Goal: Task Accomplishment & Management: Complete application form

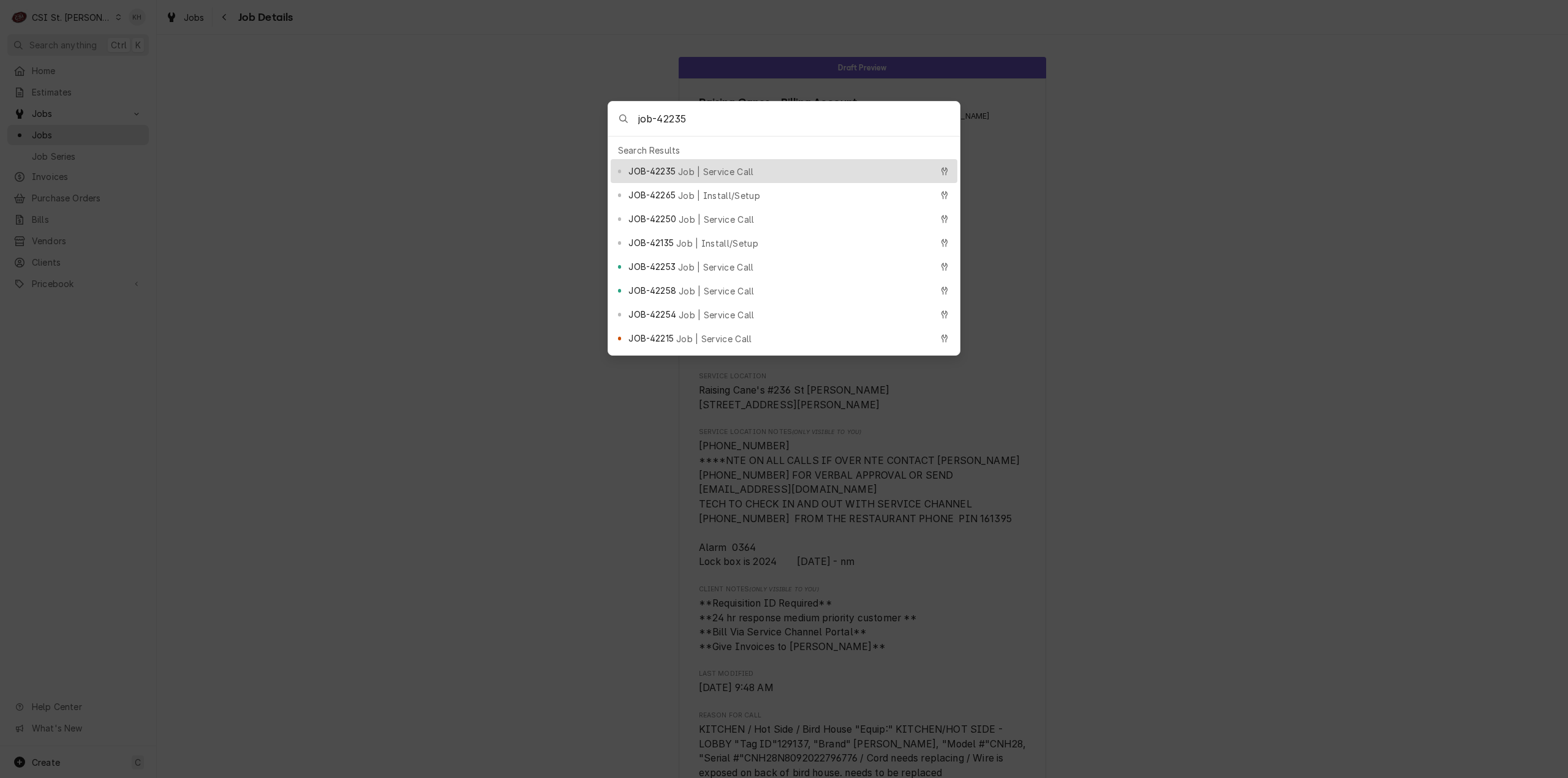
type input "job-42235"
click at [675, 166] on span "JOB-42235" at bounding box center [651, 171] width 47 height 13
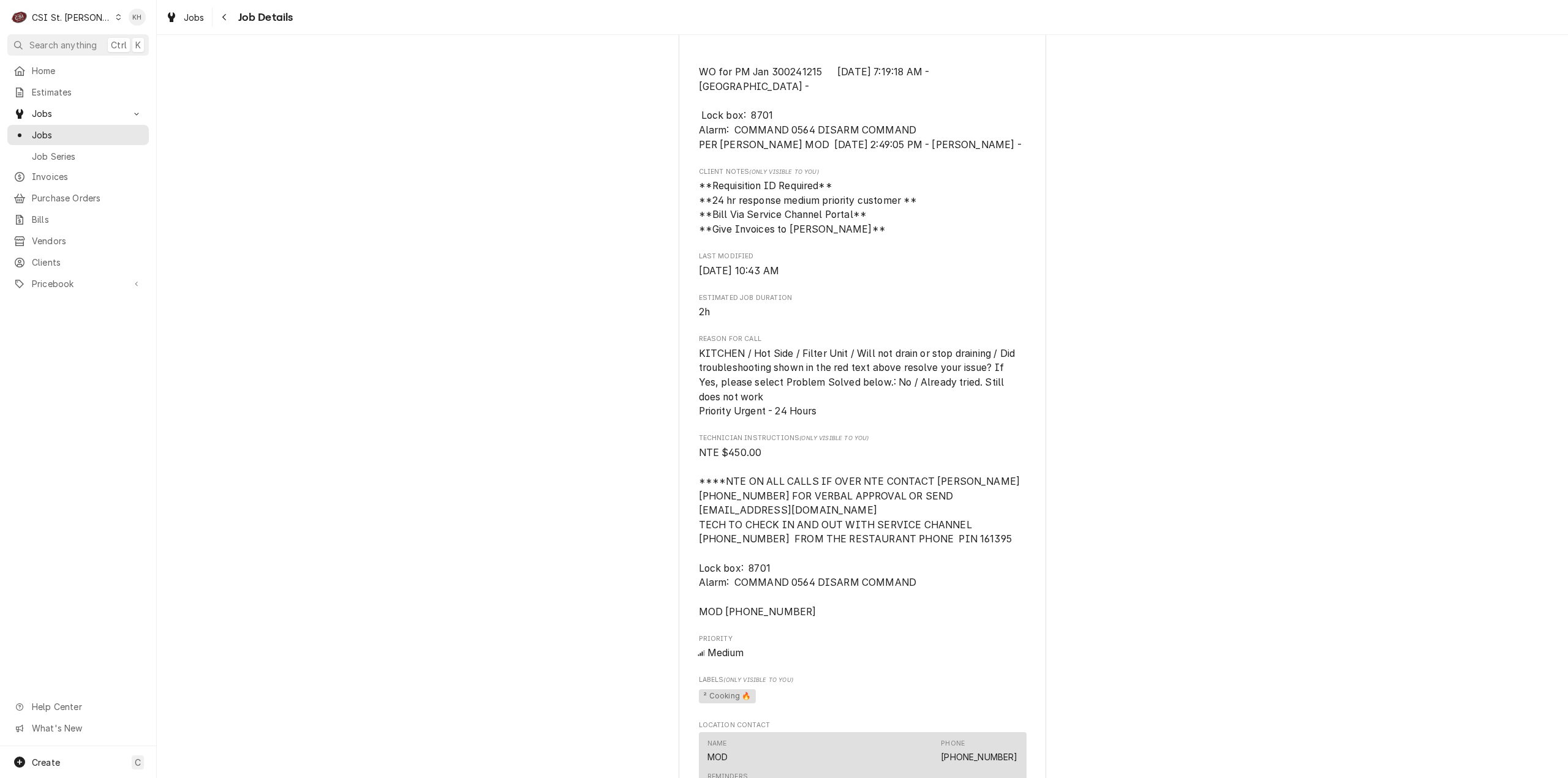
scroll to position [896, 0]
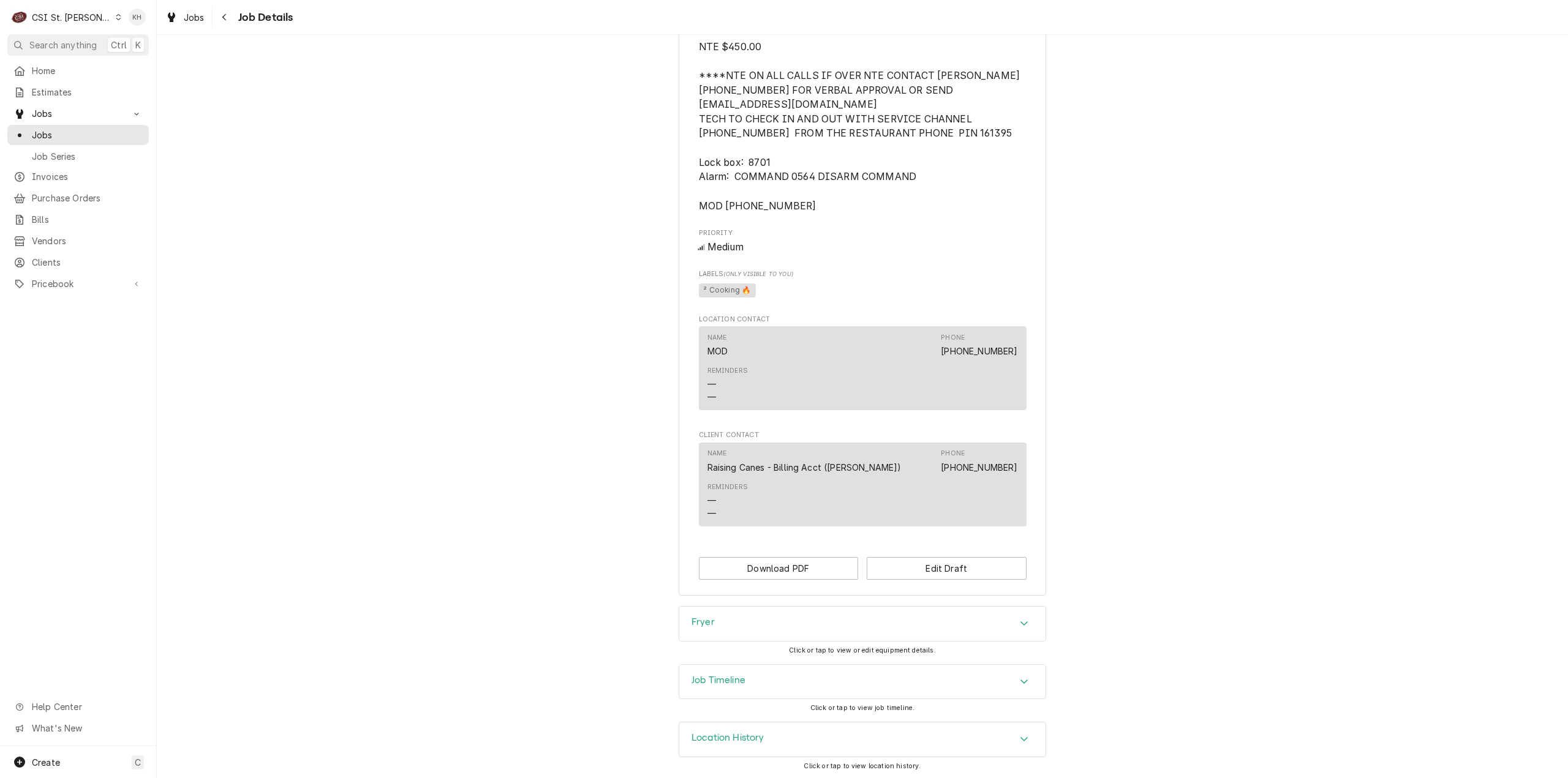
click at [761, 679] on div "Job Timeline" at bounding box center [862, 682] width 366 height 34
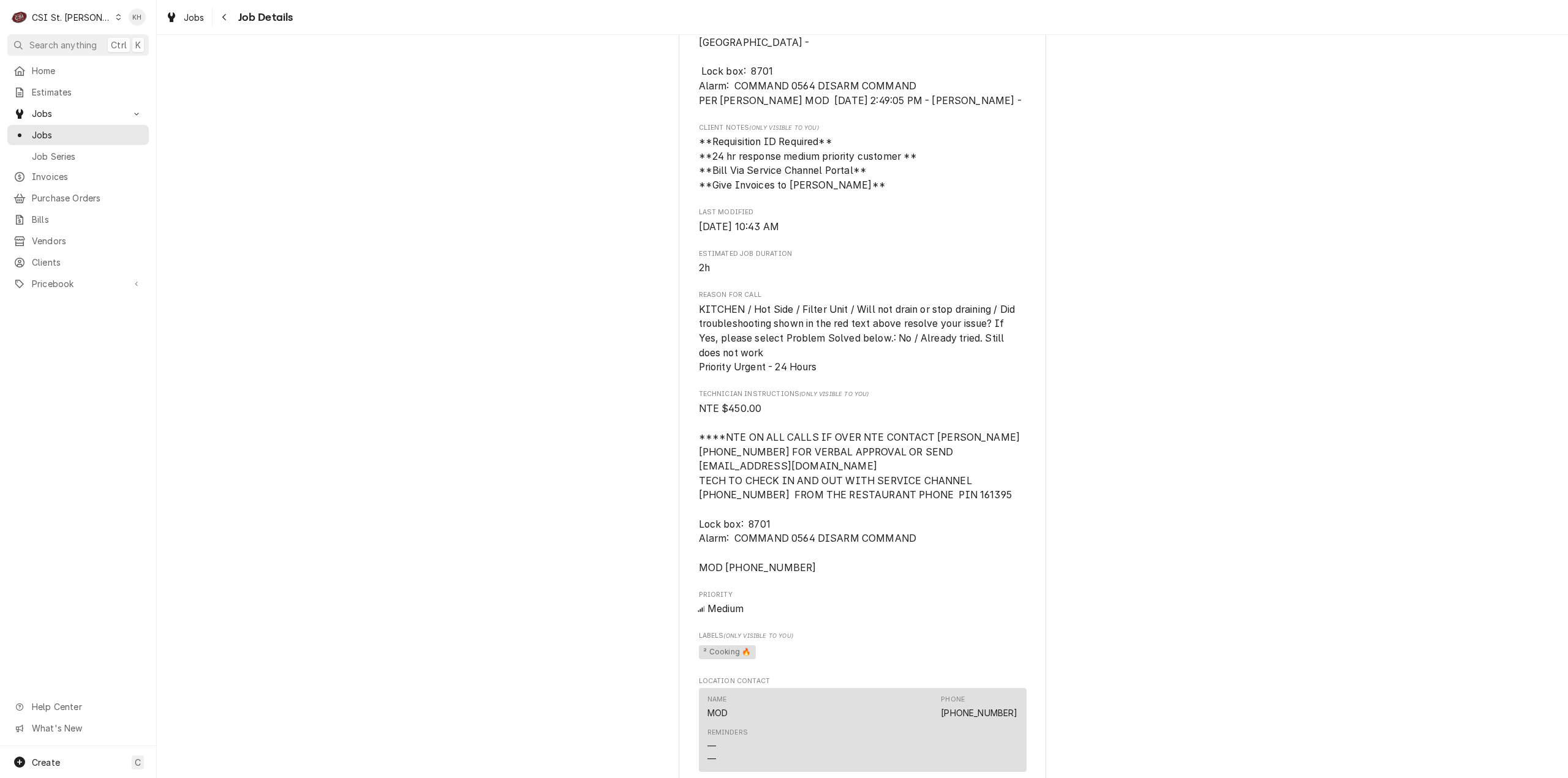
scroll to position [1023, 0]
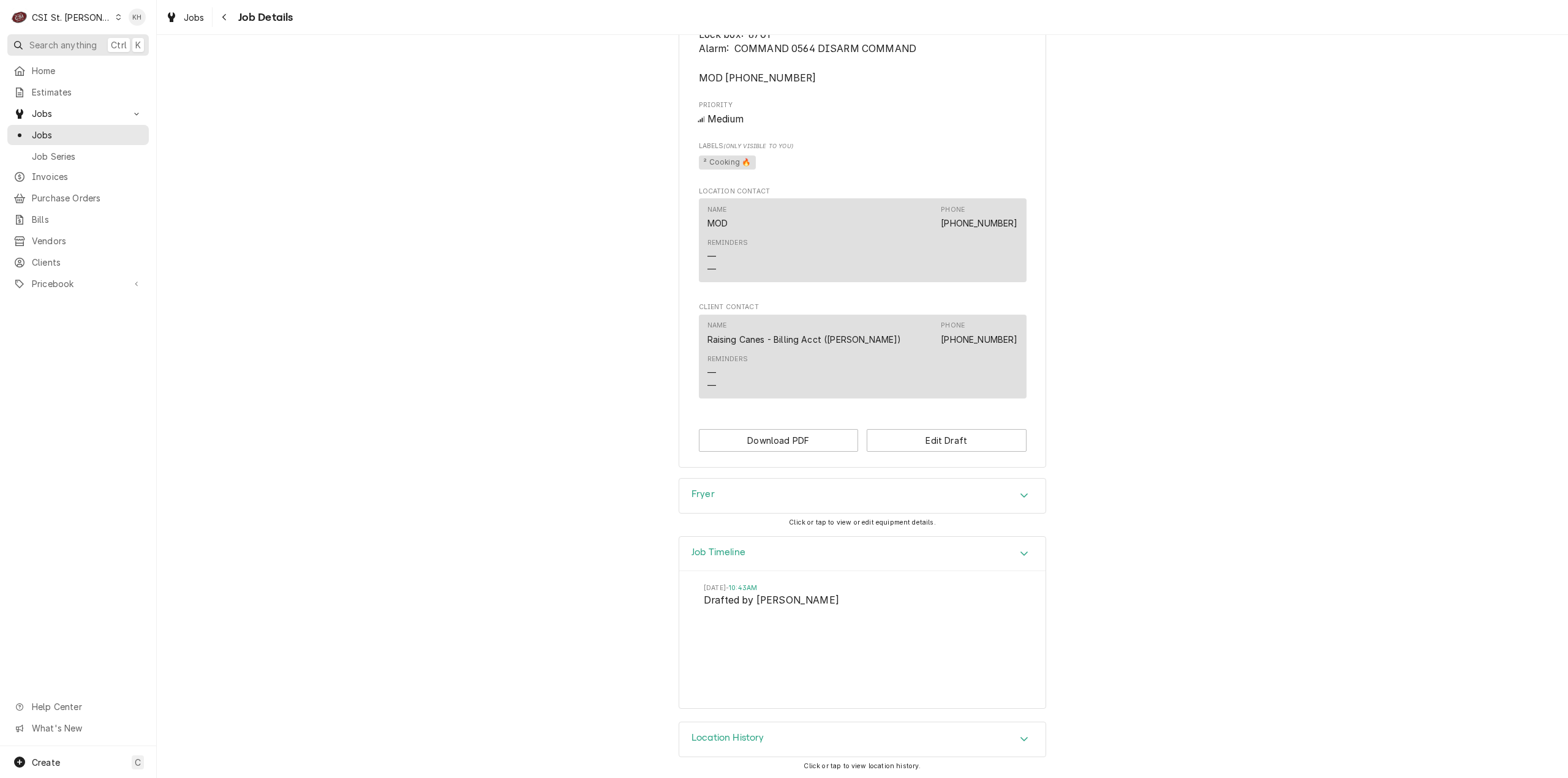
click at [88, 47] on span "Search anything" at bounding box center [62, 45] width 67 height 13
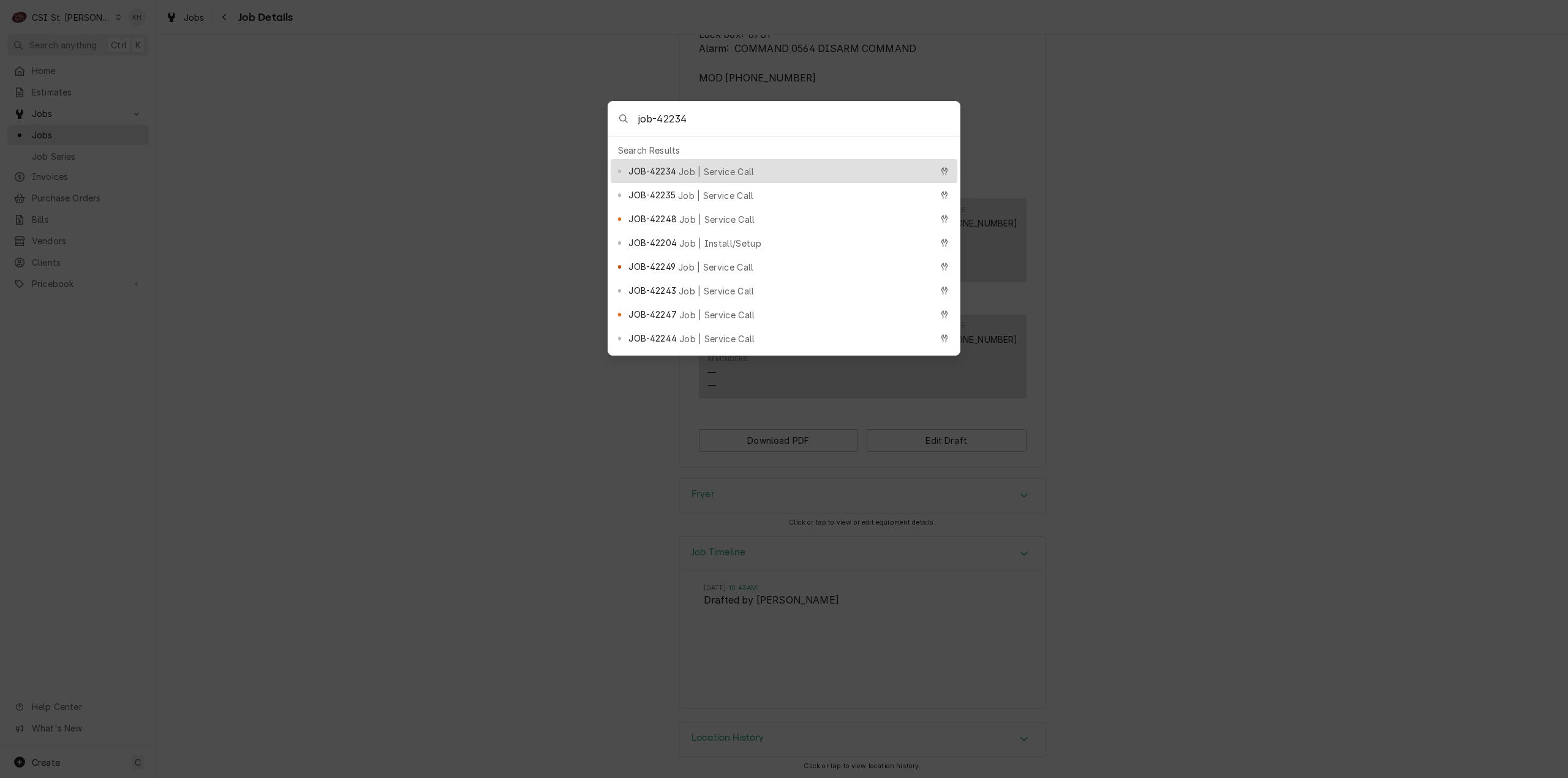
type input "job-42234"
click at [673, 165] on span "JOB-42234" at bounding box center [652, 171] width 47 height 13
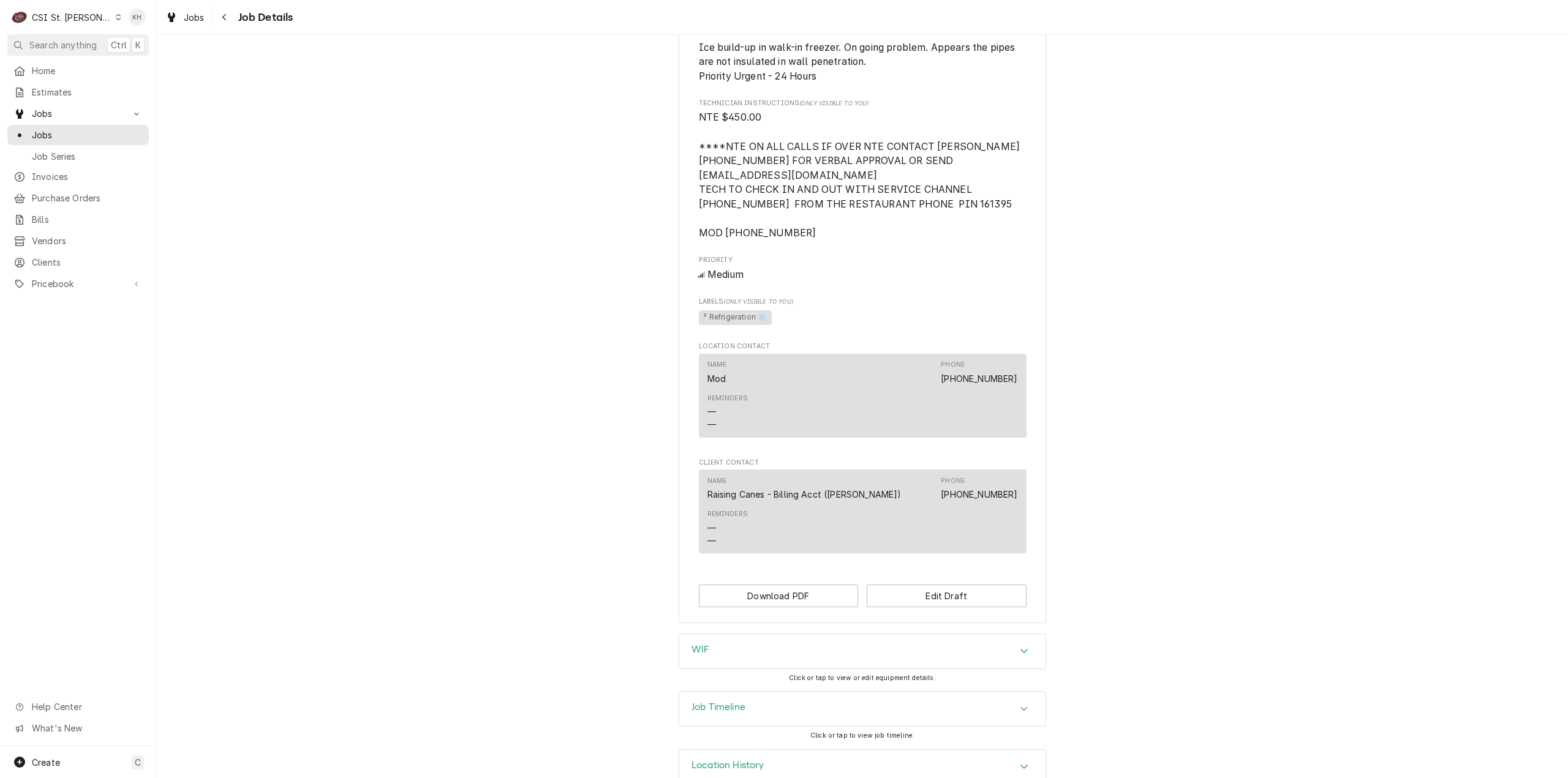
scroll to position [780, 0]
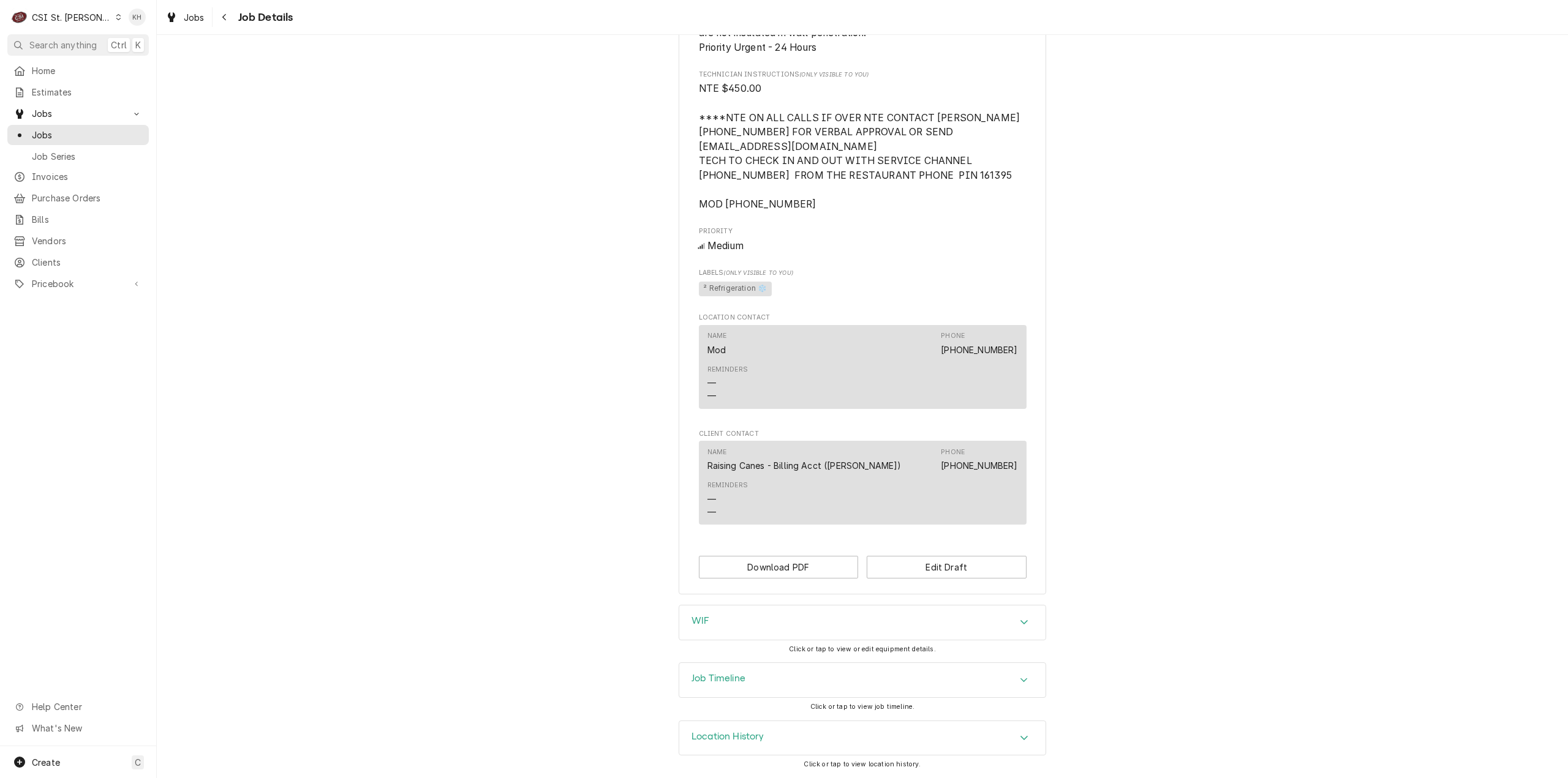
click at [749, 675] on div "Job Timeline" at bounding box center [862, 679] width 366 height 34
click at [51, 769] on div "Create C" at bounding box center [78, 762] width 156 height 32
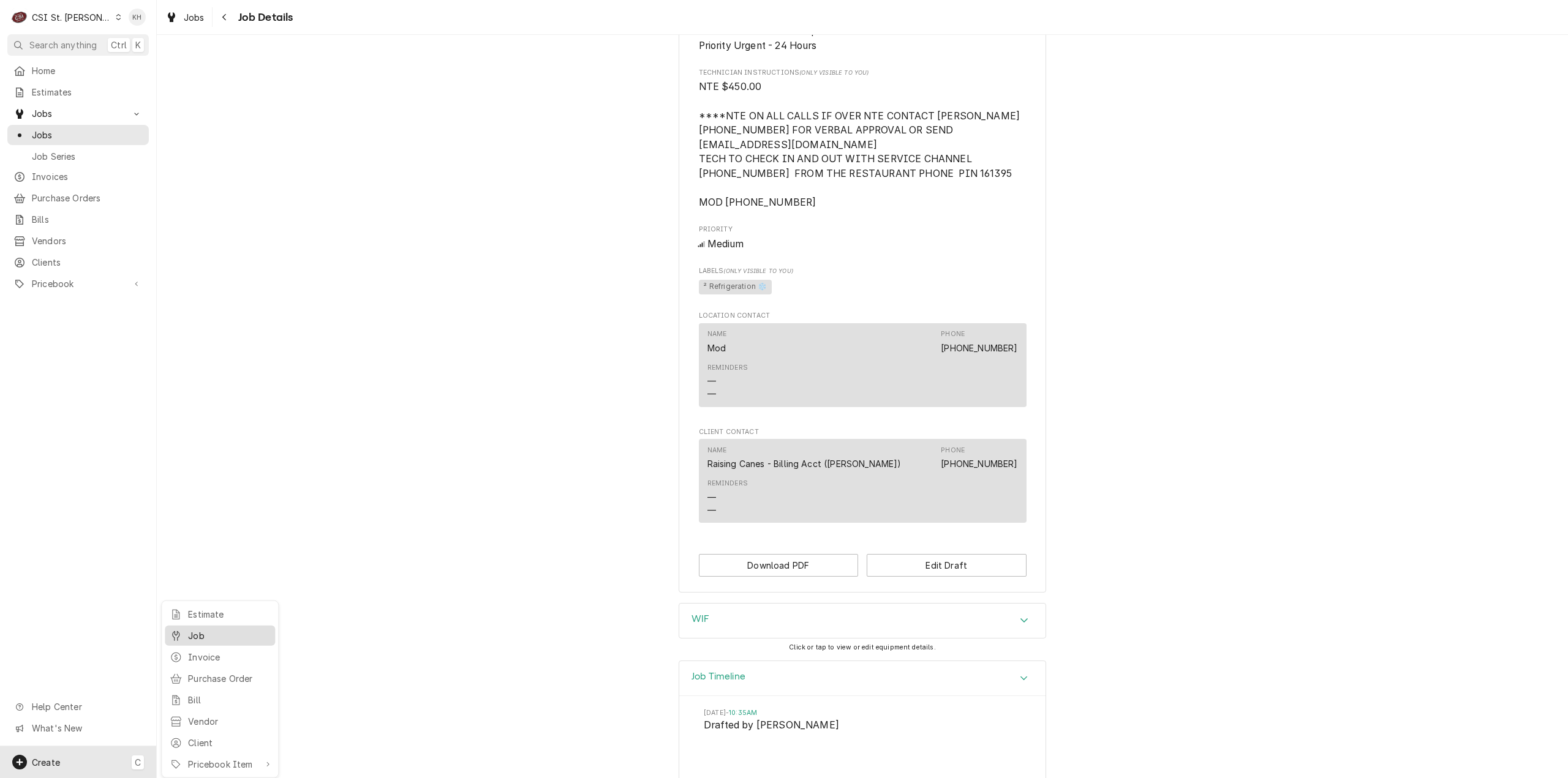
click at [193, 628] on div "Job" at bounding box center [219, 635] width 105 height 15
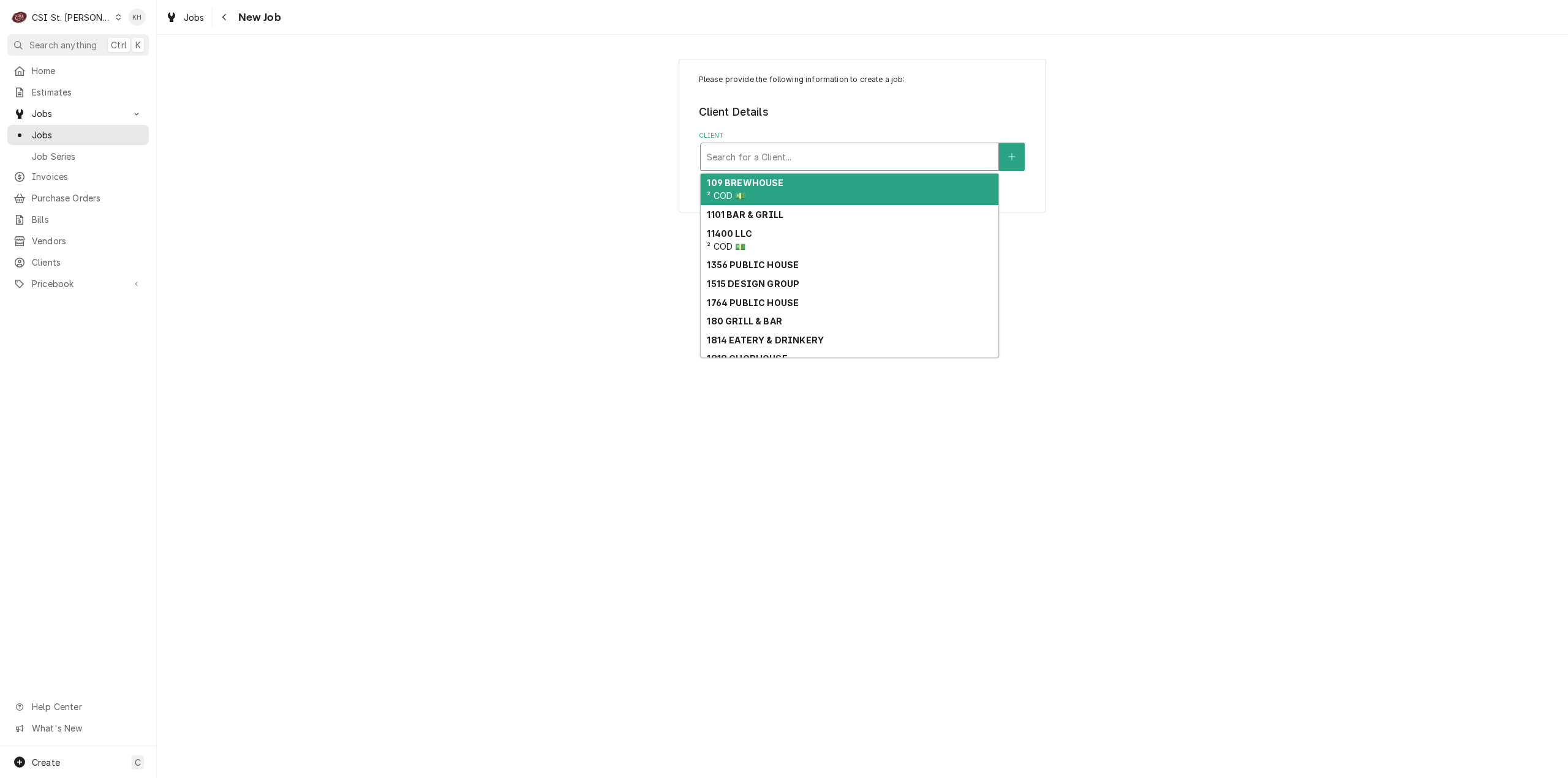
click at [898, 160] on div "Client" at bounding box center [850, 157] width 286 height 22
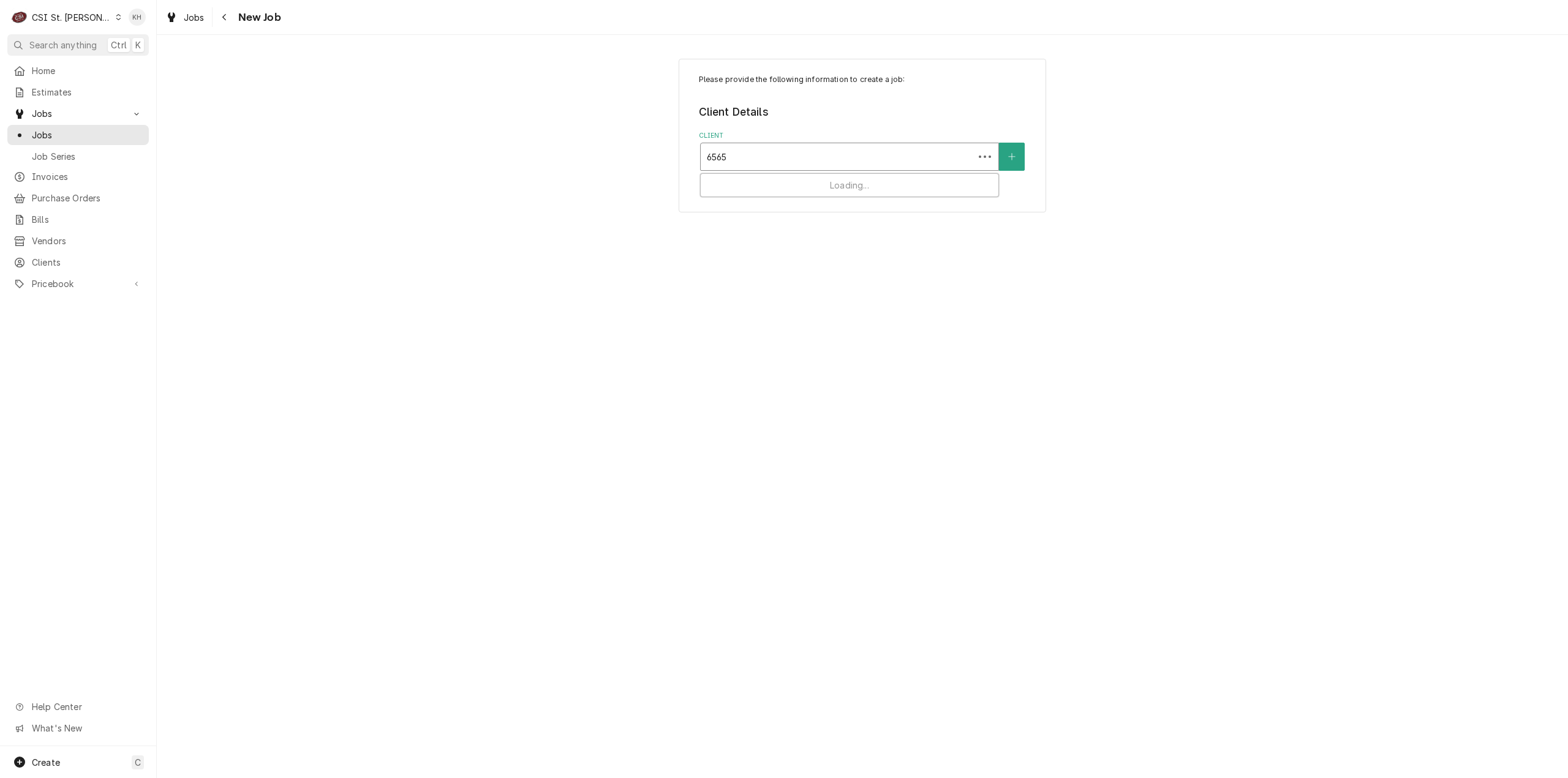
type input "6565 n"
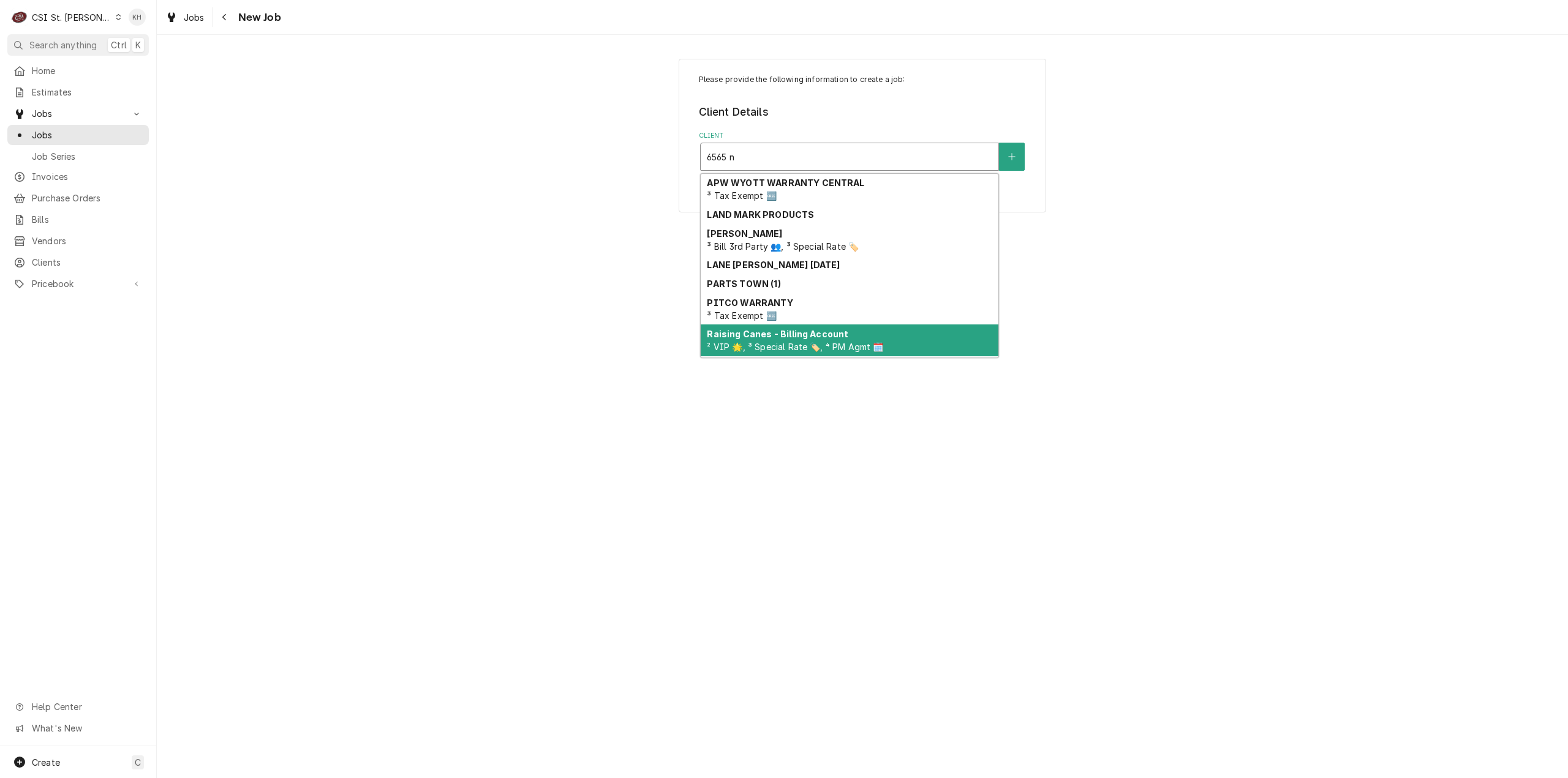
click at [831, 342] on span "² VIP 🌟, ³ Special Rate 🏷️, ⁴ PM Agmt 🗓️" at bounding box center [794, 346] width 176 height 10
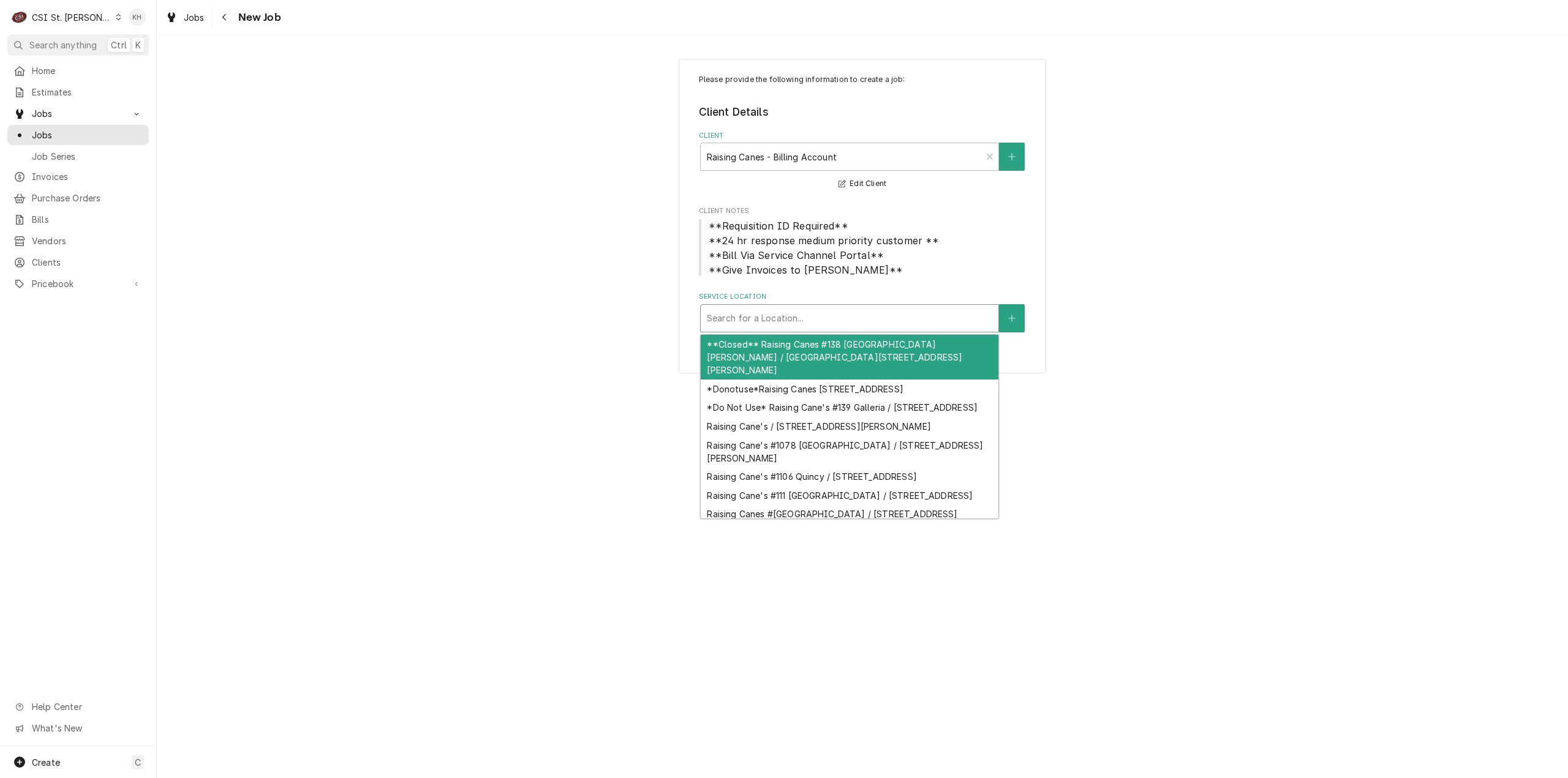
click at [842, 316] on div "Service Location" at bounding box center [850, 318] width 286 height 22
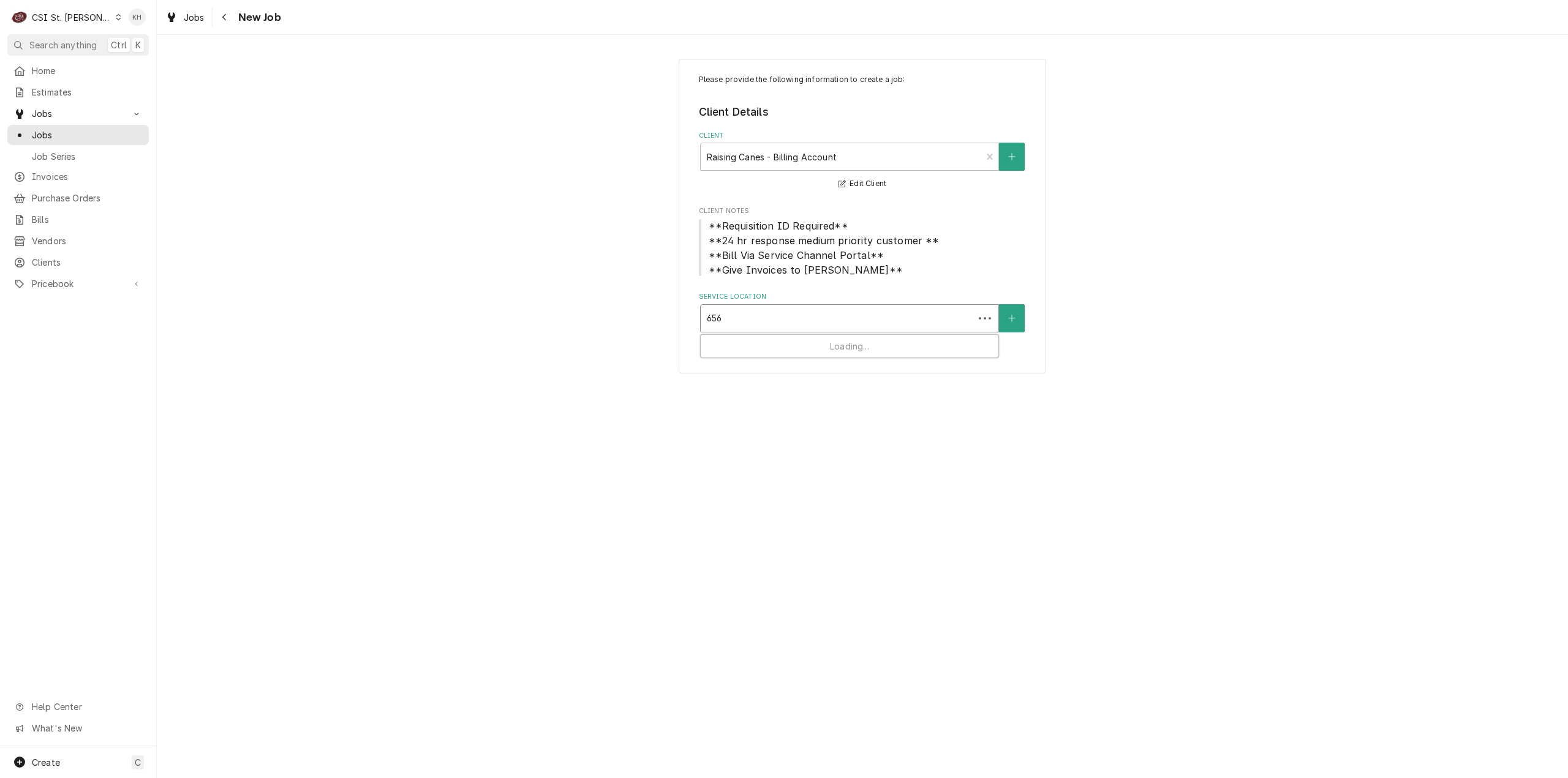
type input "6565"
click at [827, 356] on div "Raising Cane's #595 Fairview Heights / 6565 N Illinois St, Fairview Heights, IL…" at bounding box center [850, 350] width 298 height 32
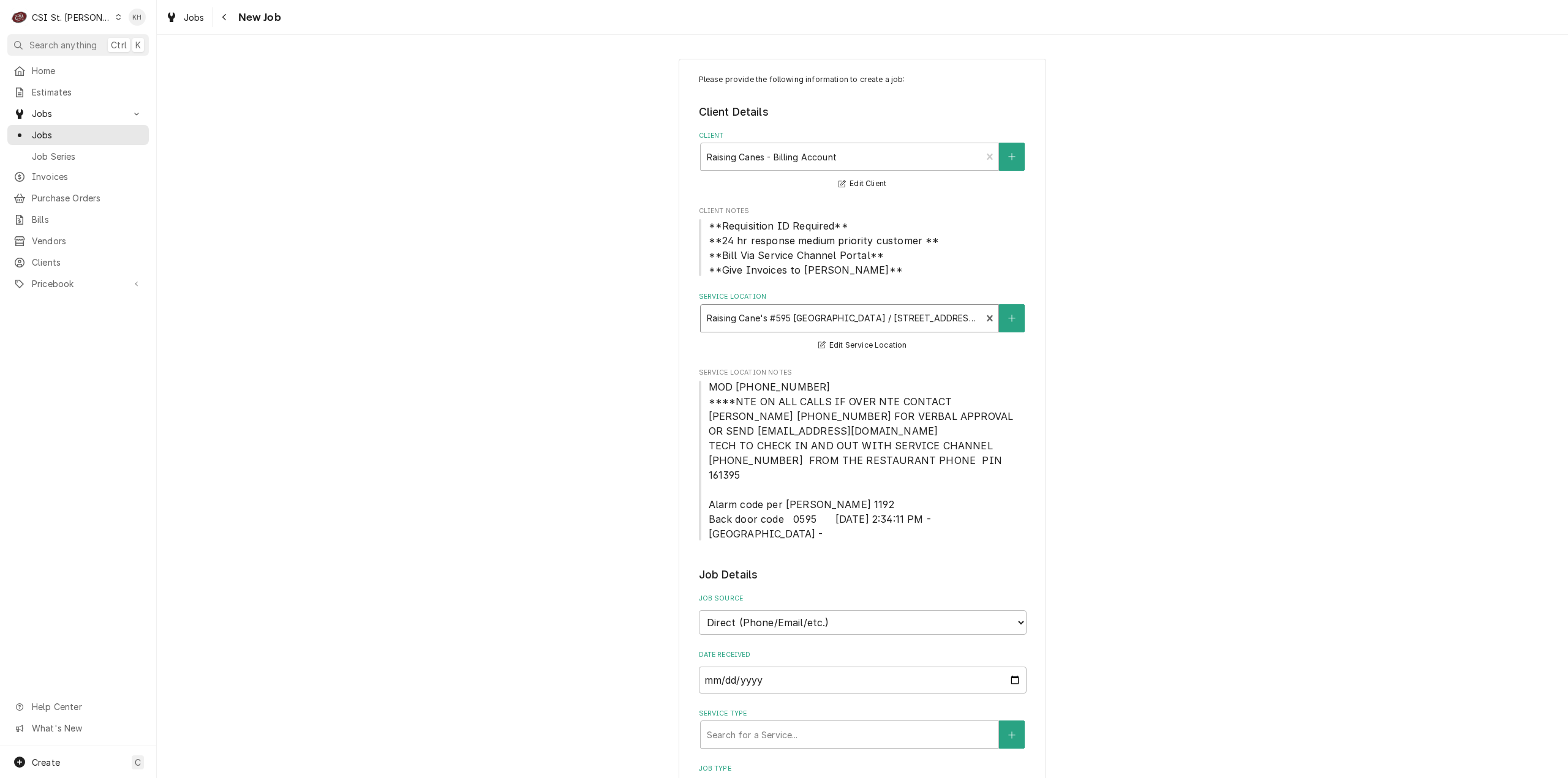
drag, startPoint x: 805, startPoint y: 580, endPoint x: 799, endPoint y: 599, distance: 19.9
click at [805, 594] on div "Job Source Direct (Phone/Email/etc.) Service Channel Corrigo Ecotrak Other" at bounding box center [862, 615] width 328 height 41
drag, startPoint x: 790, startPoint y: 594, endPoint x: 789, endPoint y: 602, distance: 8.1
click at [790, 610] on select "Direct (Phone/Email/etc.) Service Channel Corrigo Ecotrak Other" at bounding box center [862, 622] width 328 height 24
select select "1"
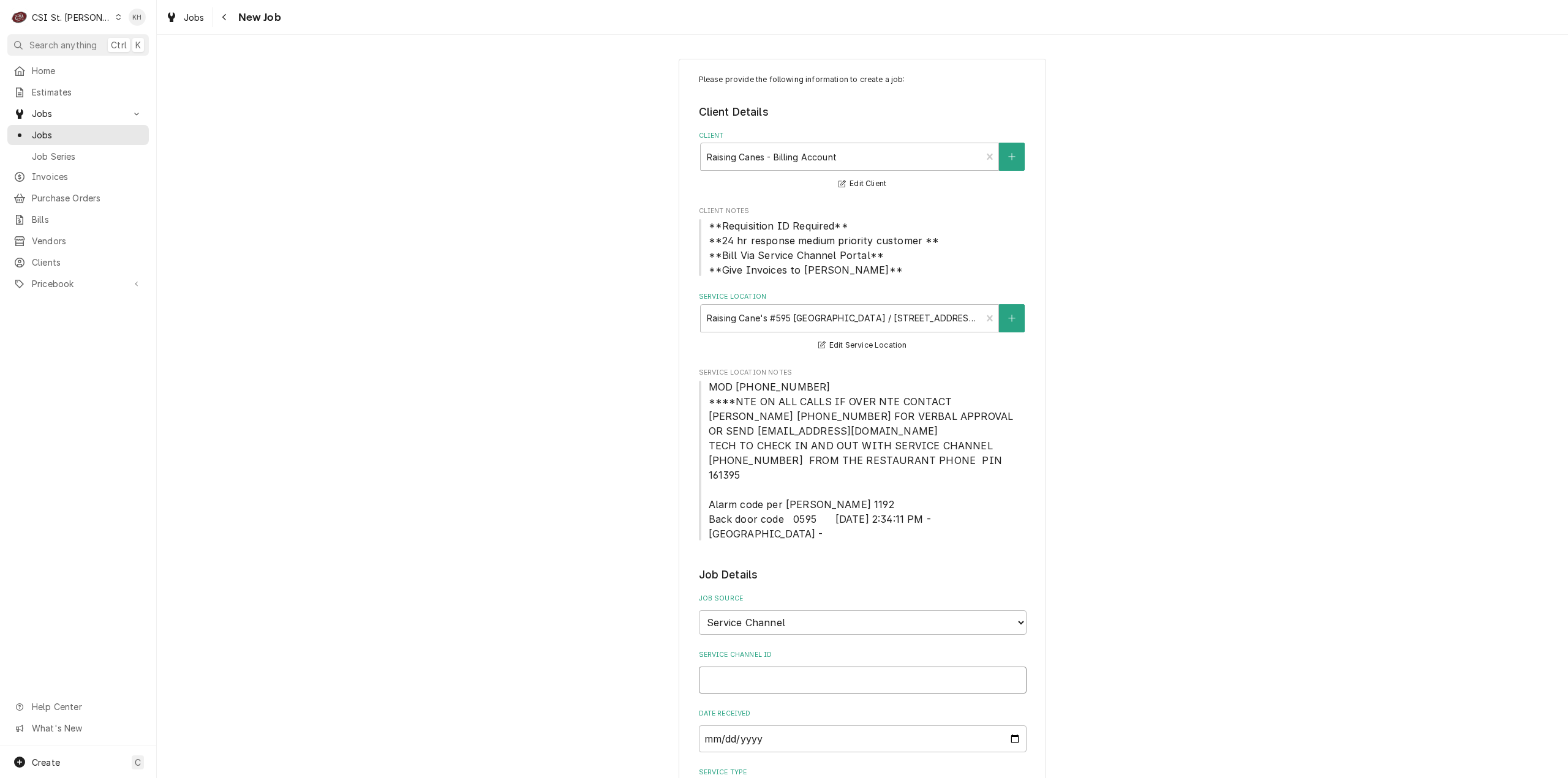
click at [786, 667] on input "Service Channel ID" at bounding box center [862, 680] width 328 height 27
paste input "323645891"
type textarea "x"
type input "323645891"
type textarea "x"
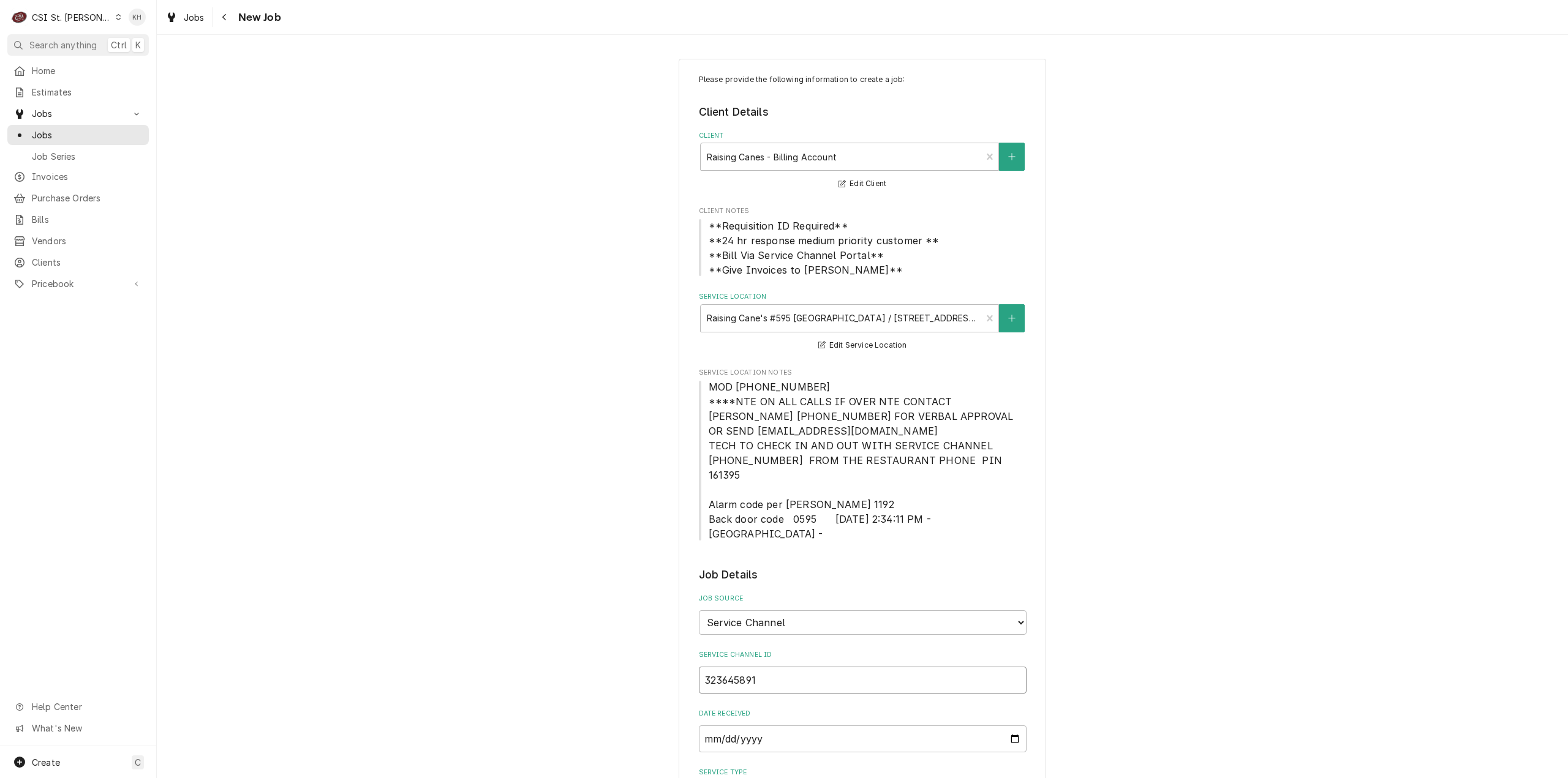
type input "323645891"
click at [771, 777] on div "Service Type" at bounding box center [850, 793] width 286 height 22
type textarea "x"
type input "s"
type textarea "x"
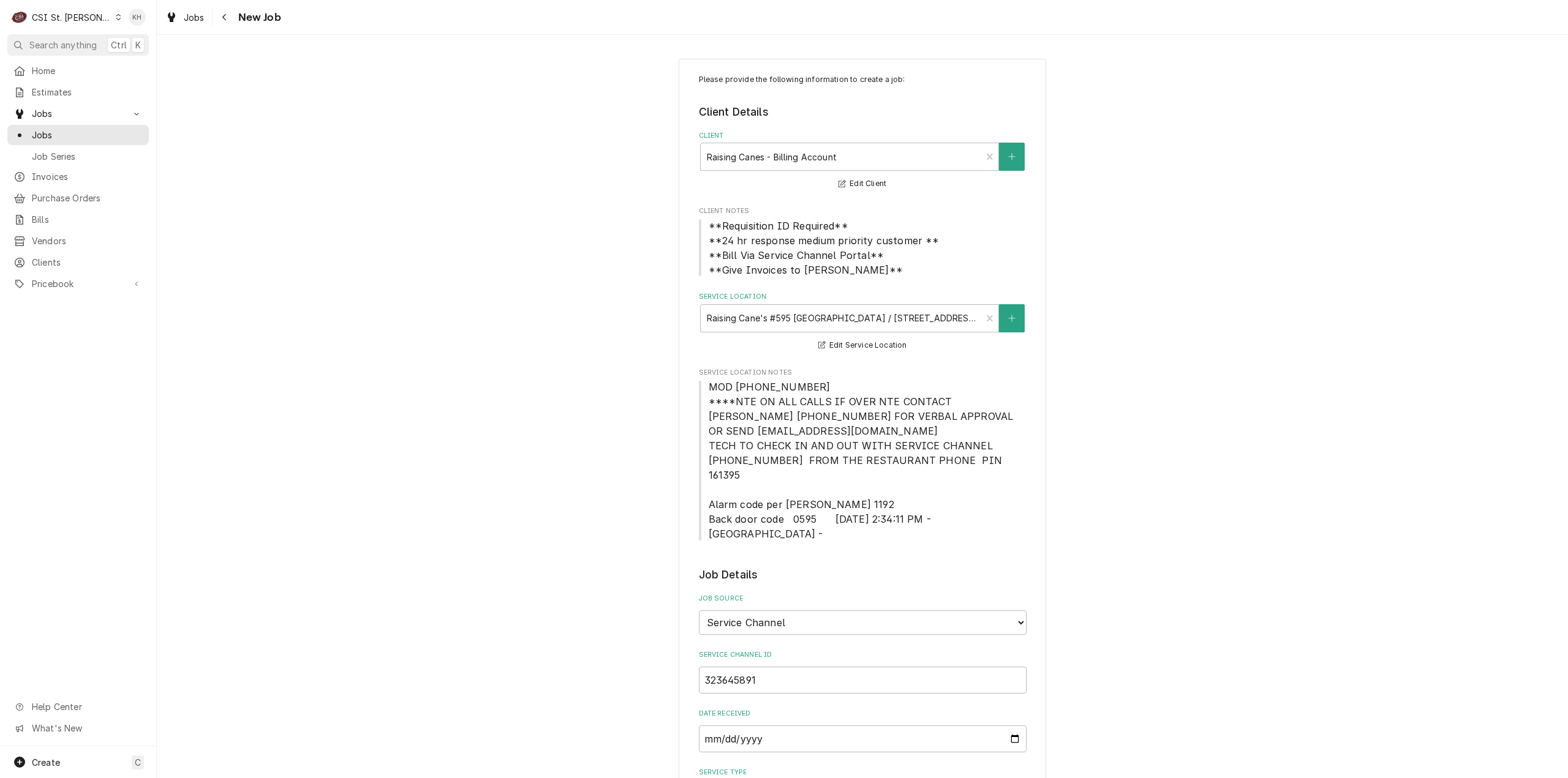
type input "se"
type textarea "x"
type input "ser"
type textarea "x"
type input "serv"
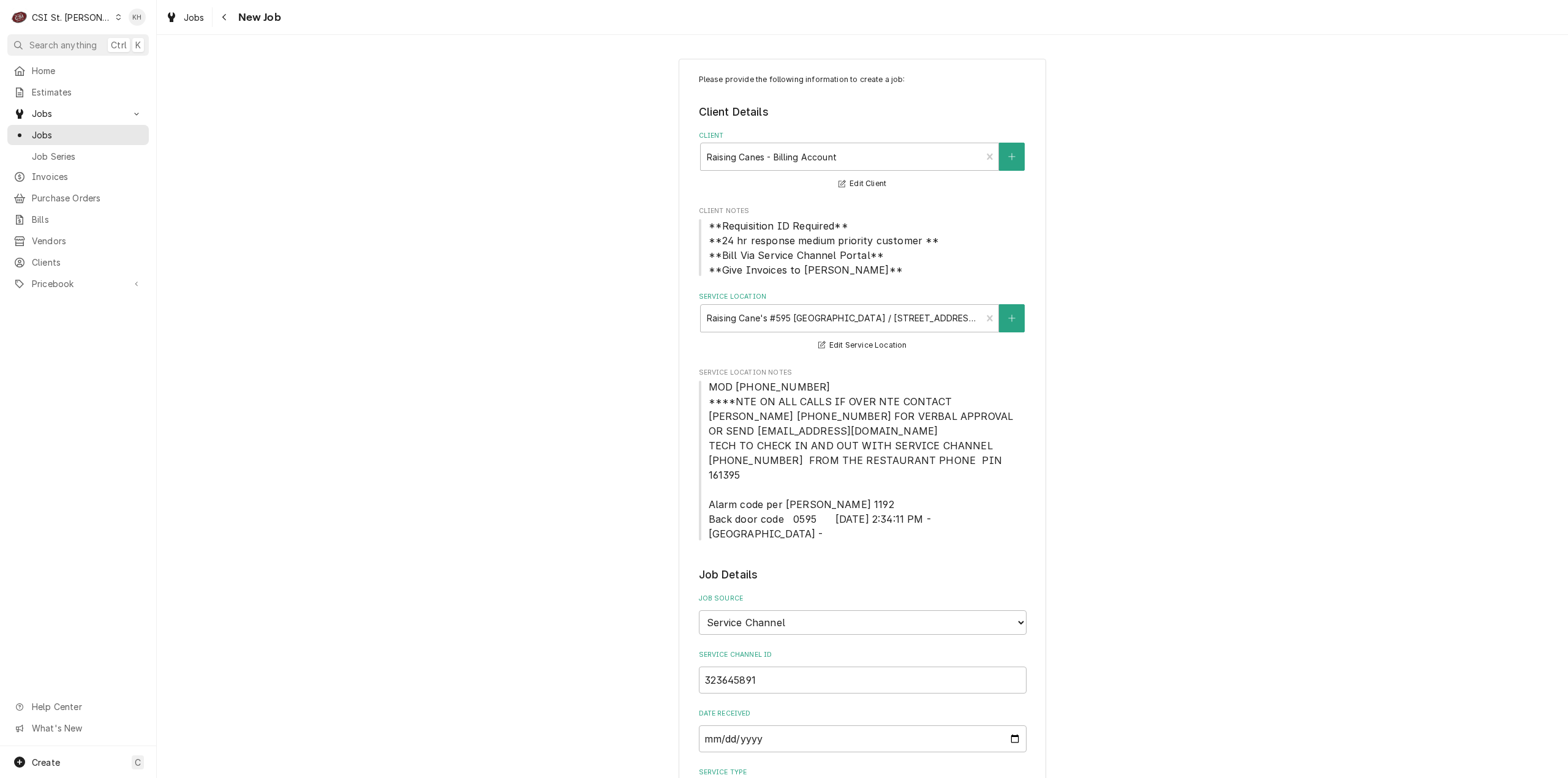
type textarea "x"
type input "servi"
type textarea "x"
type input "servic"
type textarea "x"
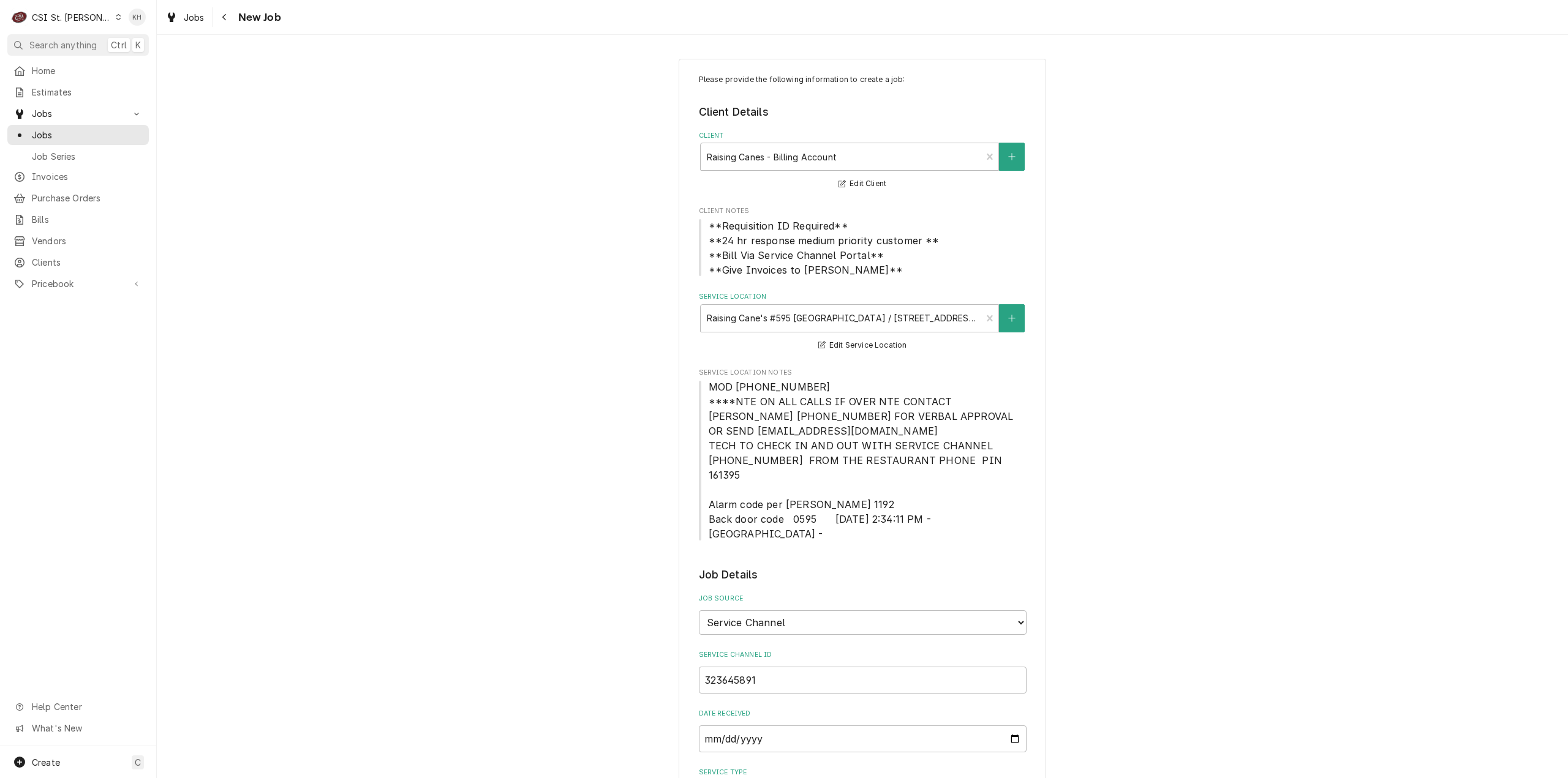
type input "service"
type textarea "x"
type input "service"
type textarea "x"
type input "service c"
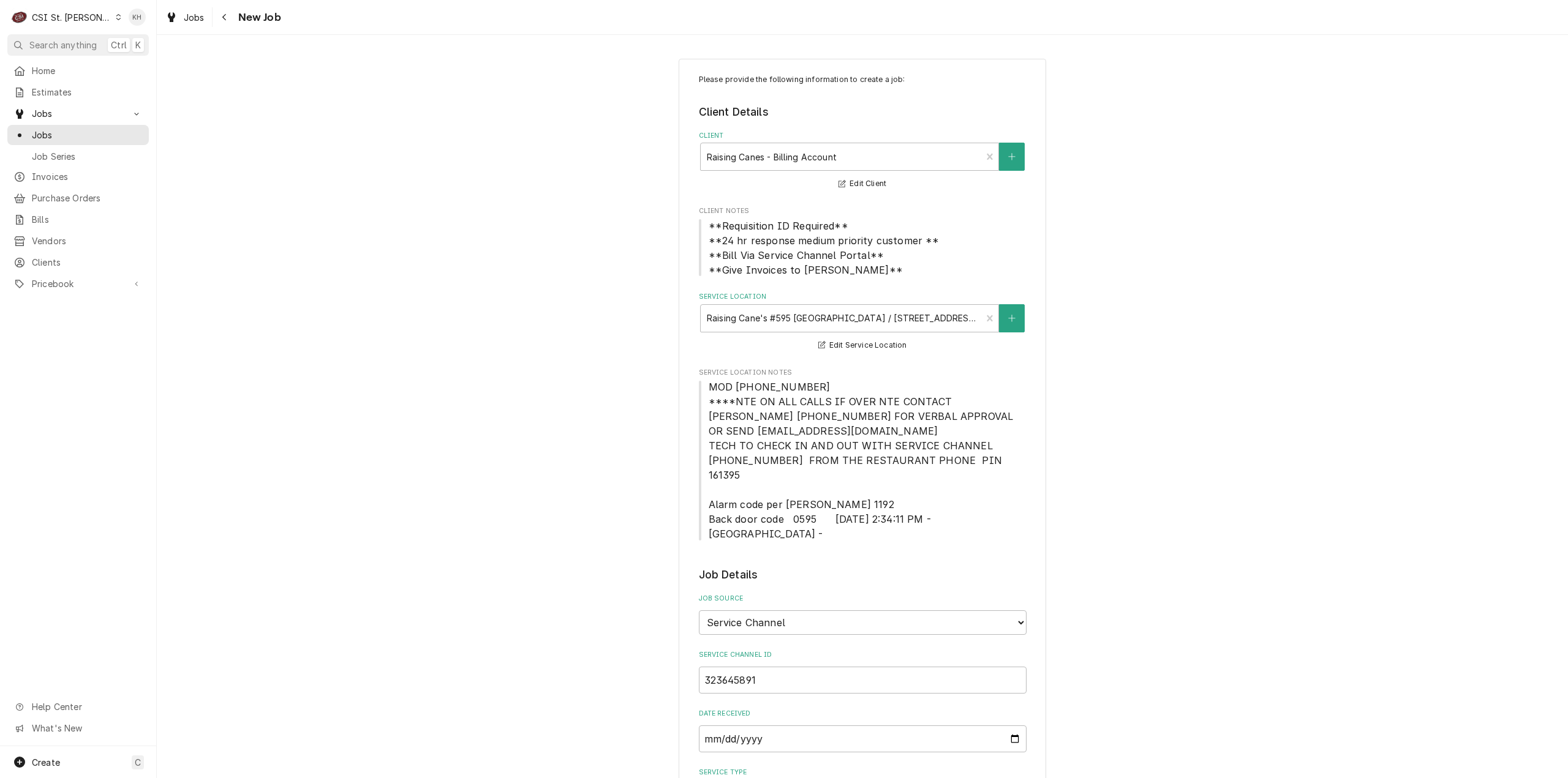
type textarea "x"
type input "service ca"
type textarea "x"
type input "service cal"
type textarea "x"
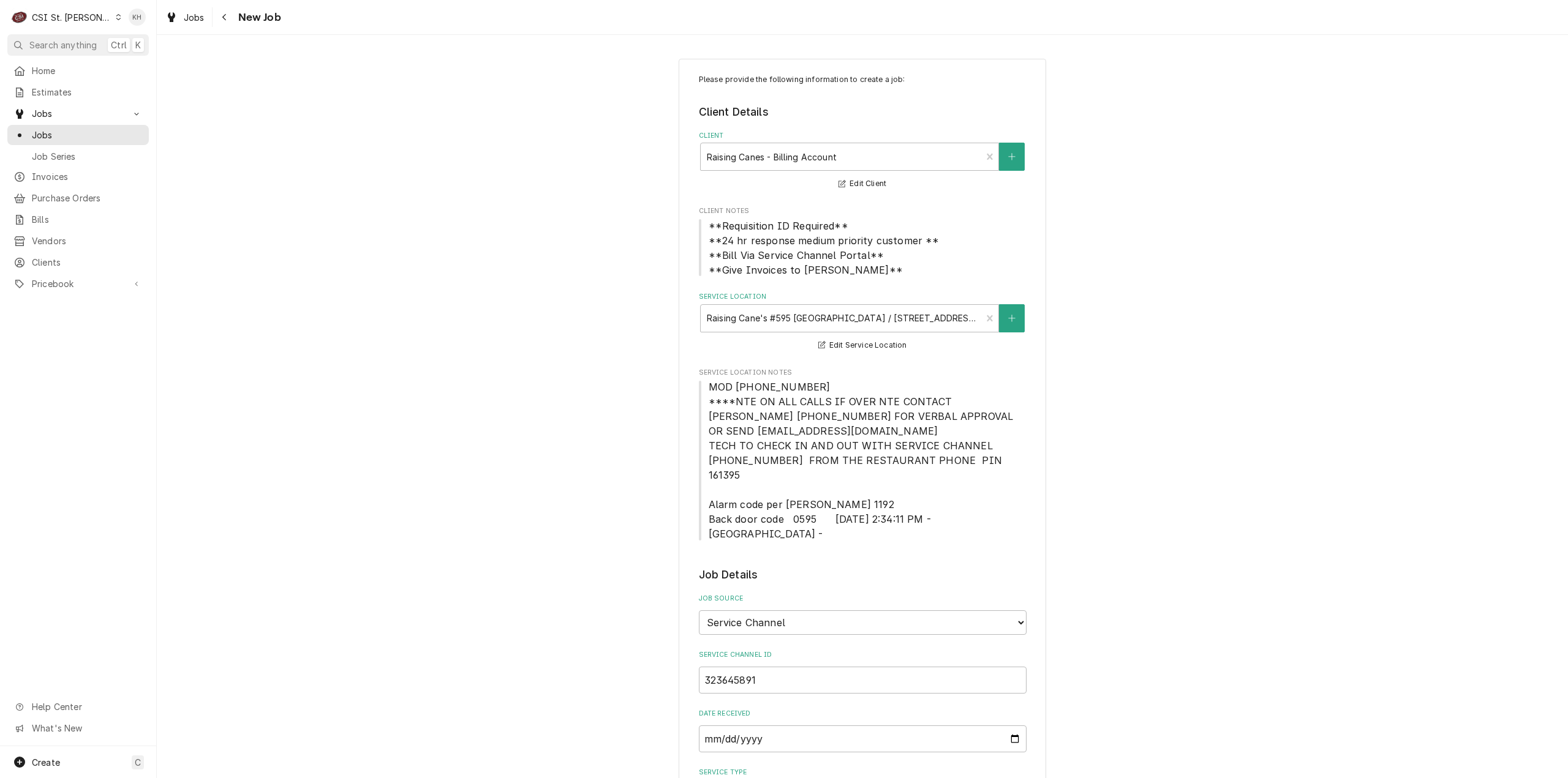
type input "service call"
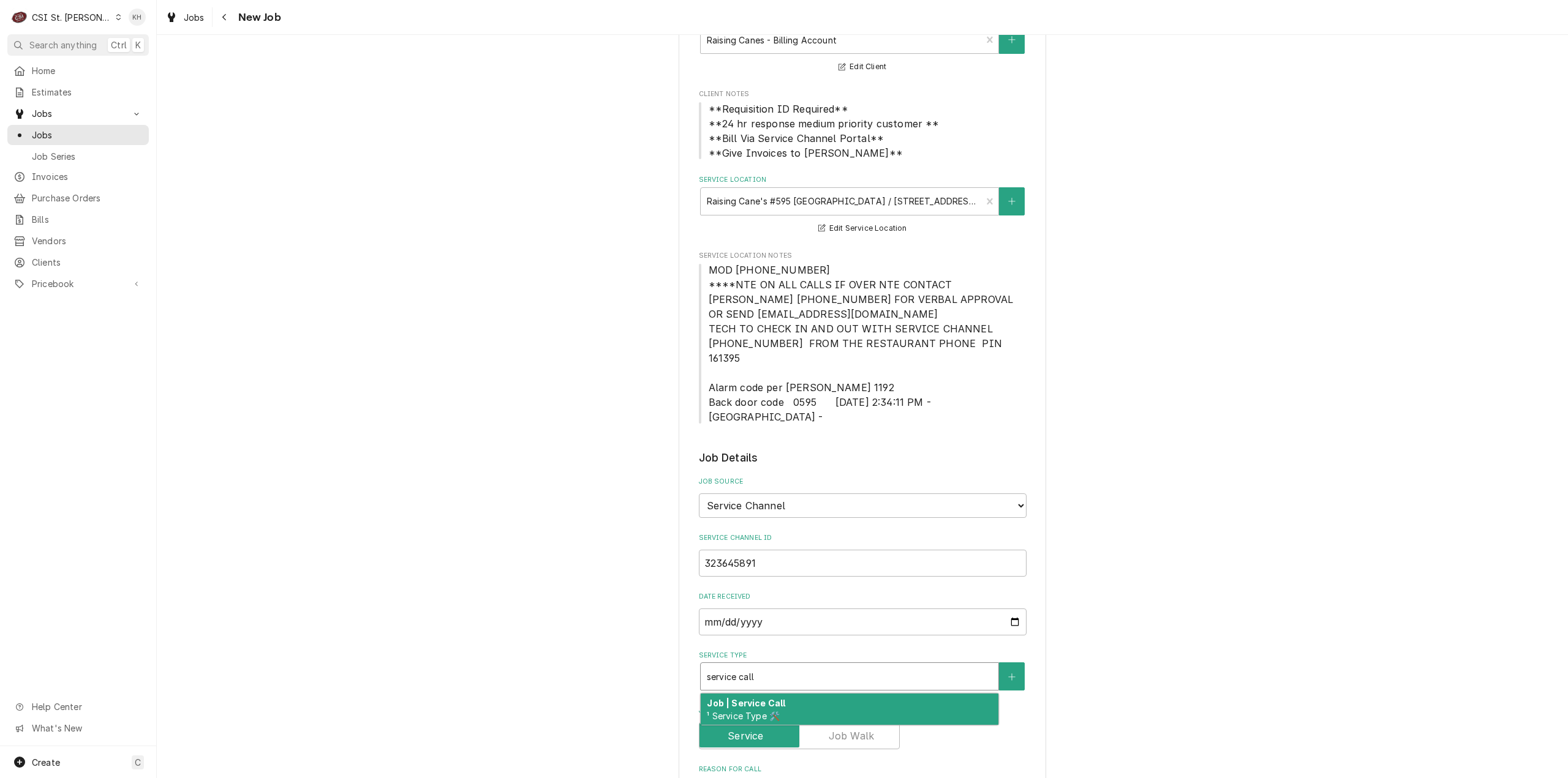
scroll to position [184, 0]
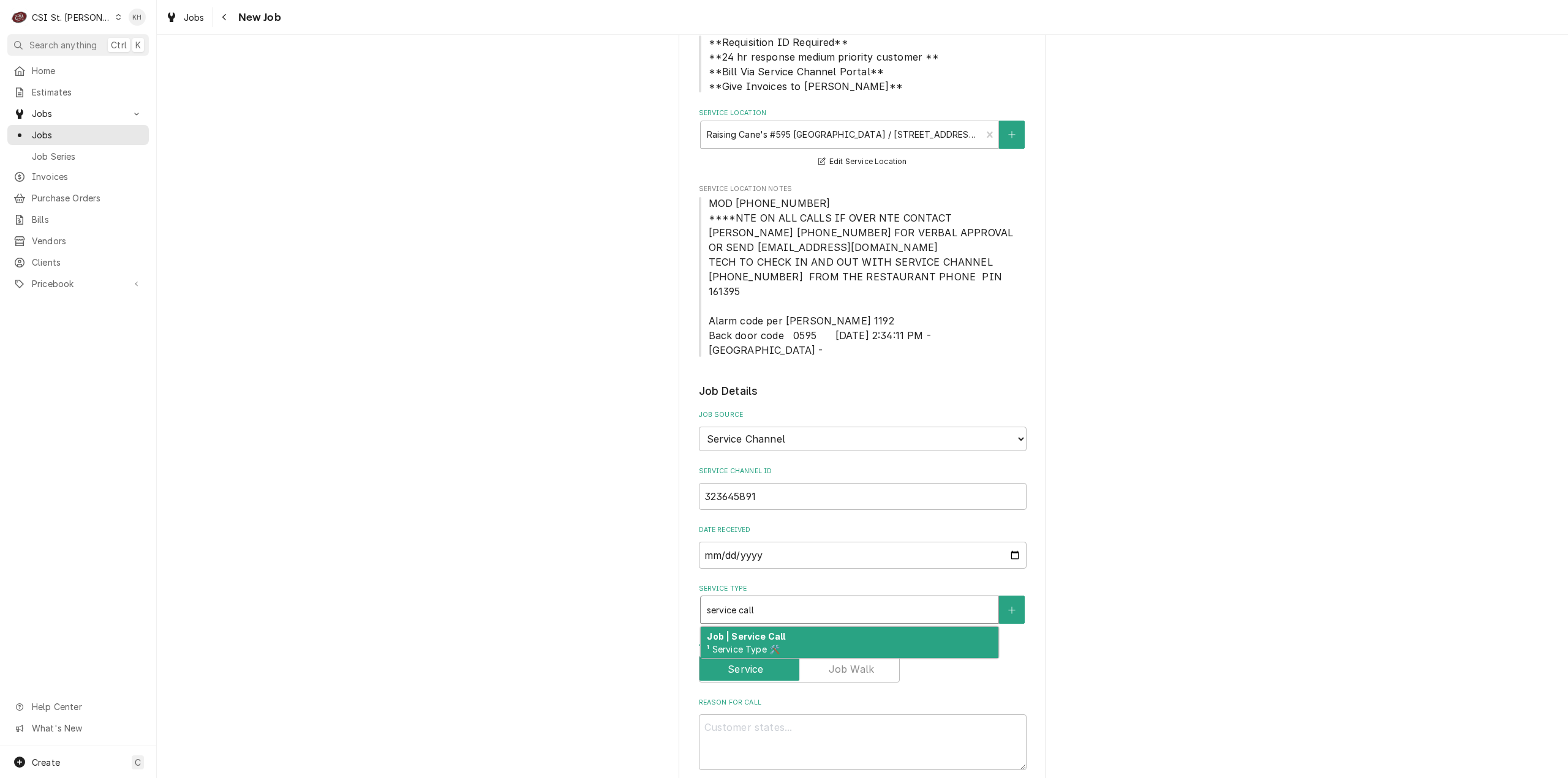
click at [771, 644] on span "¹ Service Type 🛠️" at bounding box center [743, 649] width 73 height 10
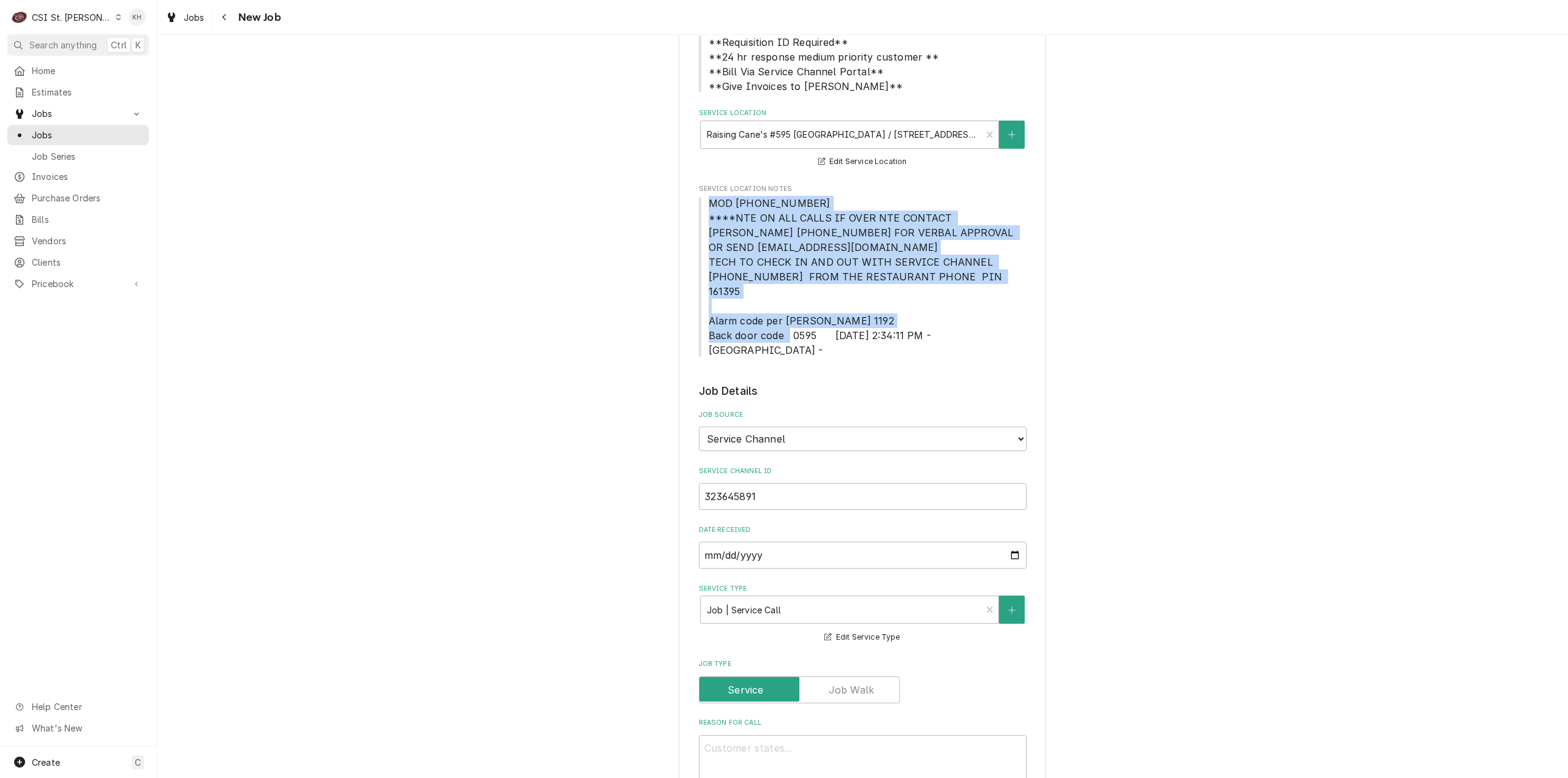
drag, startPoint x: 704, startPoint y: 199, endPoint x: 818, endPoint y: 328, distance: 172.2
click at [818, 328] on span "MOD (618) 394-7412 ****NTE ON ALL CALLS IF OVER NTE CONTACT JEFF COSTA 636-399-…" at bounding box center [862, 276] width 328 height 162
copy span "MOD (618) 394-7412 ****NTE ON ALL CALLS IF OVER NTE CONTACT JEFF COSTA 636-399-…"
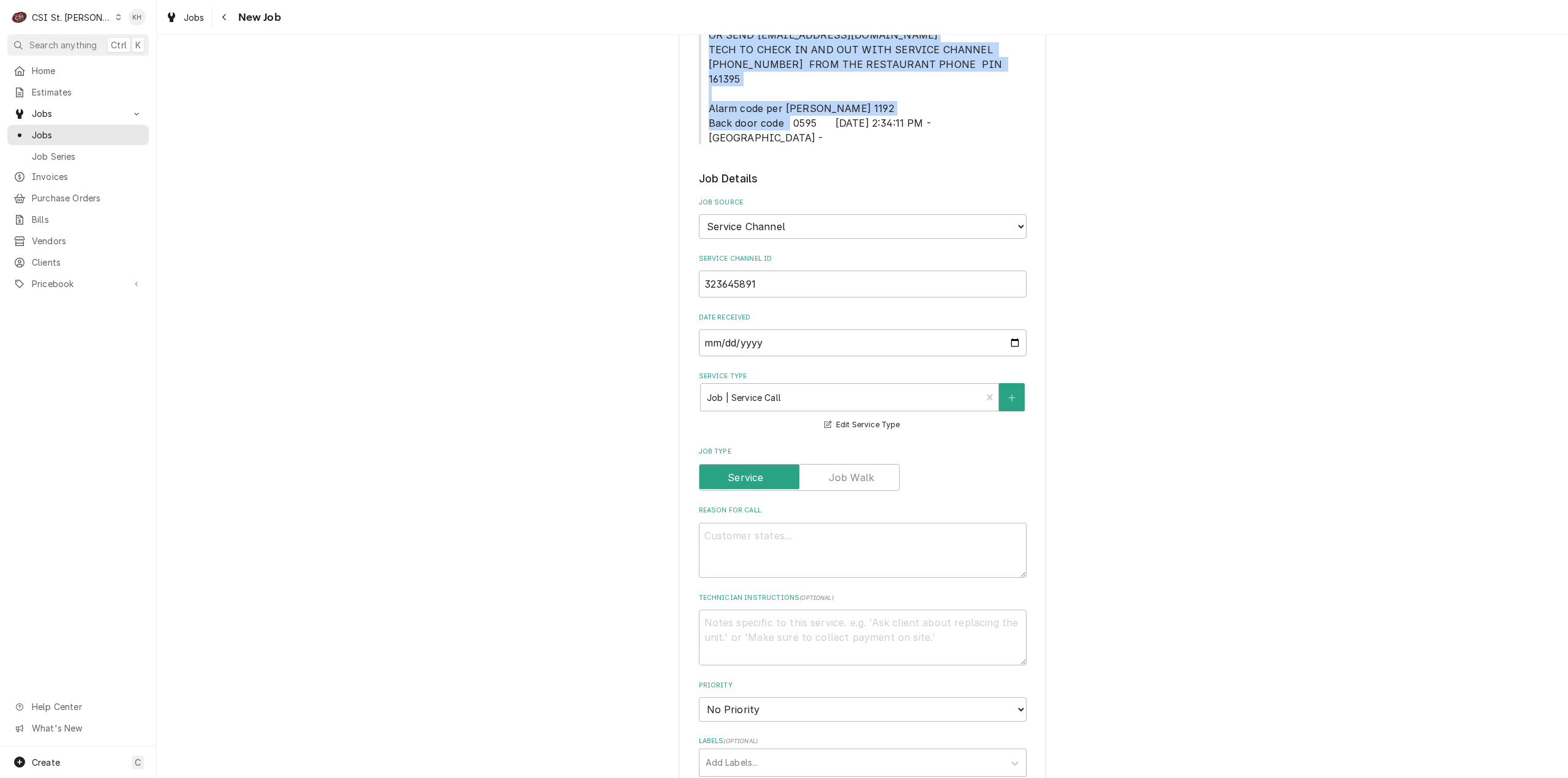
scroll to position [428, 0]
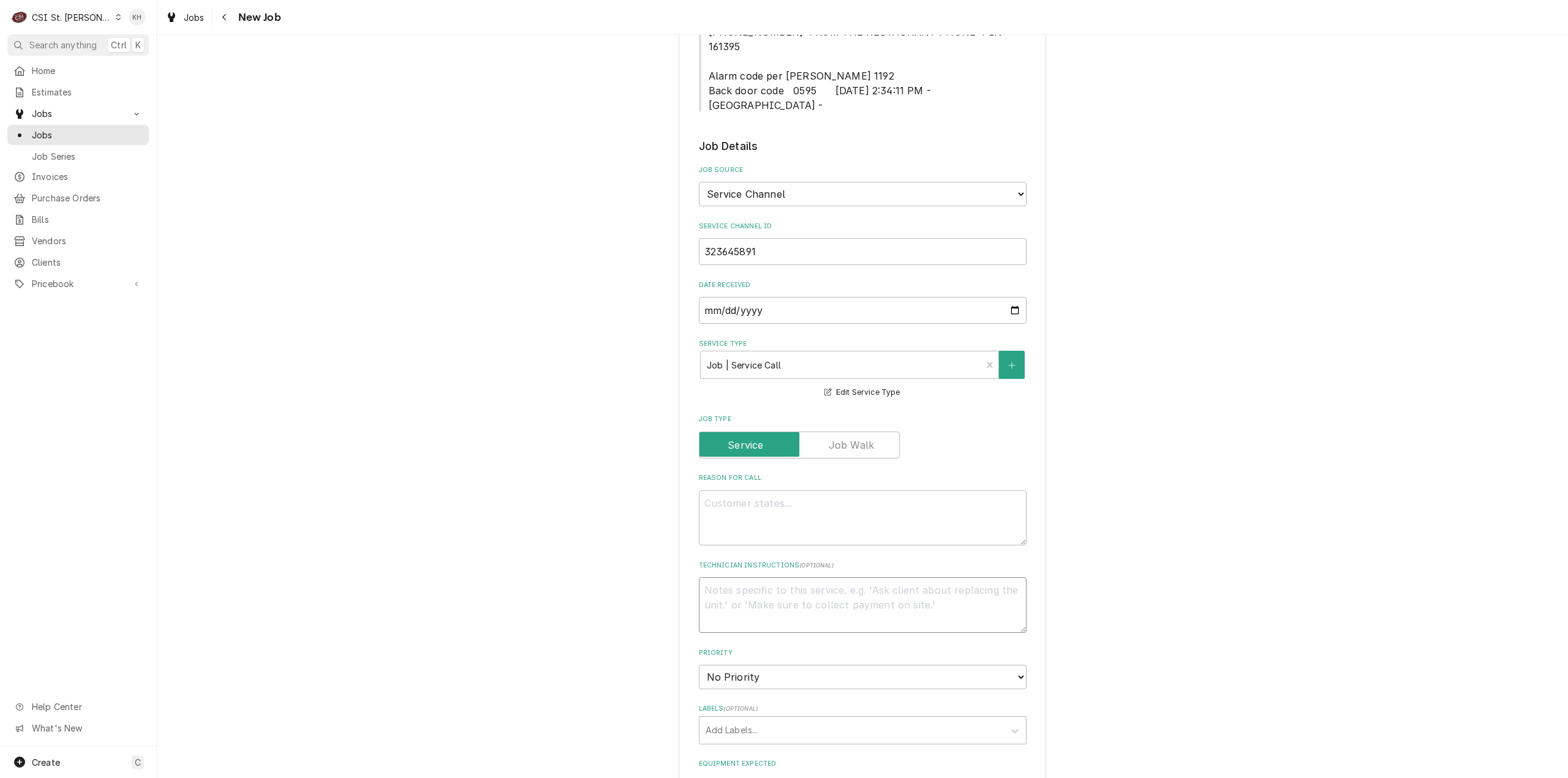
click at [824, 583] on textarea "Technician Instructions ( optional )" at bounding box center [862, 605] width 328 height 56
paste textarea "MOD (618) 394-7412 ****NTE ON ALL CALLS IF OVER NTE CONTACT JEFF COSTA 636-399-…"
type textarea "x"
type textarea "MOD (618) 394-7412 ****NTE ON ALL CALLS IF OVER NTE CONTACT JEFF COSTA 636-399-…"
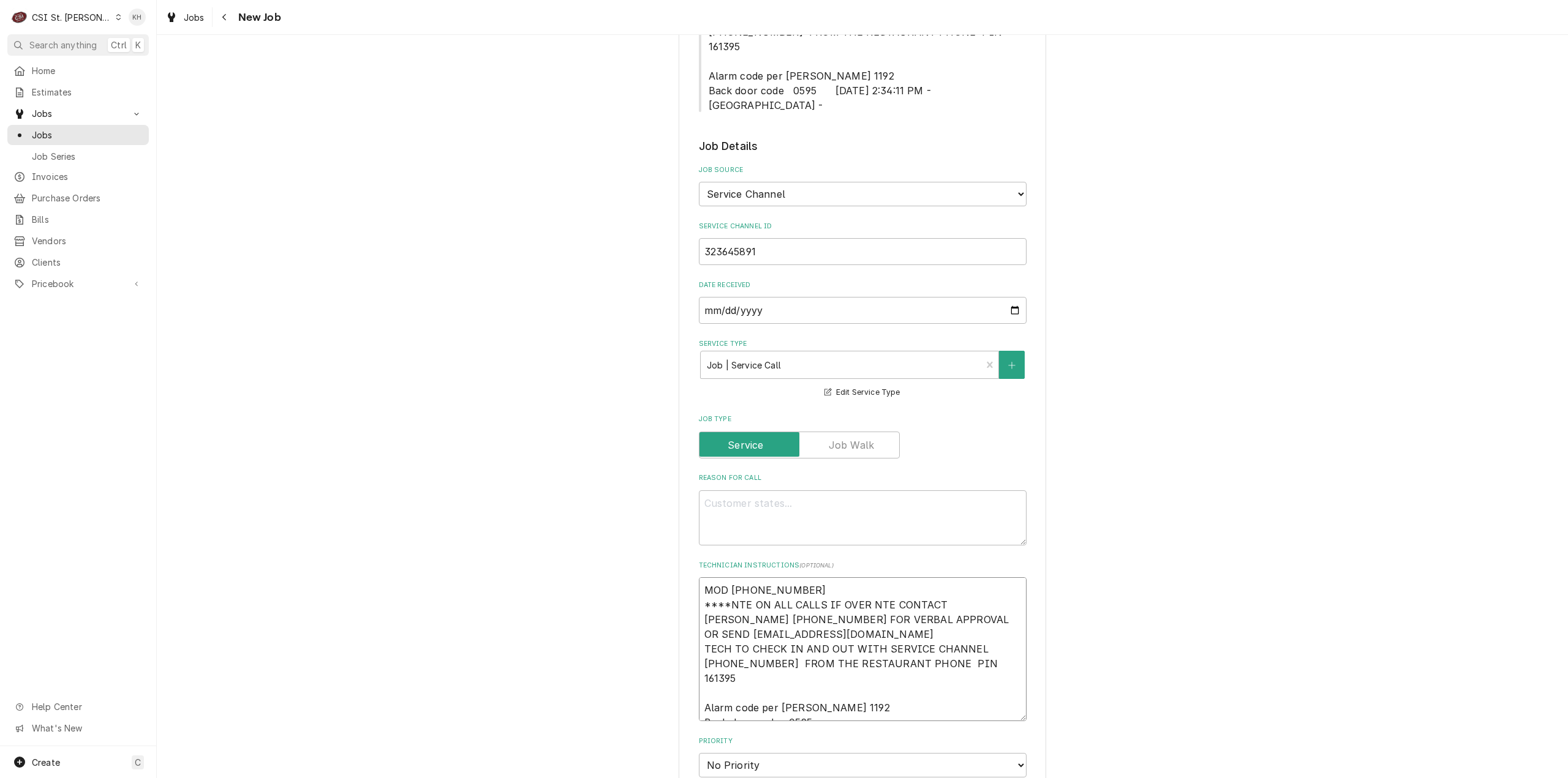
click at [699, 578] on textarea "MOD (618) 394-7412 ****NTE ON ALL CALLS IF OVER NTE CONTACT JEFF COSTA 636-399-…" at bounding box center [862, 649] width 328 height 144
type textarea "x"
type textarea "MOD (618) 394-7412 ****NTE ON ALL CALLS IF OVER NTE CONTACT JEFF COSTA 636-399-…"
type textarea "x"
type textarea "MOD (618) 394-7412 ****NTE ON ALL CALLS IF OVER NTE CONTACT JEFF COSTA 636-399-…"
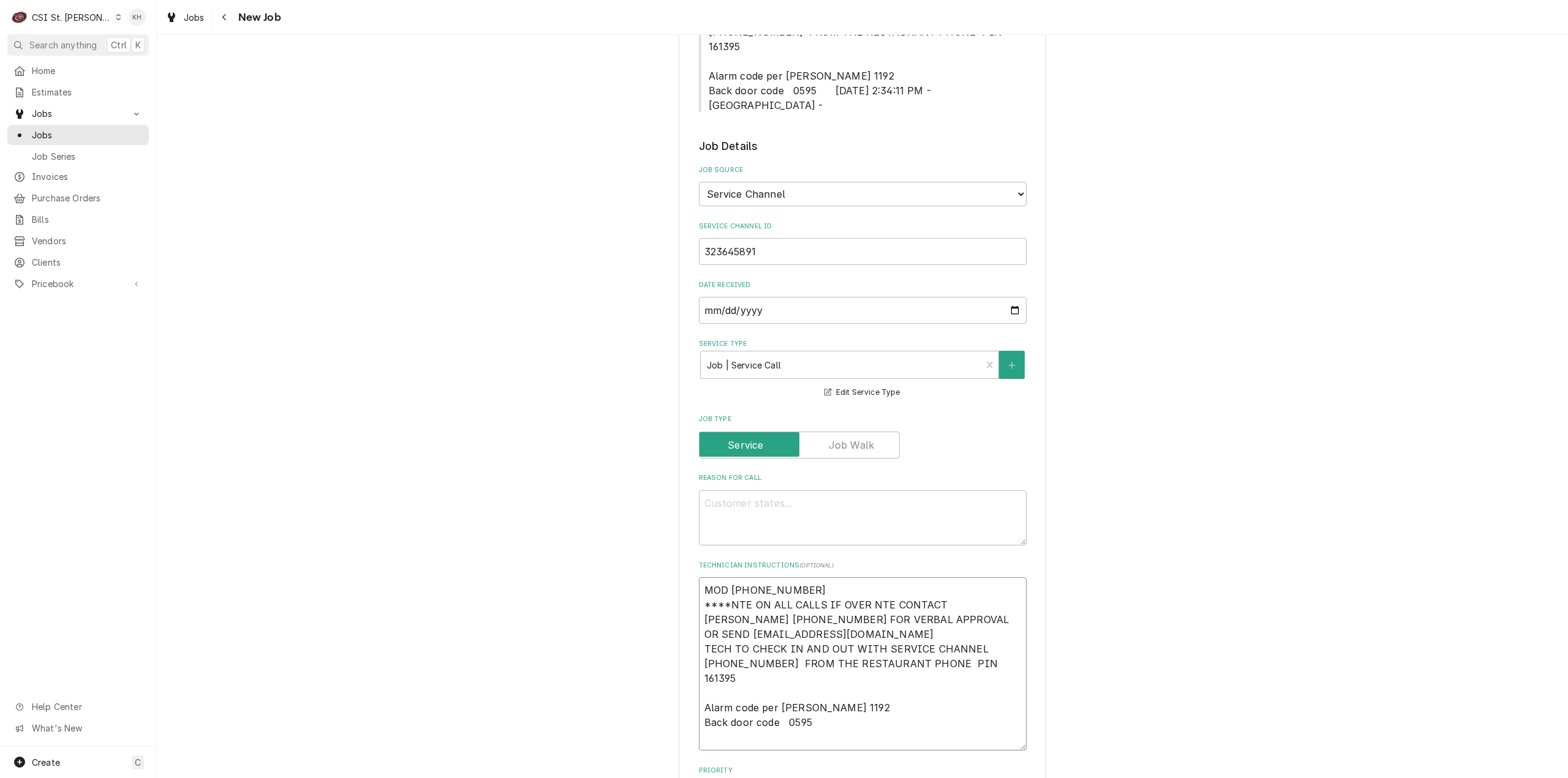
type textarea "x"
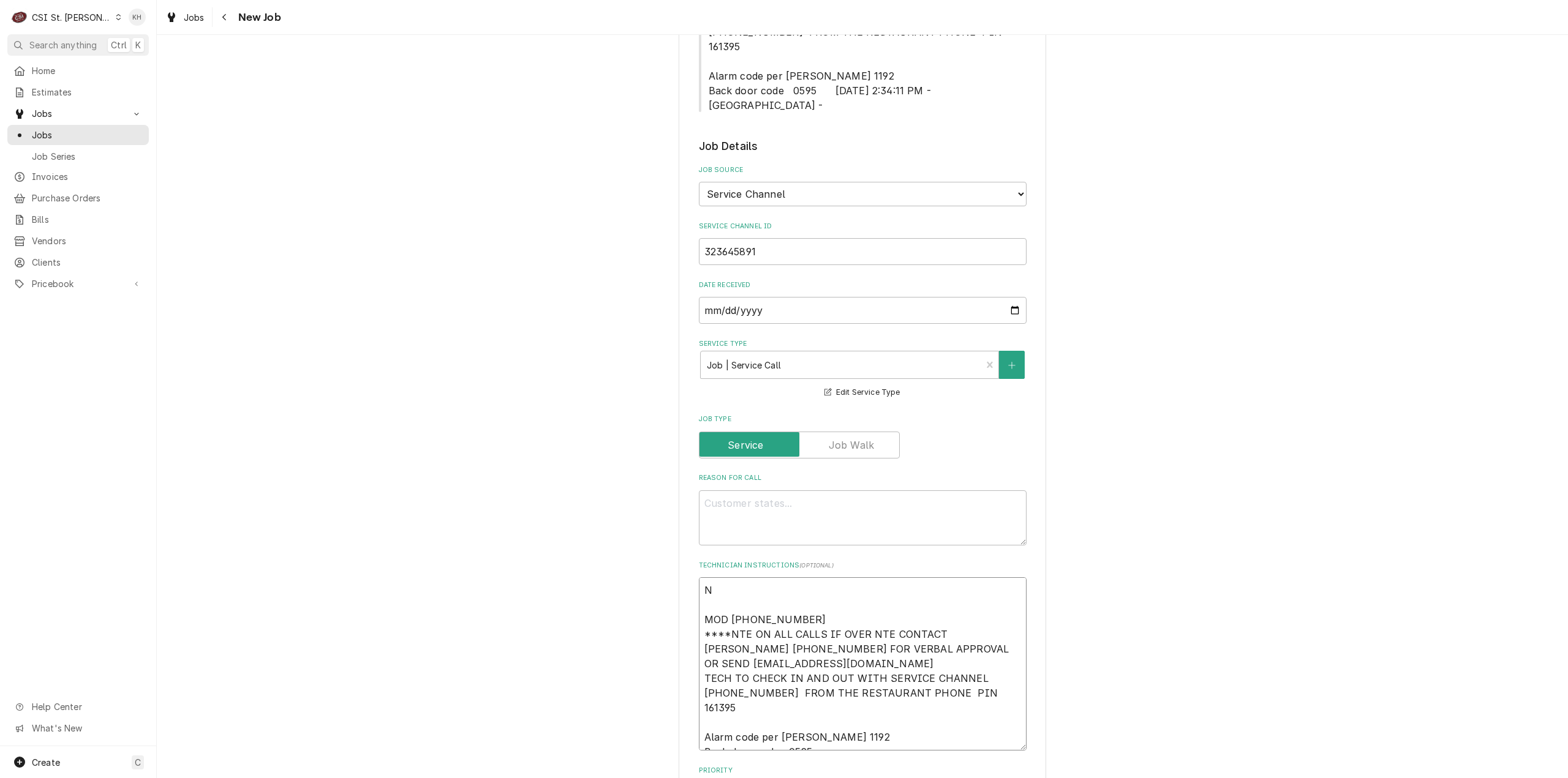
type textarea "NT MOD (618) 394-7412 ****NTE ON ALL CALLS IF OVER NTE CONTACT JEFF COSTA 636-3…"
type textarea "x"
type textarea "NTE MOD (618) 394-7412 ****NTE ON ALL CALLS IF OVER NTE CONTACT JEFF COSTA 636-…"
type textarea "x"
type textarea "NTE MOD (618) 394-7412 ****NTE ON ALL CALLS IF OVER NTE CONTACT JEFF COSTA 636-…"
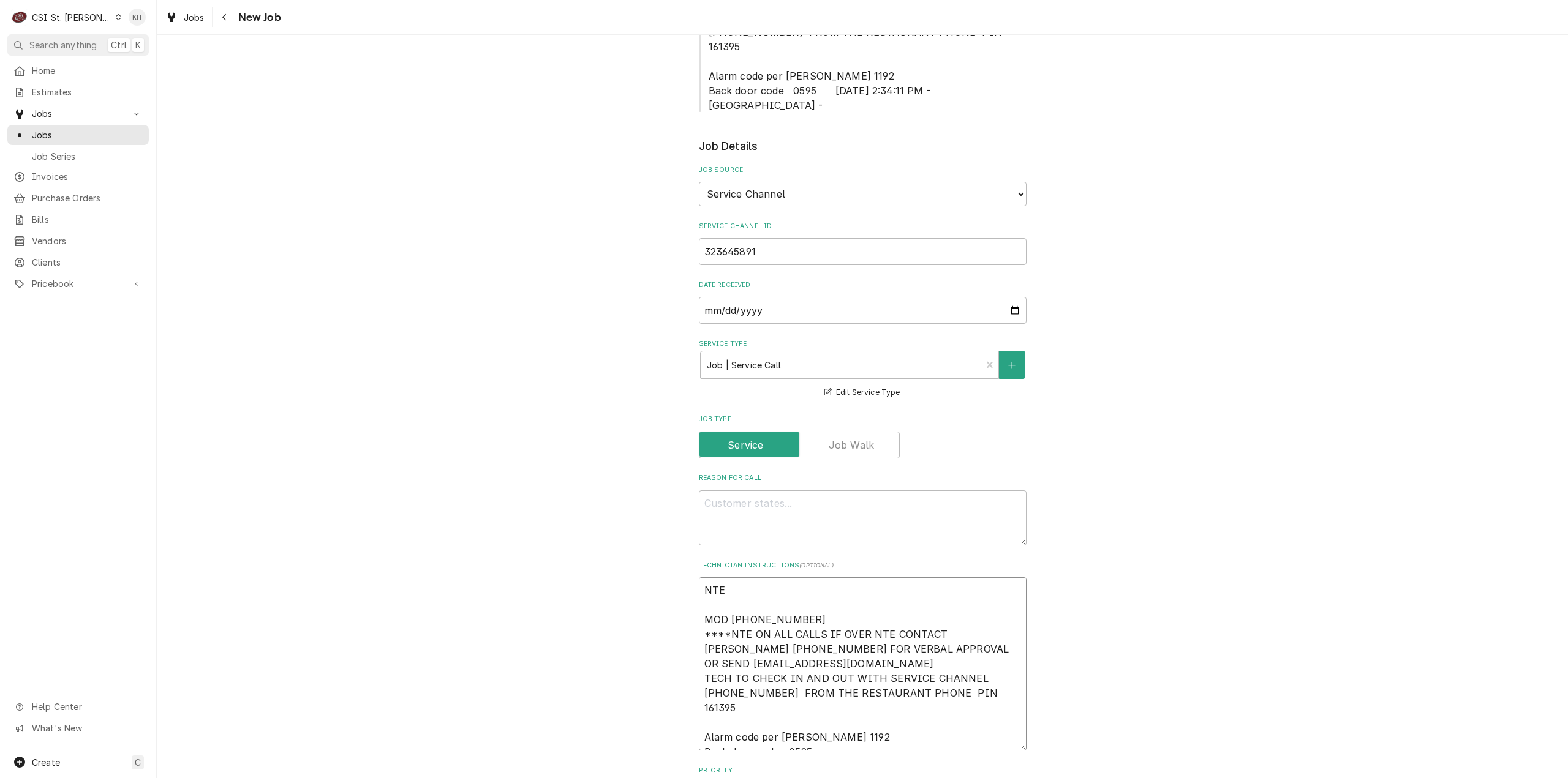
type textarea "x"
type textarea "NTE $ MOD (618) 394-7412 ****NTE ON ALL CALLS IF OVER NTE CONTACT JEFF COSTA 63…"
type textarea "x"
type textarea "NTE $4 MOD (618) 394-7412 ****NTE ON ALL CALLS IF OVER NTE CONTACT JEFF COSTA 6…"
type textarea "x"
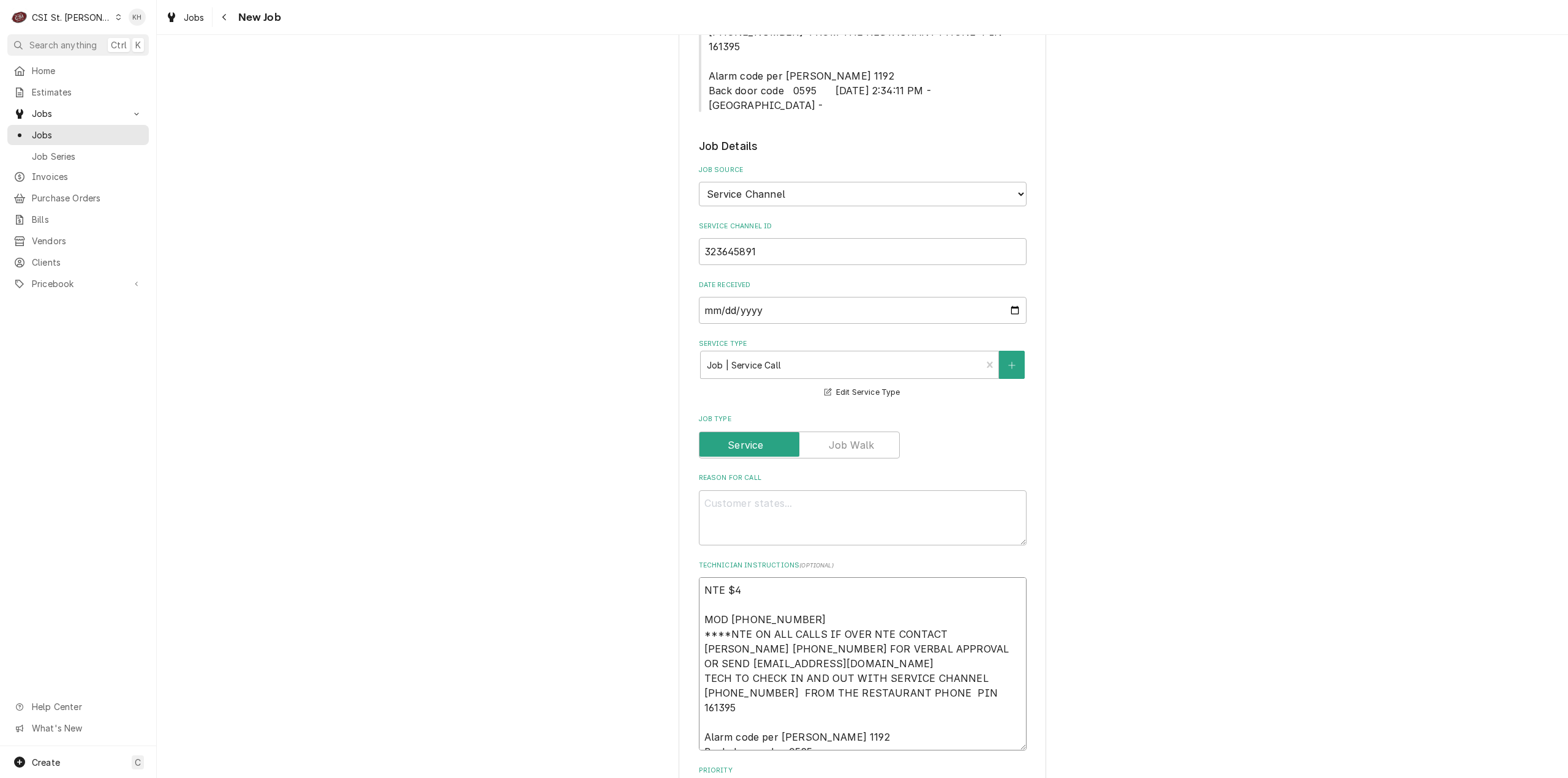
type textarea "NTE $45 MOD (618) 394-7412 ****NTE ON ALL CALLS IF OVER NTE CONTACT JEFF COSTA …"
type textarea "x"
type textarea "NTE $450 MOD (618) 394-7412 ****NTE ON ALL CALLS IF OVER NTE CONTACT JEFF COSTA…"
type textarea "x"
type textarea "NTE $450. MOD (618) 394-7412 ****NTE ON ALL CALLS IF OVER NTE CONTACT JEFF COST…"
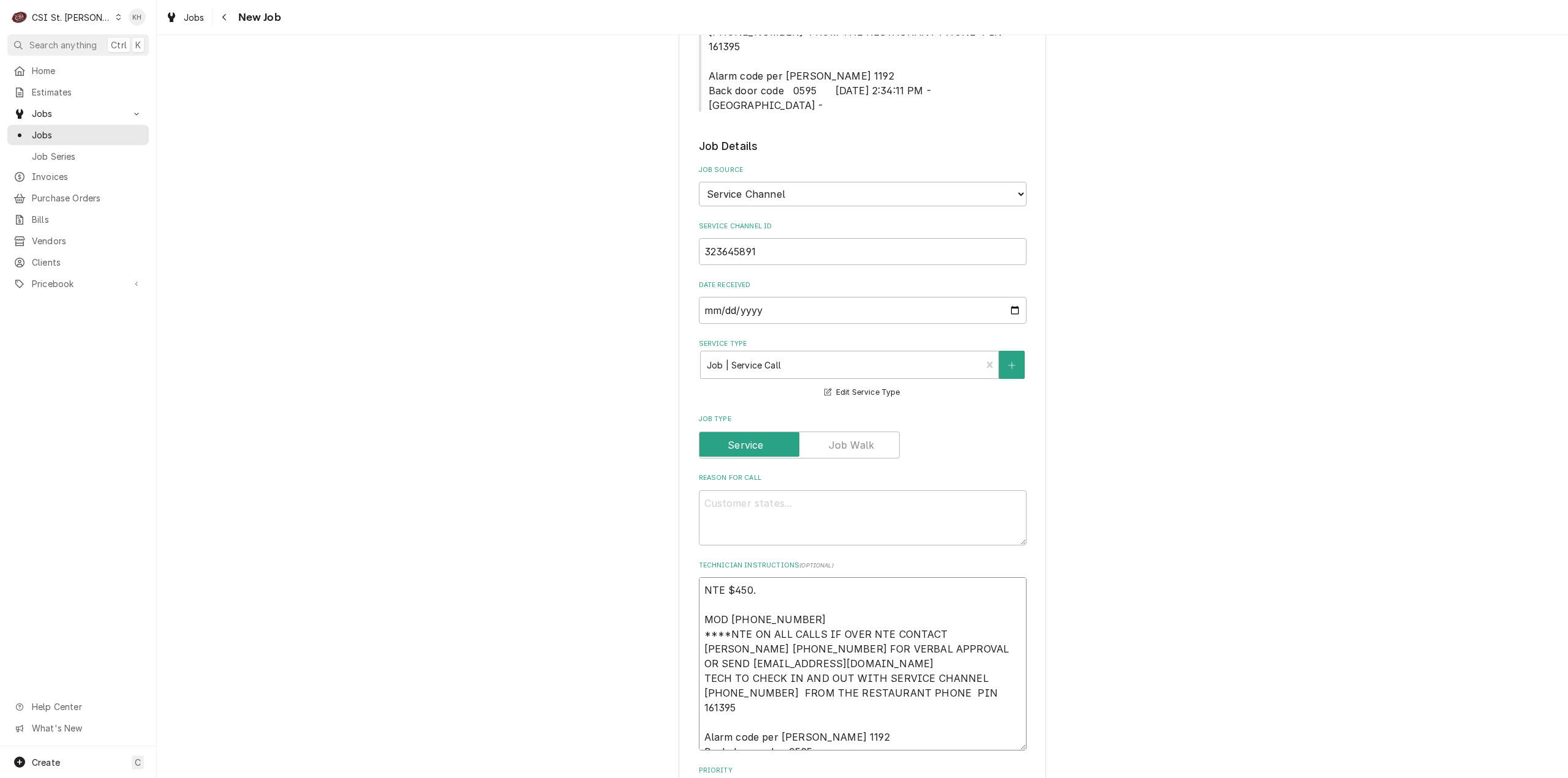
type textarea "x"
type textarea "NTE $450.0 MOD (618) 394-7412 ****NTE ON ALL CALLS IF OVER NTE CONTACT JEFF COS…"
type textarea "x"
type textarea "NTE $450.00 MOD (618) 394-7412 ****NTE ON ALL CALLS IF OVER NTE CONTACT JEFF CO…"
type textarea "x"
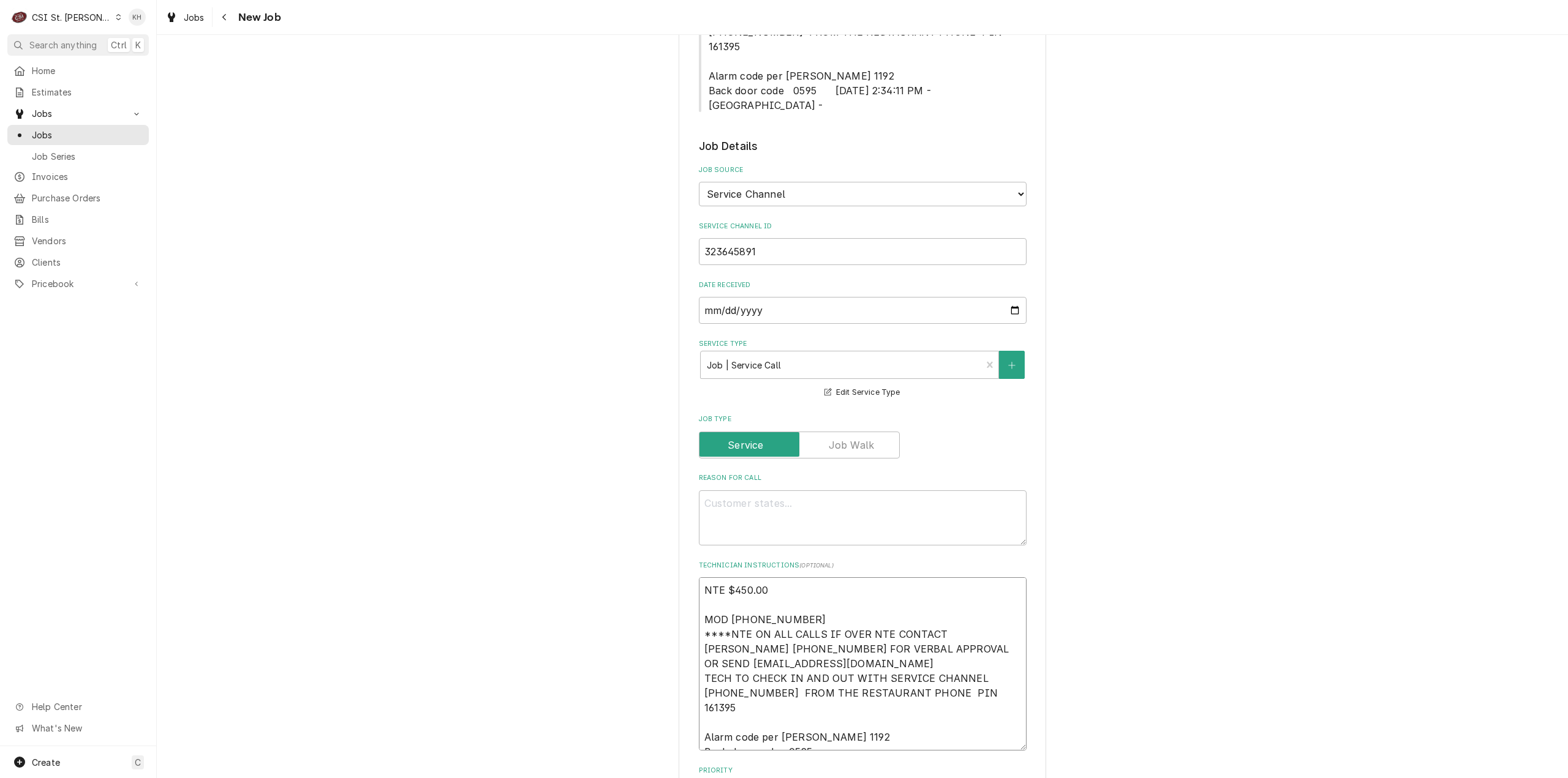
type textarea "NTE $450.00 MOD (618) 394-7412 ****NTE ON ALL CALLS IF OVER NTE CONTACT JEFF CO…"
drag, startPoint x: 848, startPoint y: 480, endPoint x: 842, endPoint y: 482, distance: 6.3
click at [848, 490] on textarea "Reason For Call" at bounding box center [862, 518] width 328 height 56
paste textarea "Install new ice gate in ice bin"
type textarea "x"
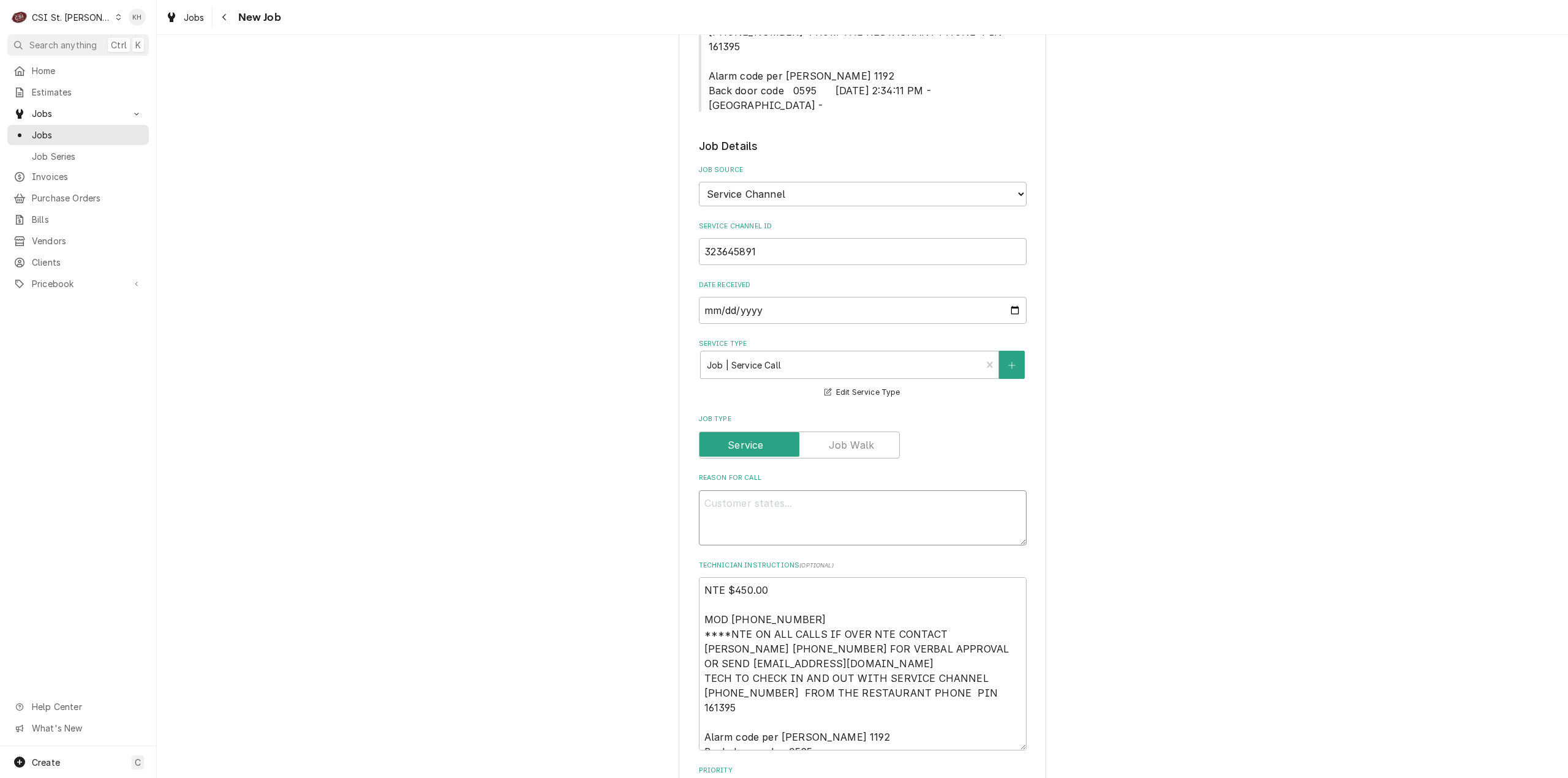
type textarea "Install new ice gate in ice bin"
type textarea "x"
type textarea "Install new ice gate in ice bin"
type textarea "x"
type textarea "Install new ice gate in ice bin."
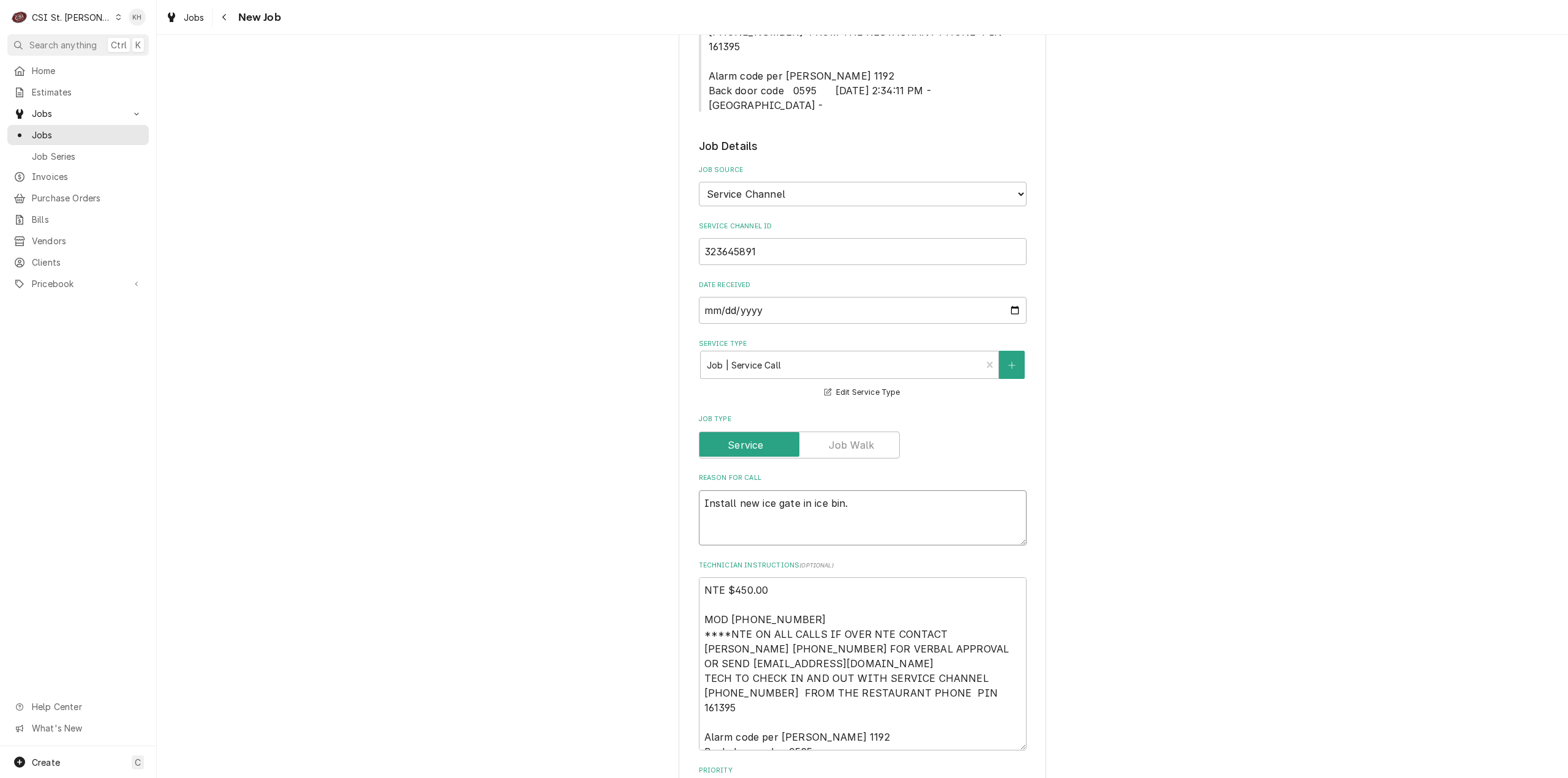
type textarea "x"
type textarea "Install new ice gate in ice bin."
paste textarea "Please coordinate with RL to have ice bin ready for new part. AM dispatch ideal"
type textarea "x"
type textarea "Install new ice gate in ice bin. Please coordinate with RL to have ice bin read…"
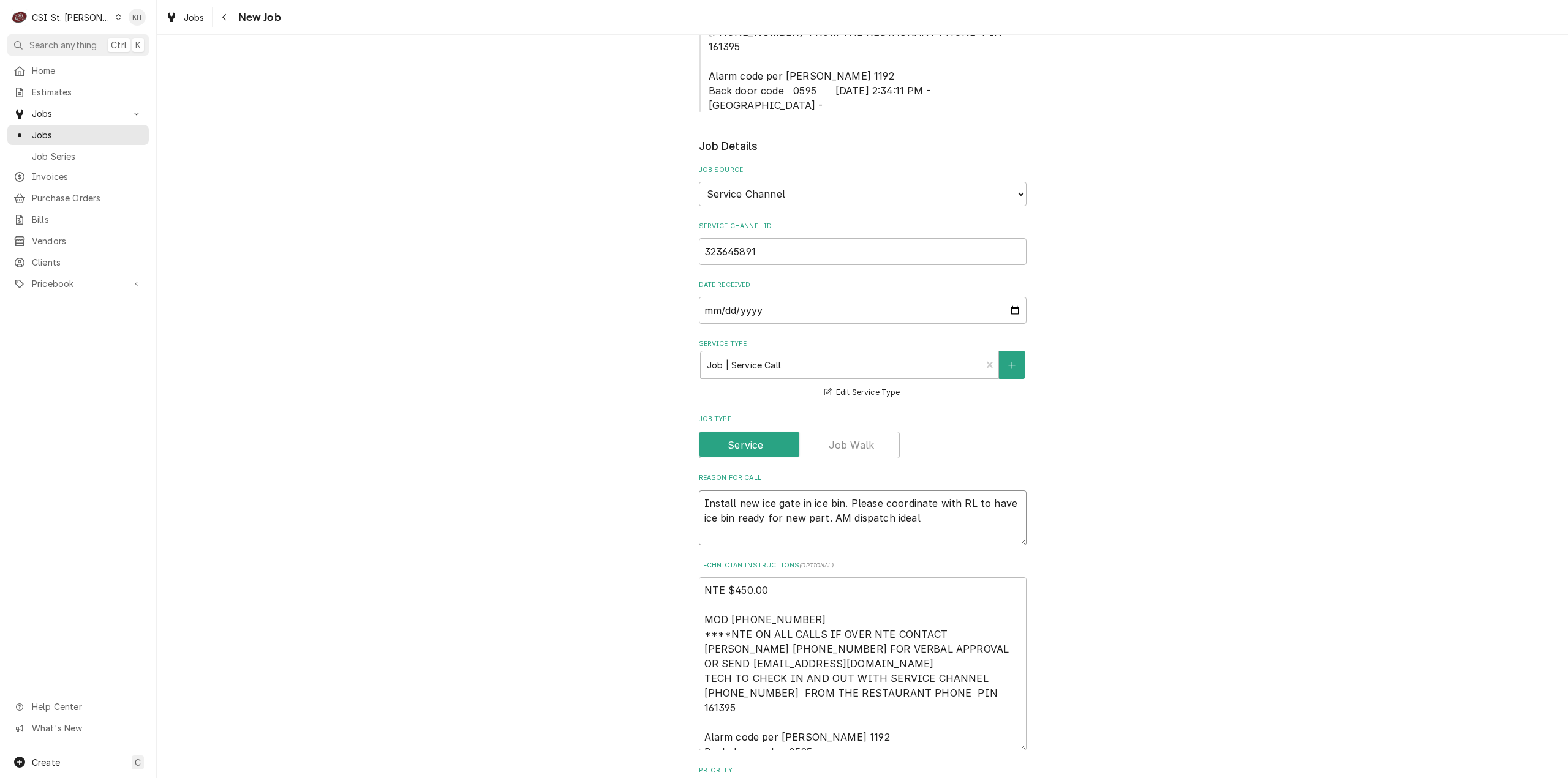
type textarea "x"
type textarea "Install new ice gate in ice bin. Please coordinate with RL to have ice bin read…"
click at [831, 711] on textarea "NTE $450.00 MOD (618) 394-7412 ****NTE ON ALL CALLS IF OVER NTE CONTACT JEFF CO…" at bounding box center [862, 664] width 328 height 174
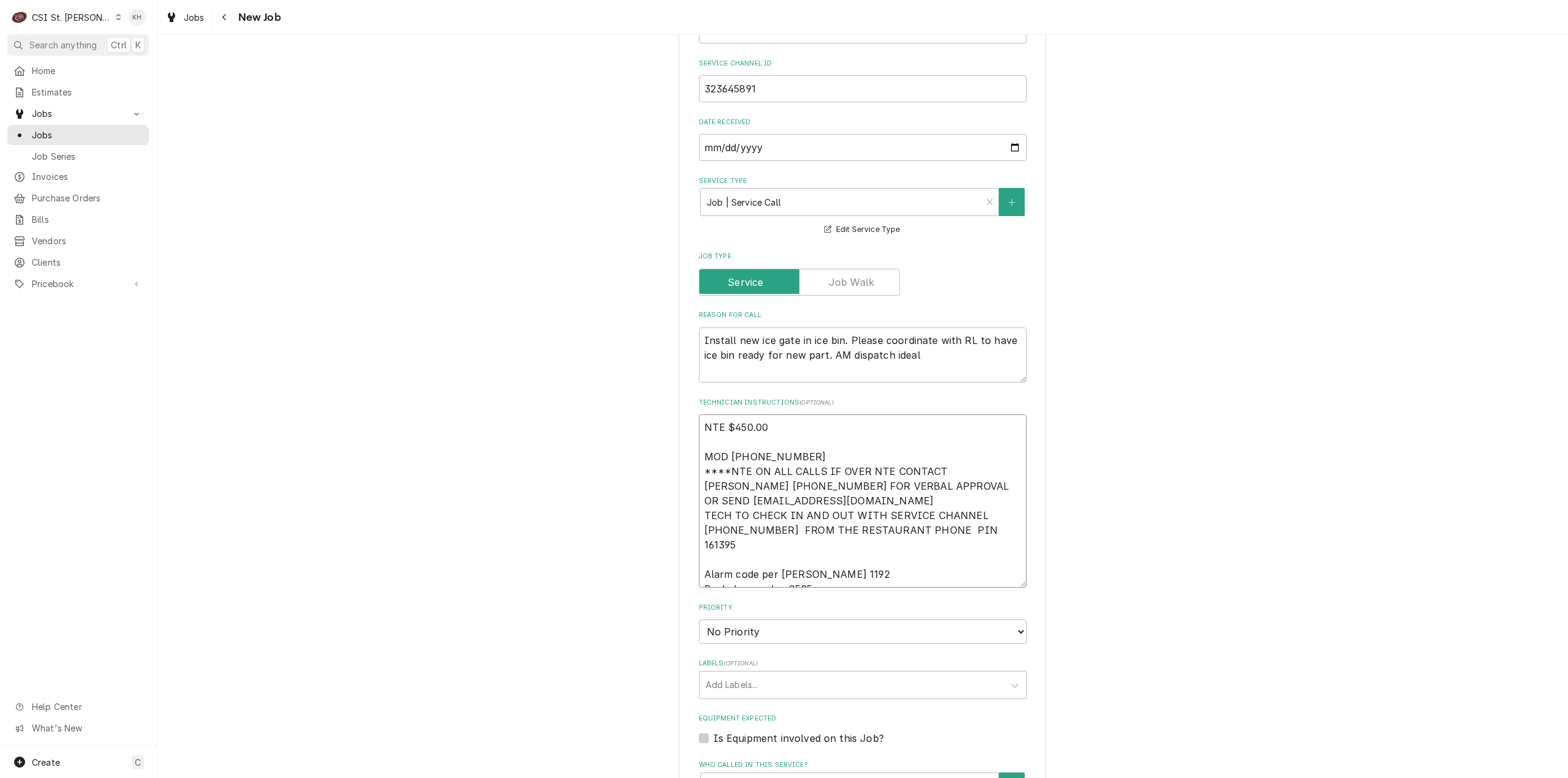
scroll to position [673, 0]
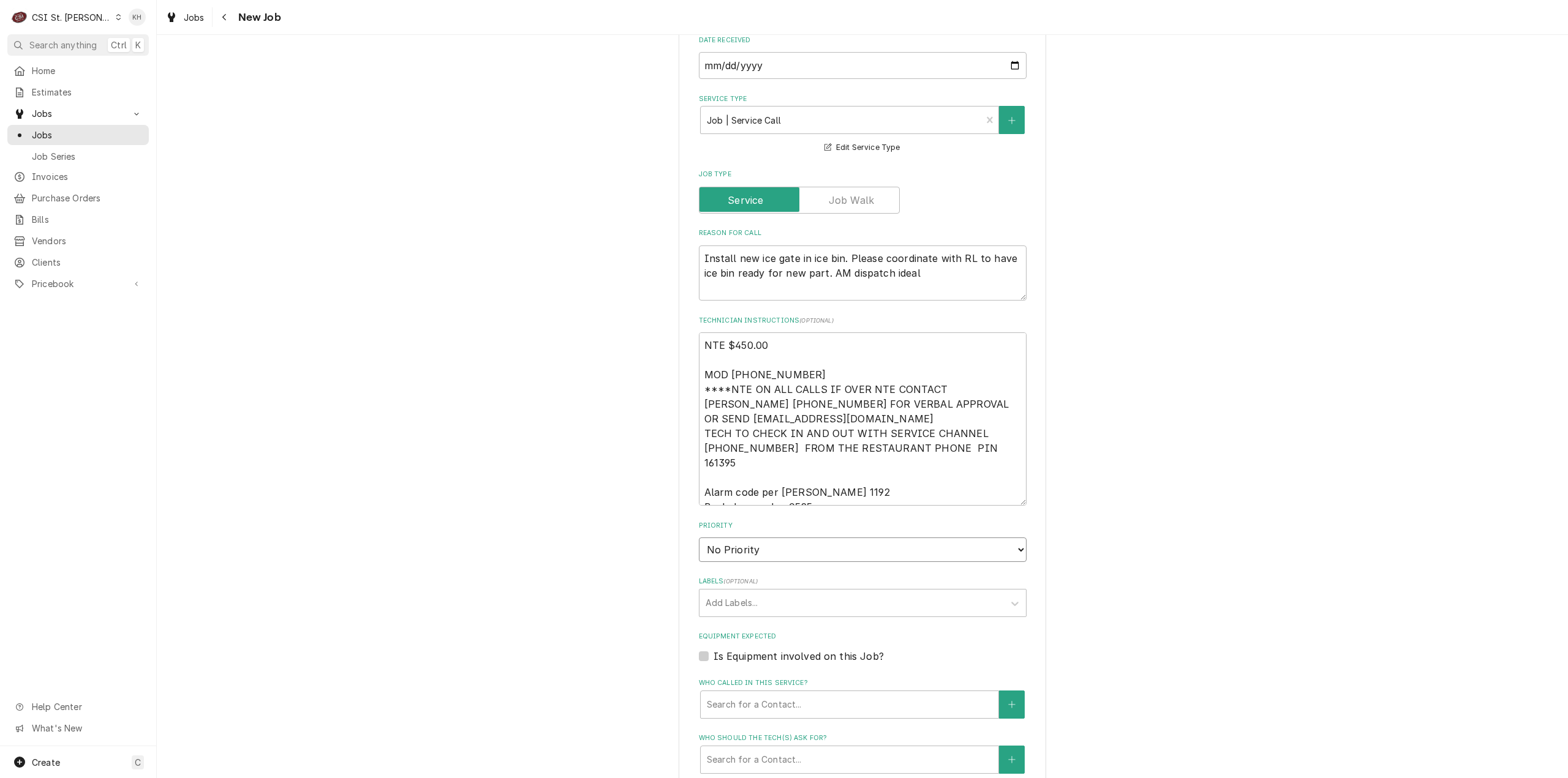
drag, startPoint x: 793, startPoint y: 521, endPoint x: 791, endPoint y: 528, distance: 7.3
click at [792, 537] on select "No Priority Urgent High Medium Low" at bounding box center [862, 549] width 328 height 24
select select "4"
click at [699, 537] on select "No Priority Urgent High Medium Low" at bounding box center [862, 549] width 328 height 24
type textarea "x"
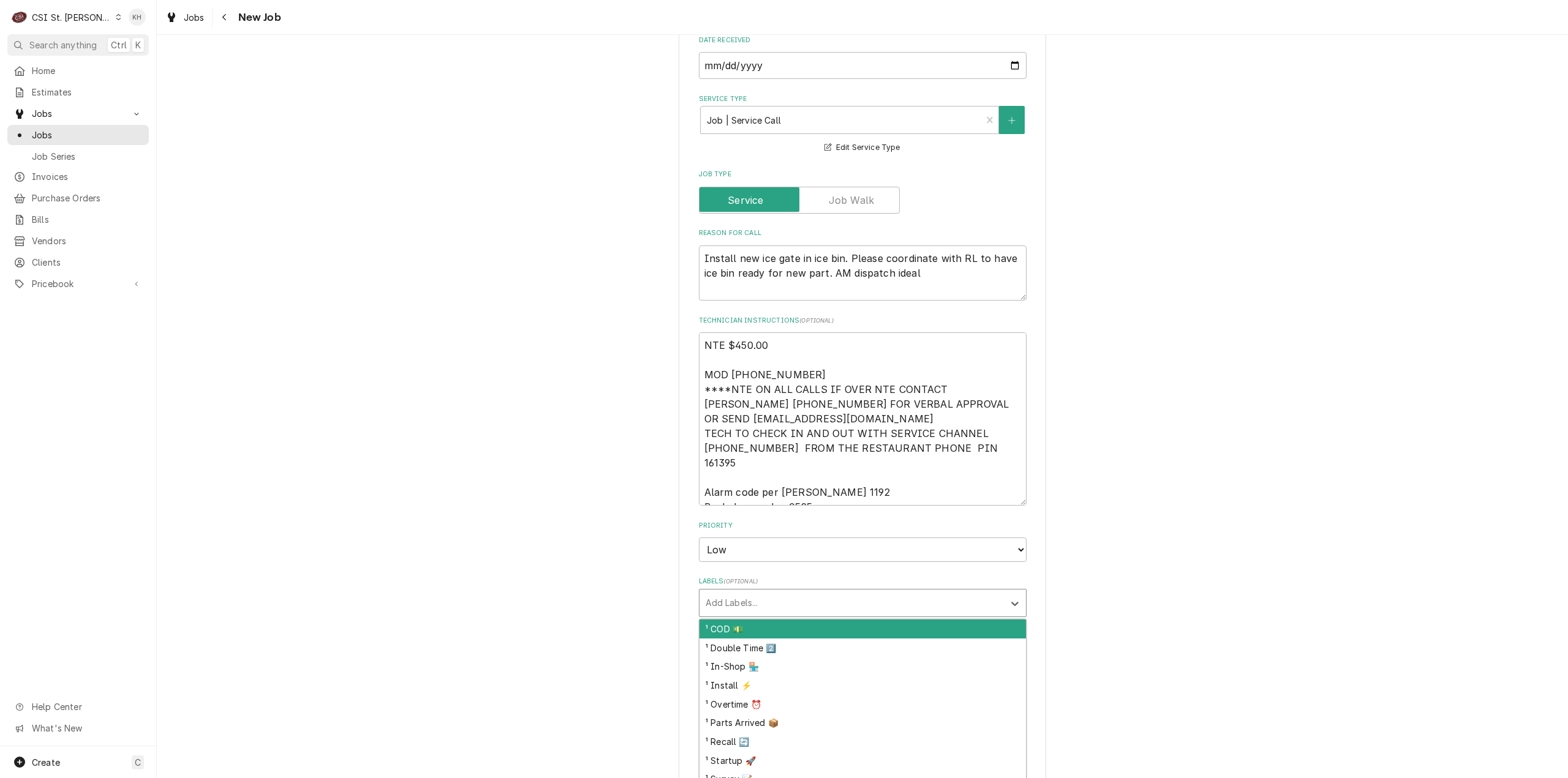
click at [757, 592] on div "Labels" at bounding box center [852, 603] width 292 height 22
type input "ice"
type textarea "x"
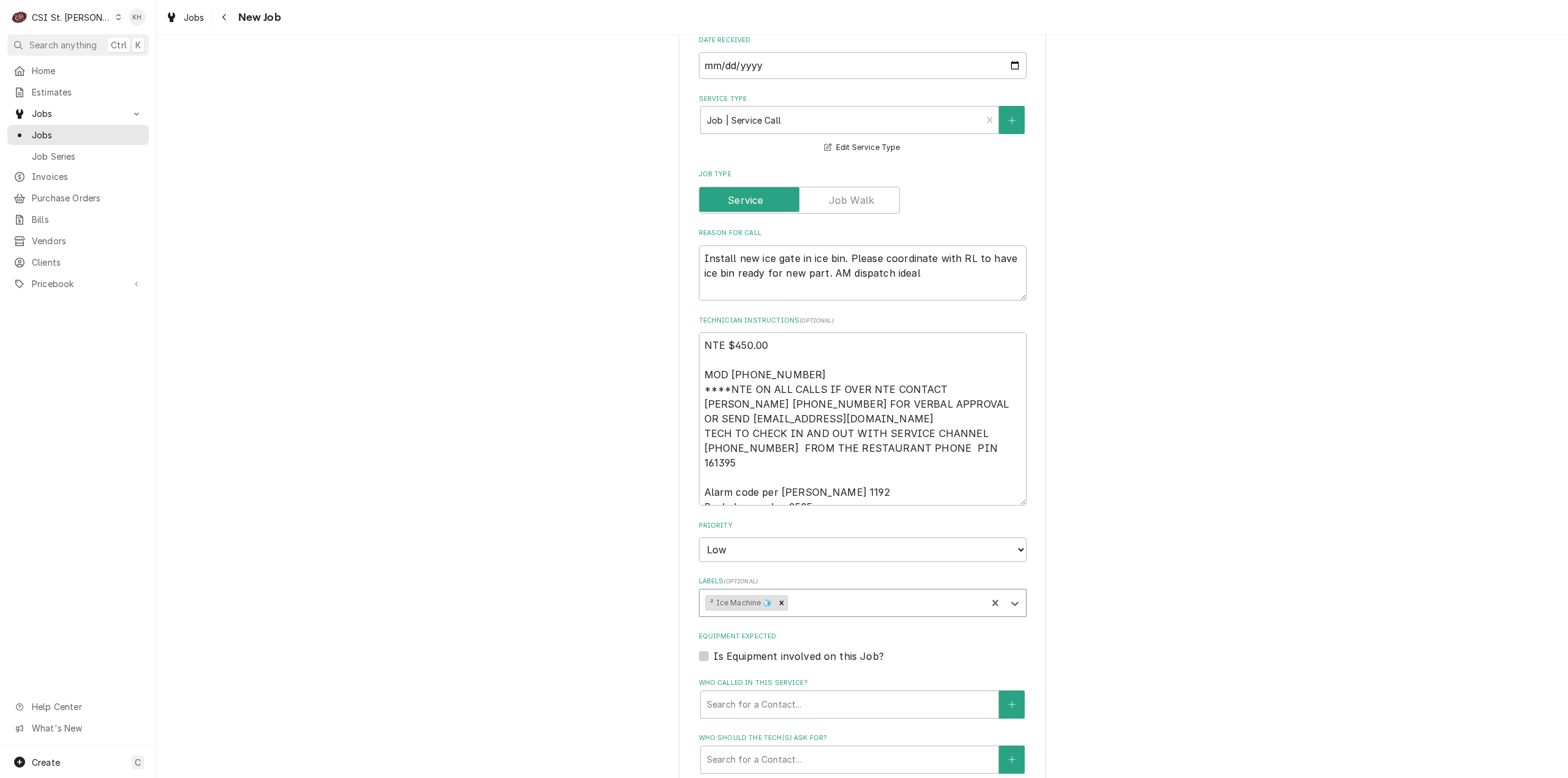
type textarea "x"
click at [714, 649] on label "Is Equipment involved on this Job?" at bounding box center [799, 656] width 171 height 15
click at [714, 649] on input "Equipment Expected" at bounding box center [877, 662] width 328 height 27
checkbox input "true"
click at [762, 694] on div "Equipment" at bounding box center [837, 705] width 261 height 22
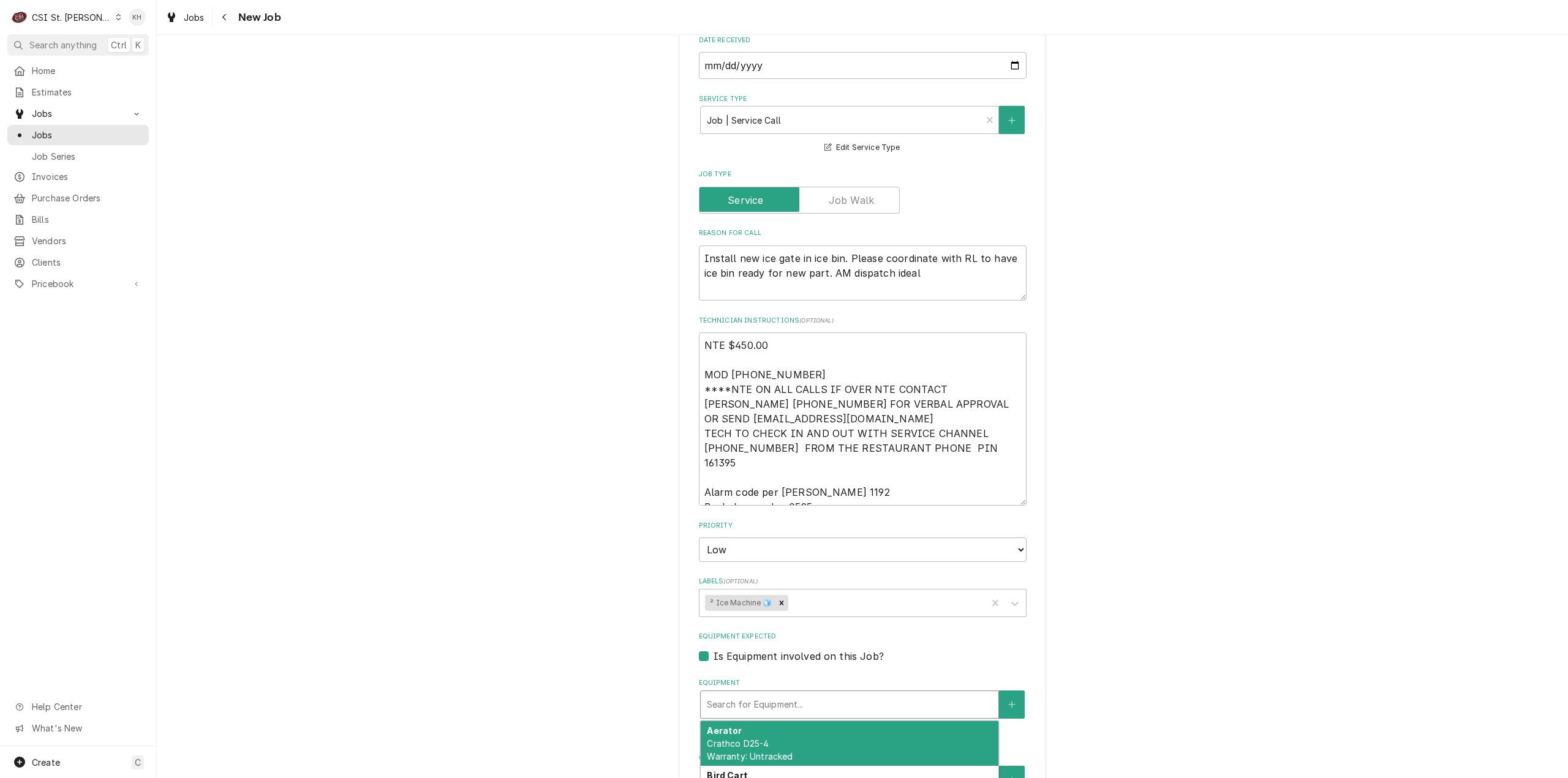
type textarea "x"
type input "ic"
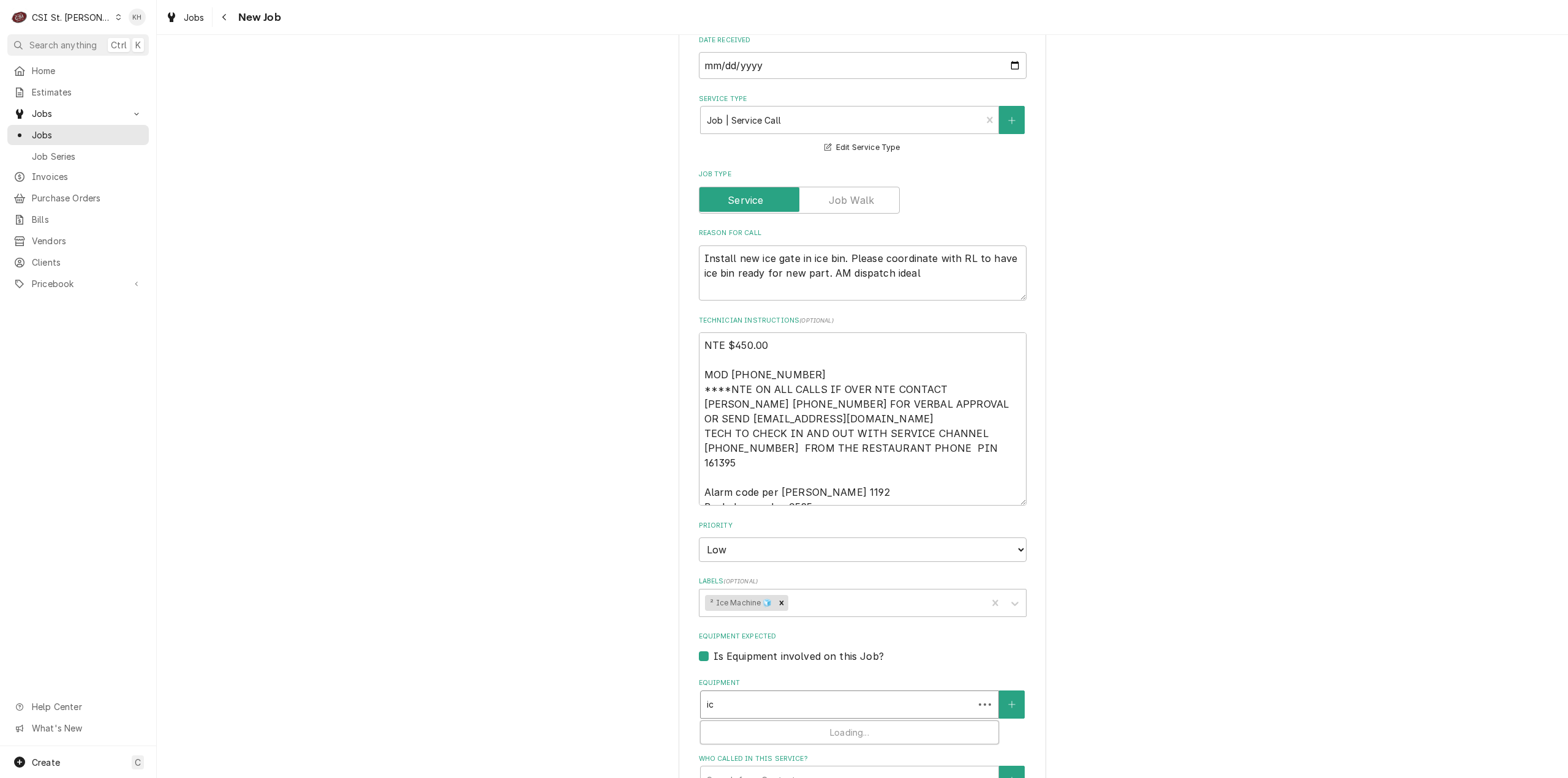
type textarea "x"
type input "ice"
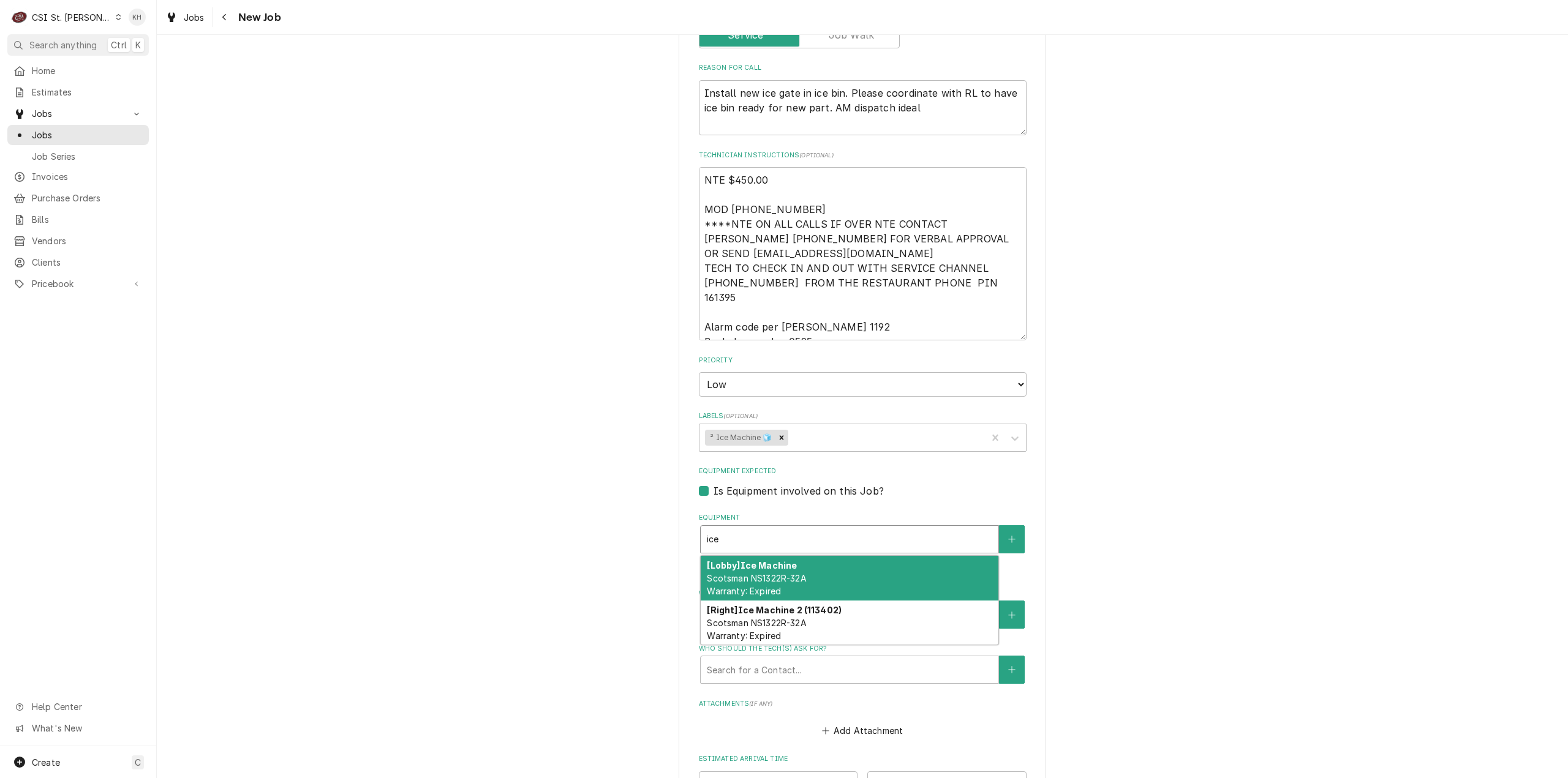
scroll to position [857, 0]
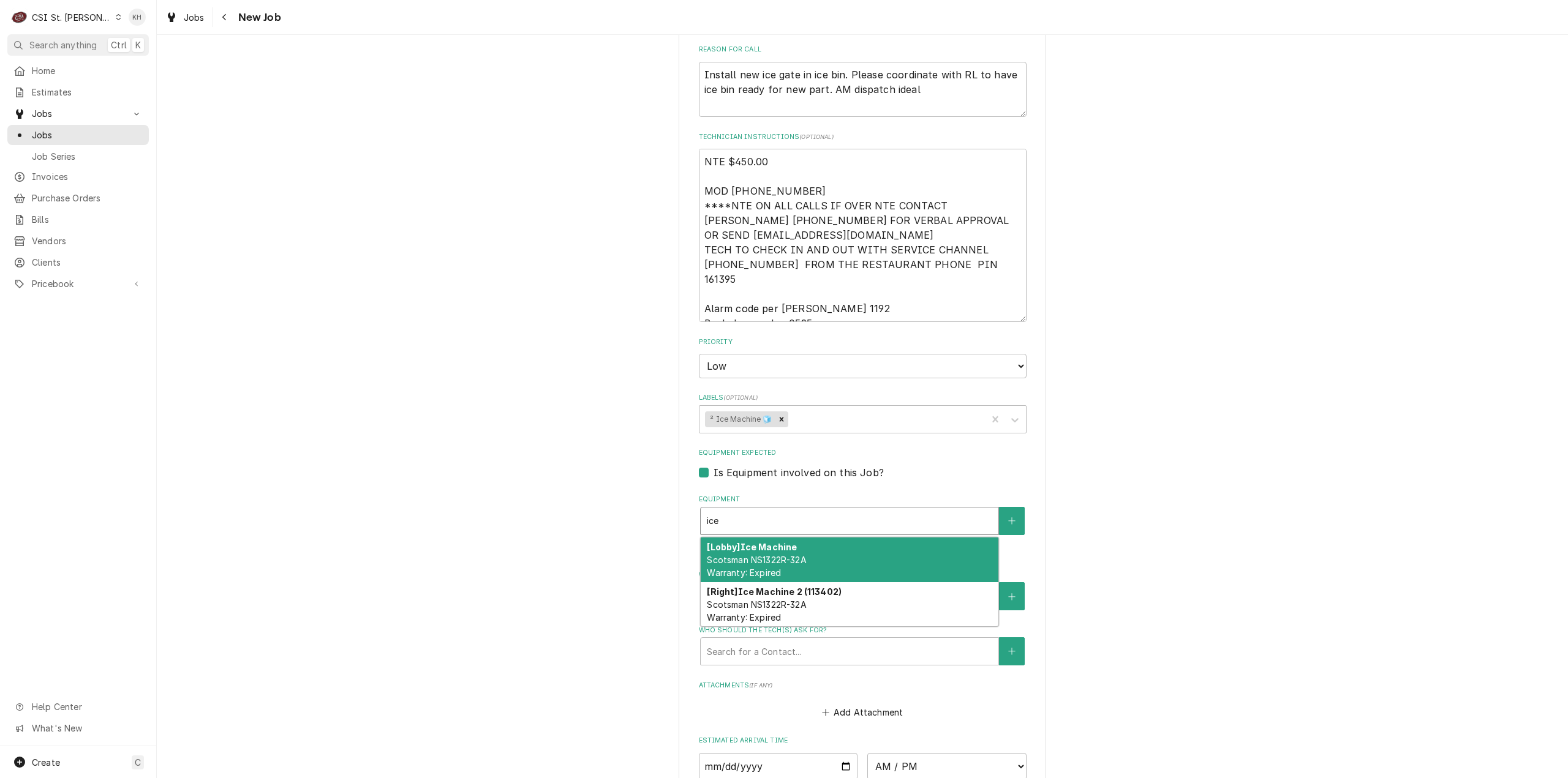
click at [831, 537] on div "[Lobby] Ice Machine Scotsman NS1322R-32A Warranty: Expired" at bounding box center [850, 559] width 298 height 45
type textarea "x"
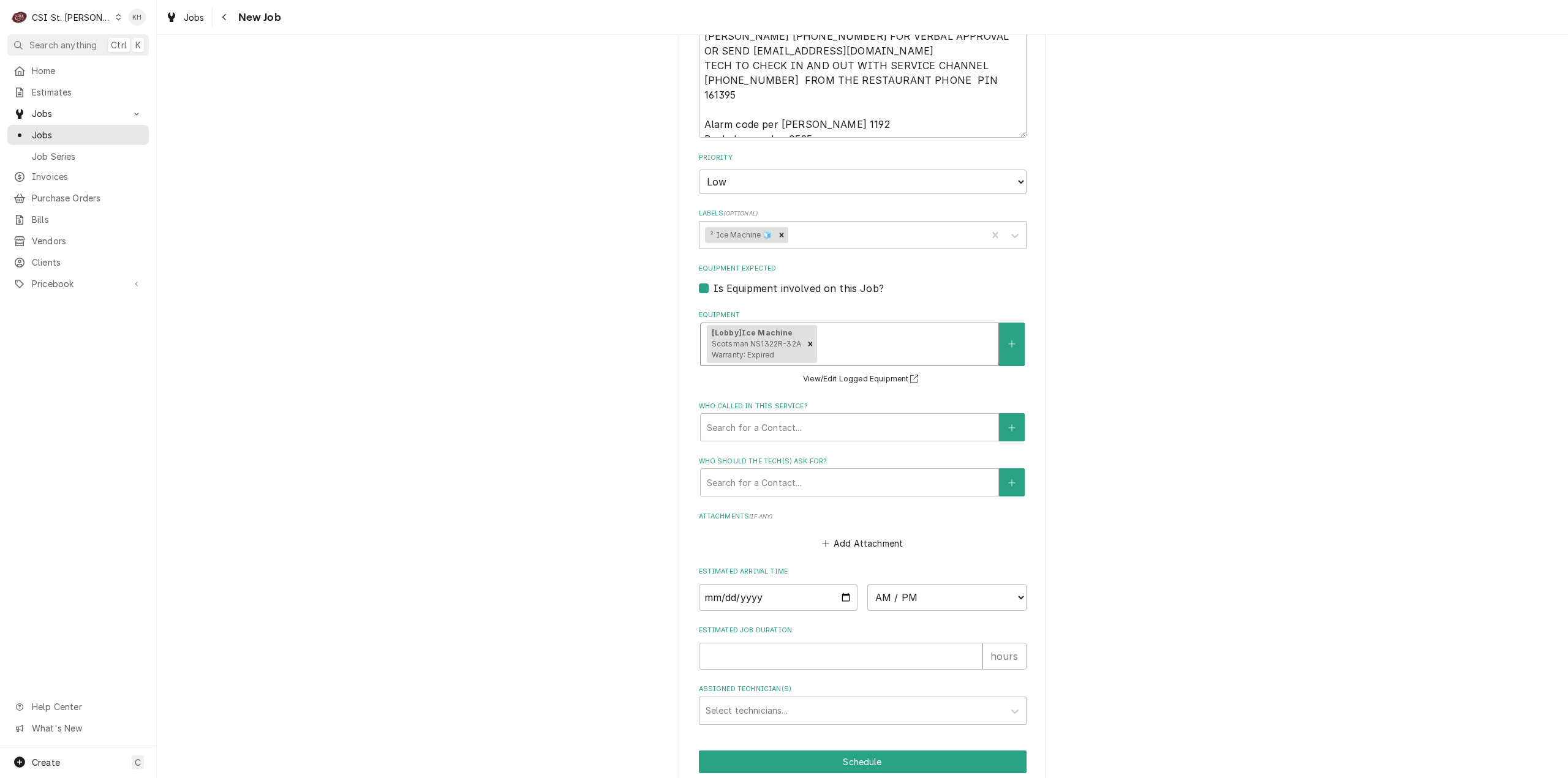
scroll to position [1066, 0]
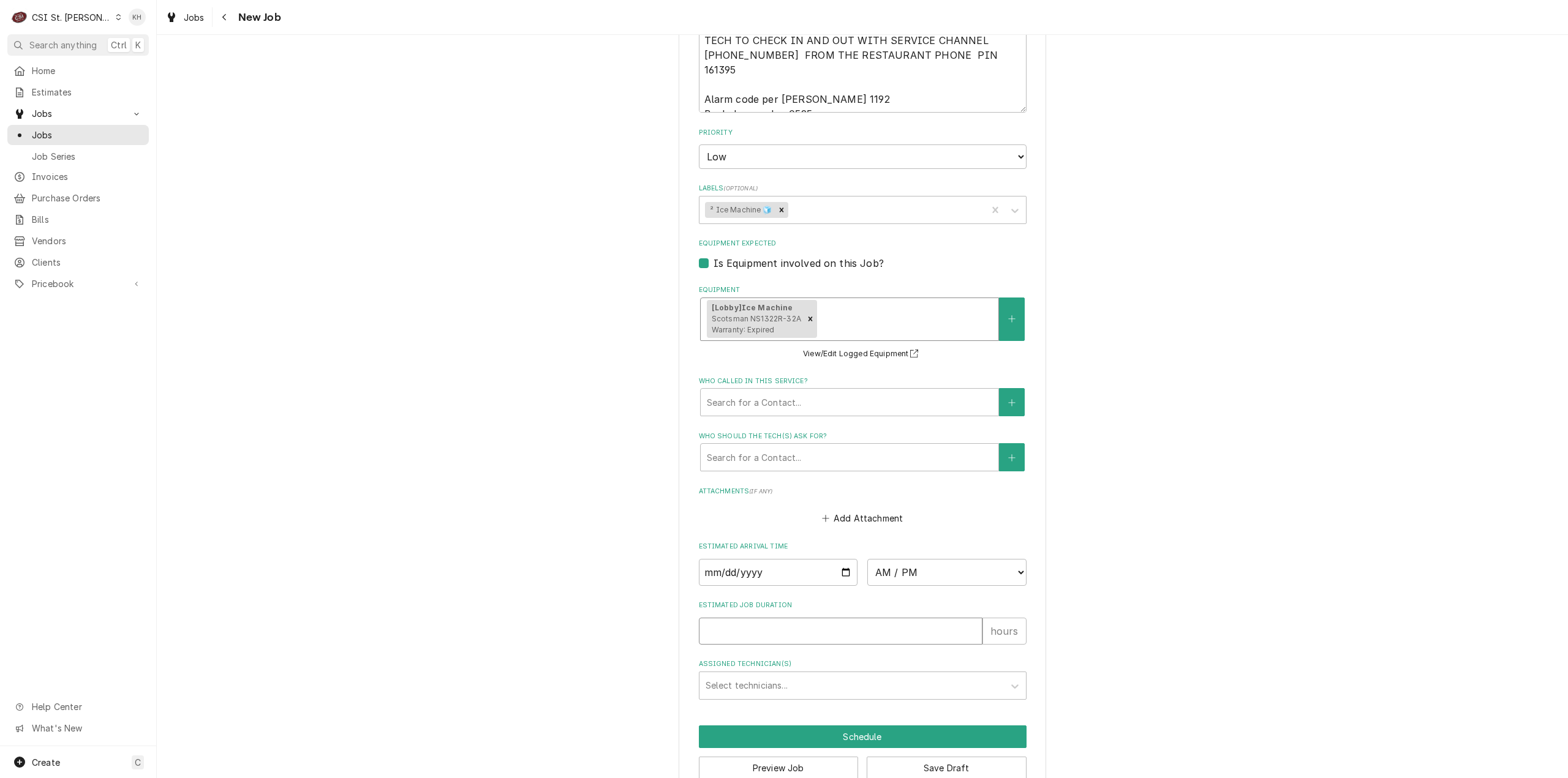
click at [790, 618] on input "Estimated Job Duration" at bounding box center [840, 631] width 283 height 27
type textarea "x"
type input "2"
type textarea "x"
type input "2"
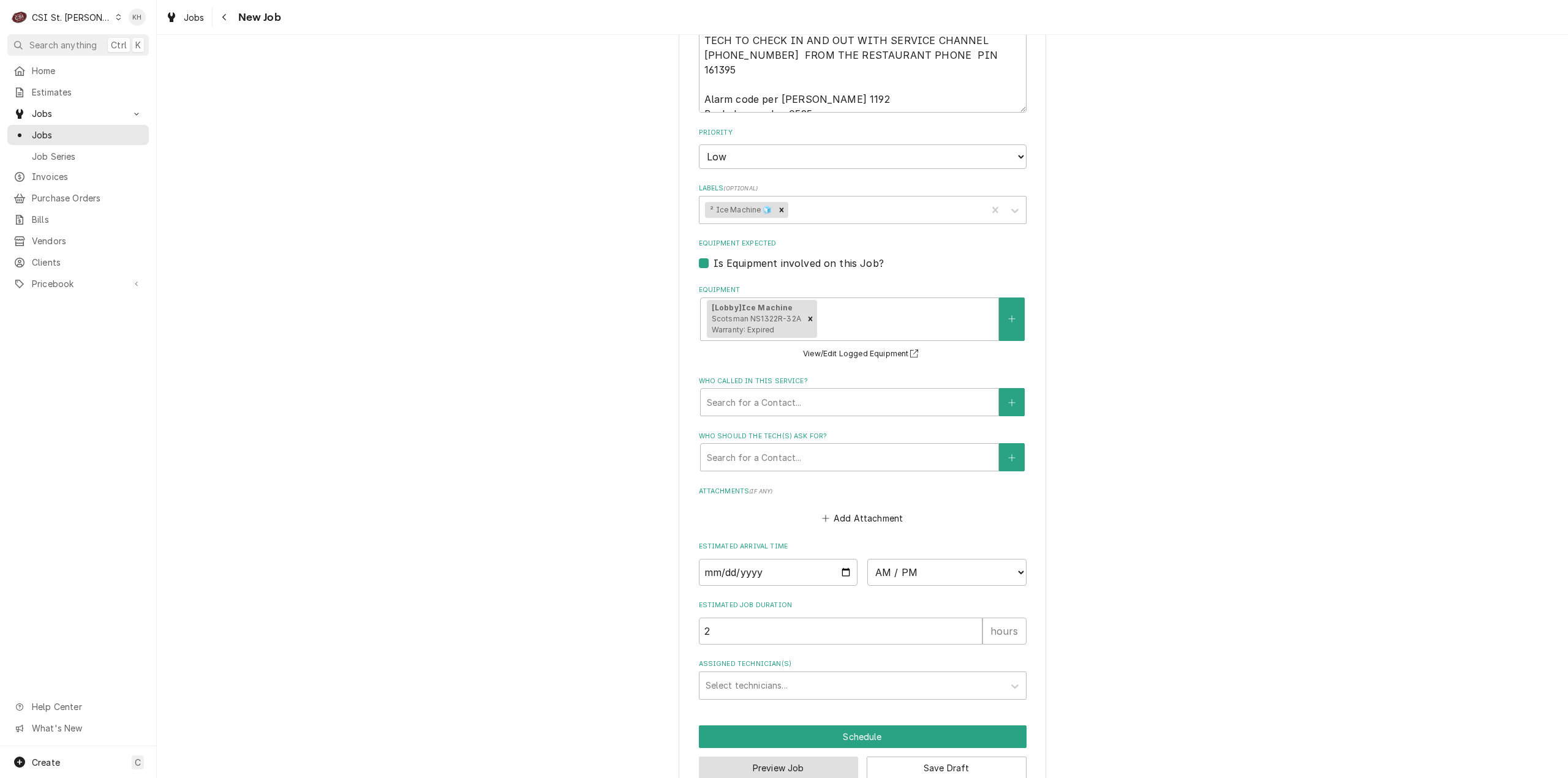
click at [782, 757] on button "Preview Job" at bounding box center [778, 768] width 159 height 23
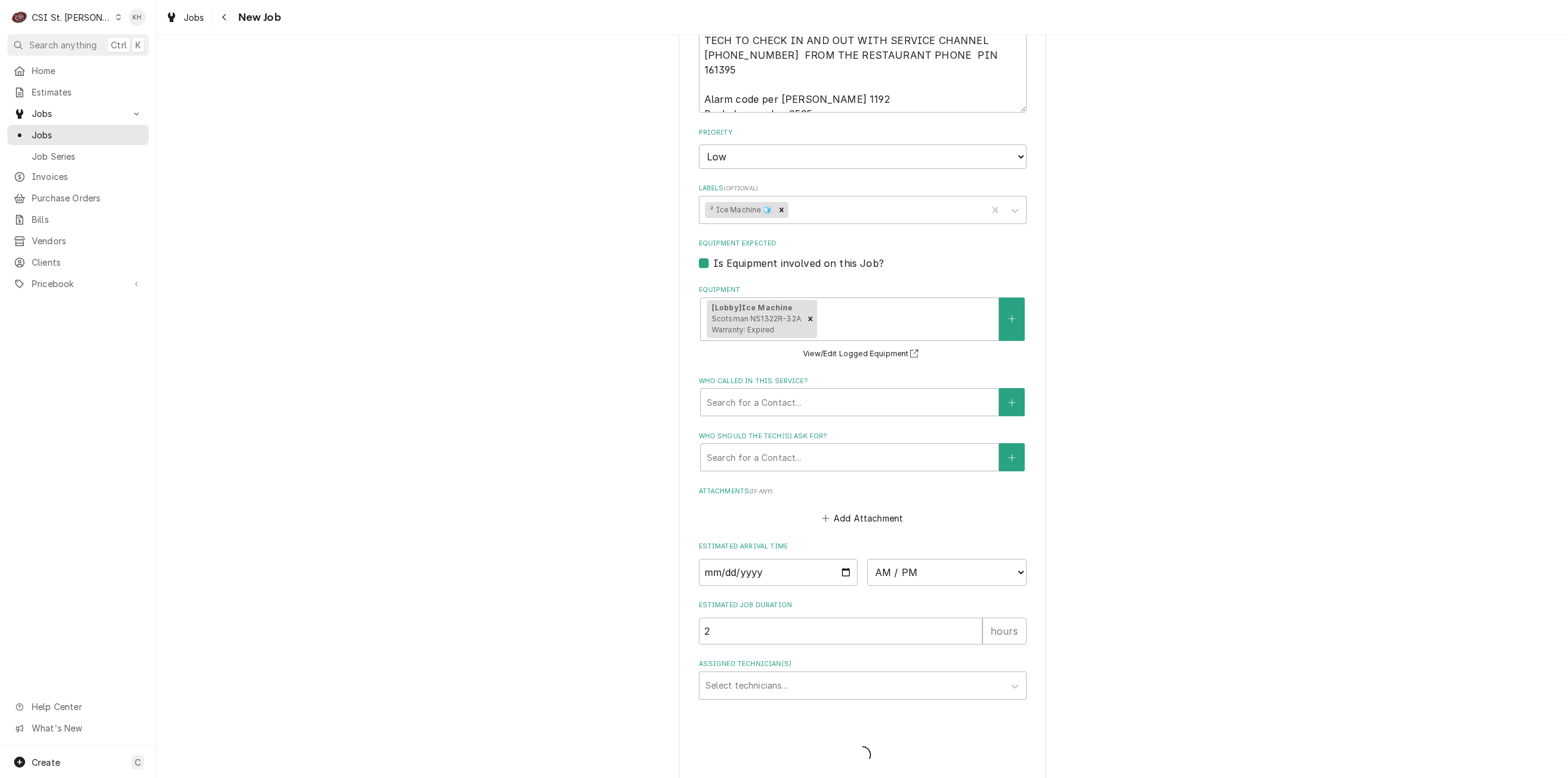
scroll to position [1055, 0]
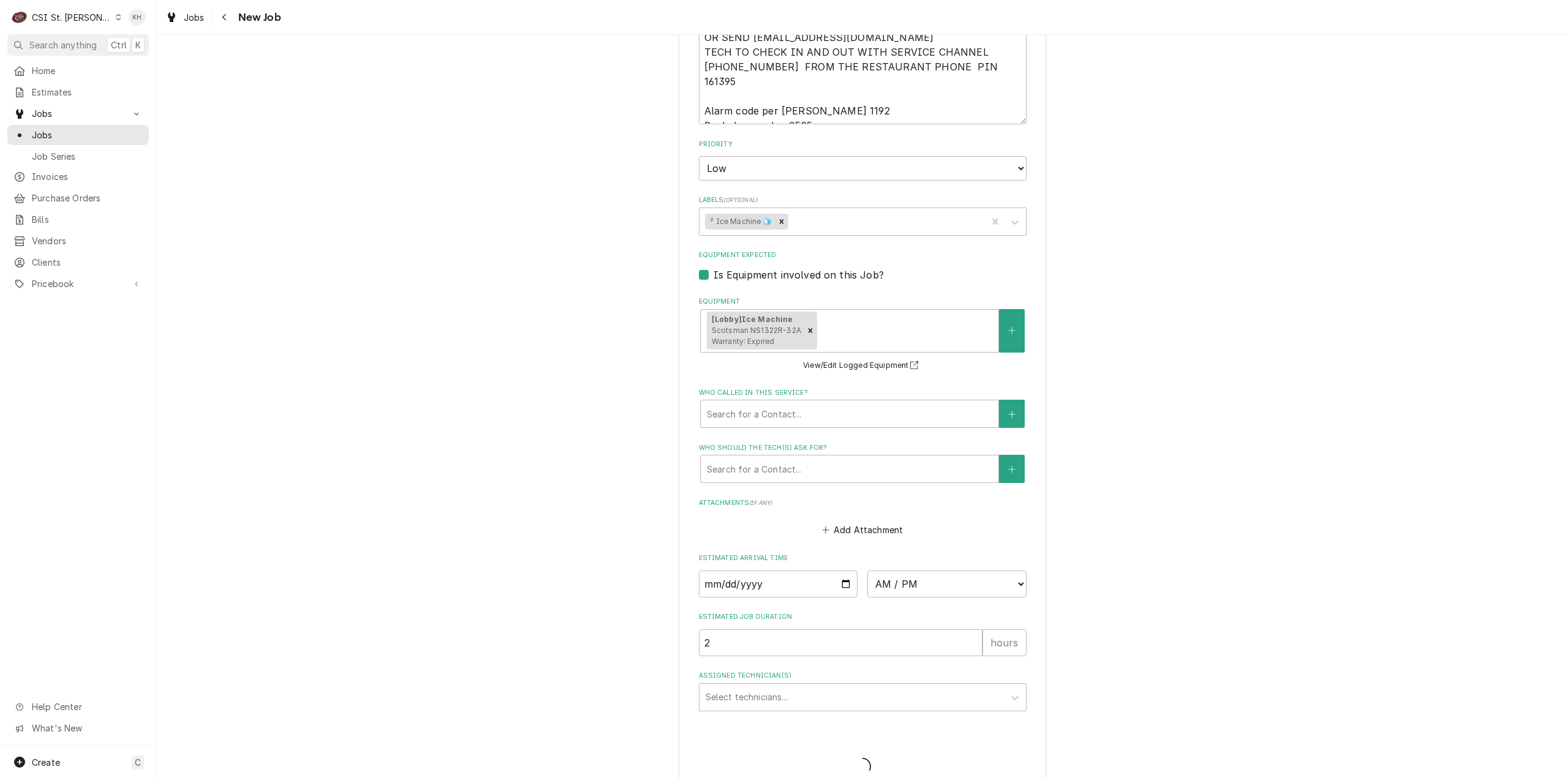
type textarea "x"
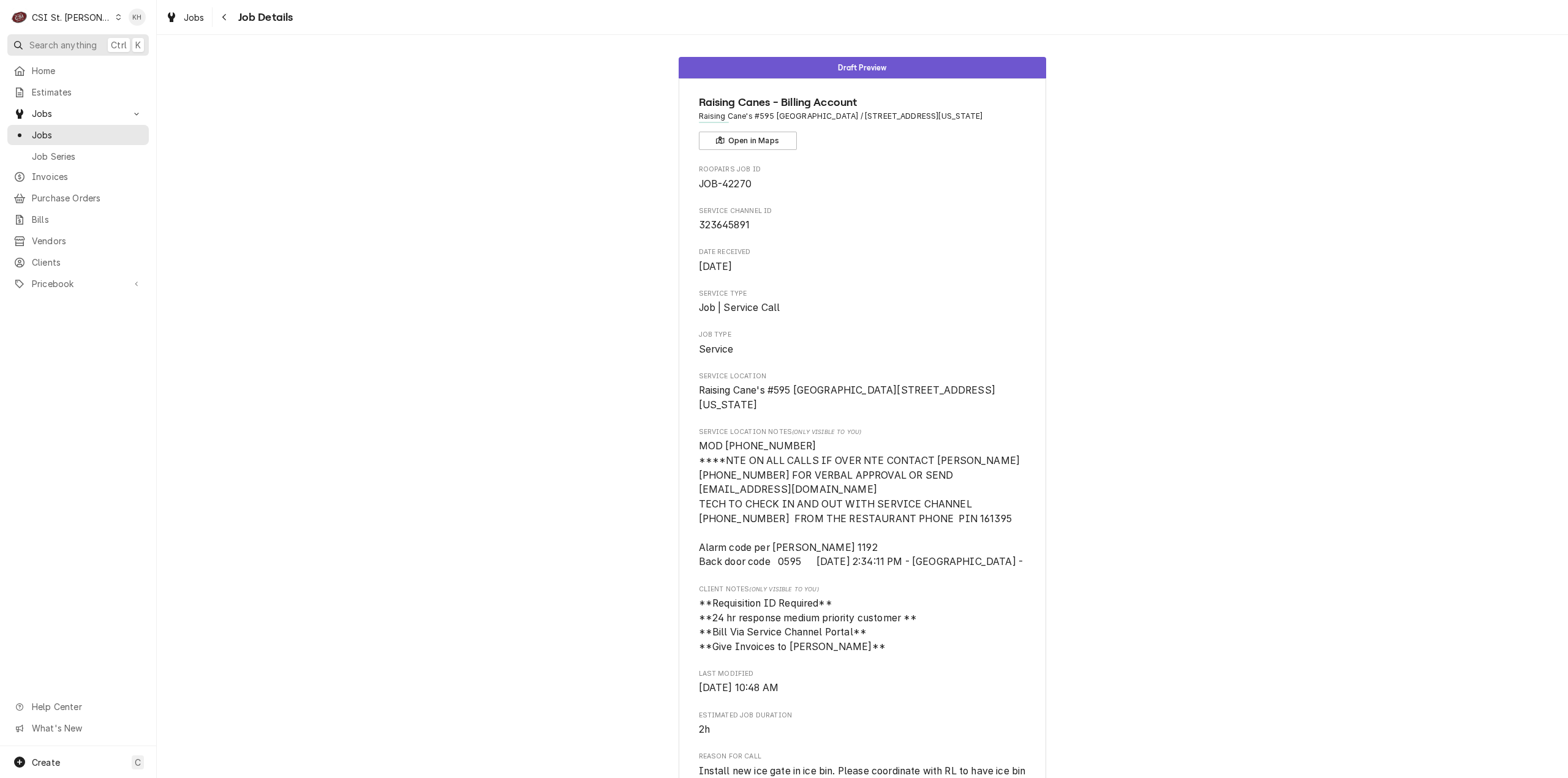
click at [81, 41] on span "Search anything" at bounding box center [62, 45] width 67 height 13
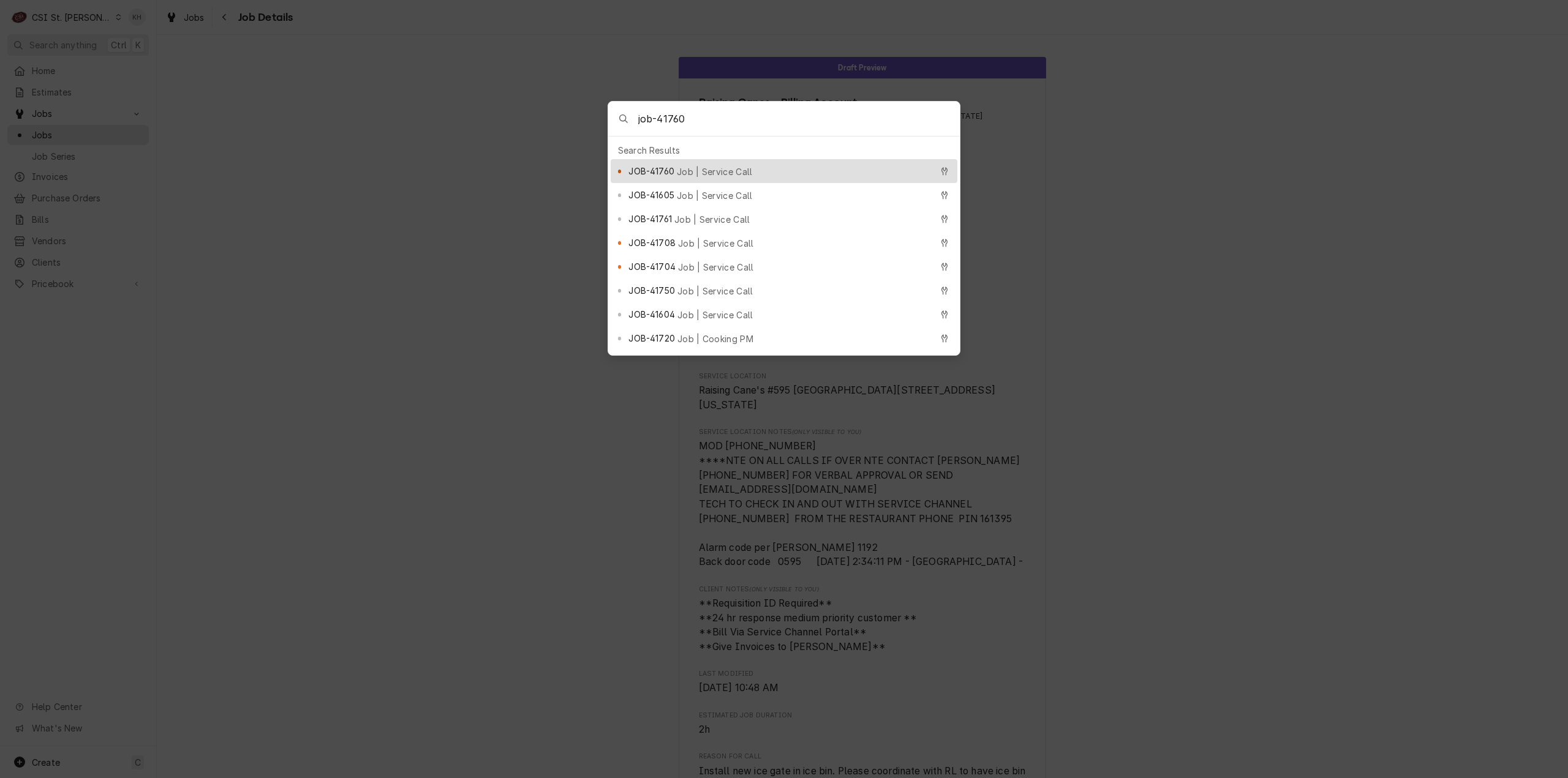
type input "job-41760"
click at [675, 166] on div "JOB-41760 Job | Service Call" at bounding box center [779, 171] width 302 height 14
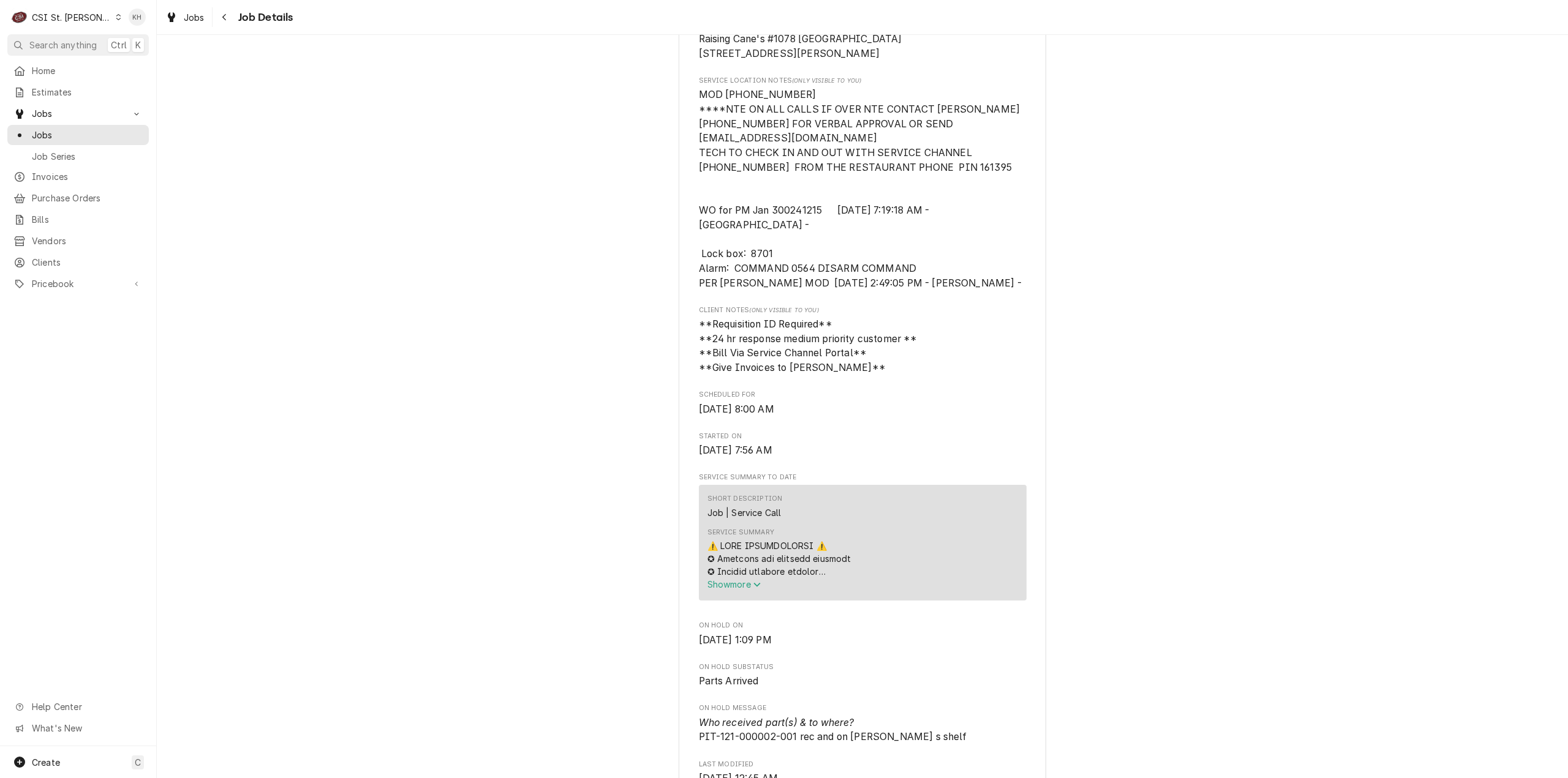
scroll to position [490, 0]
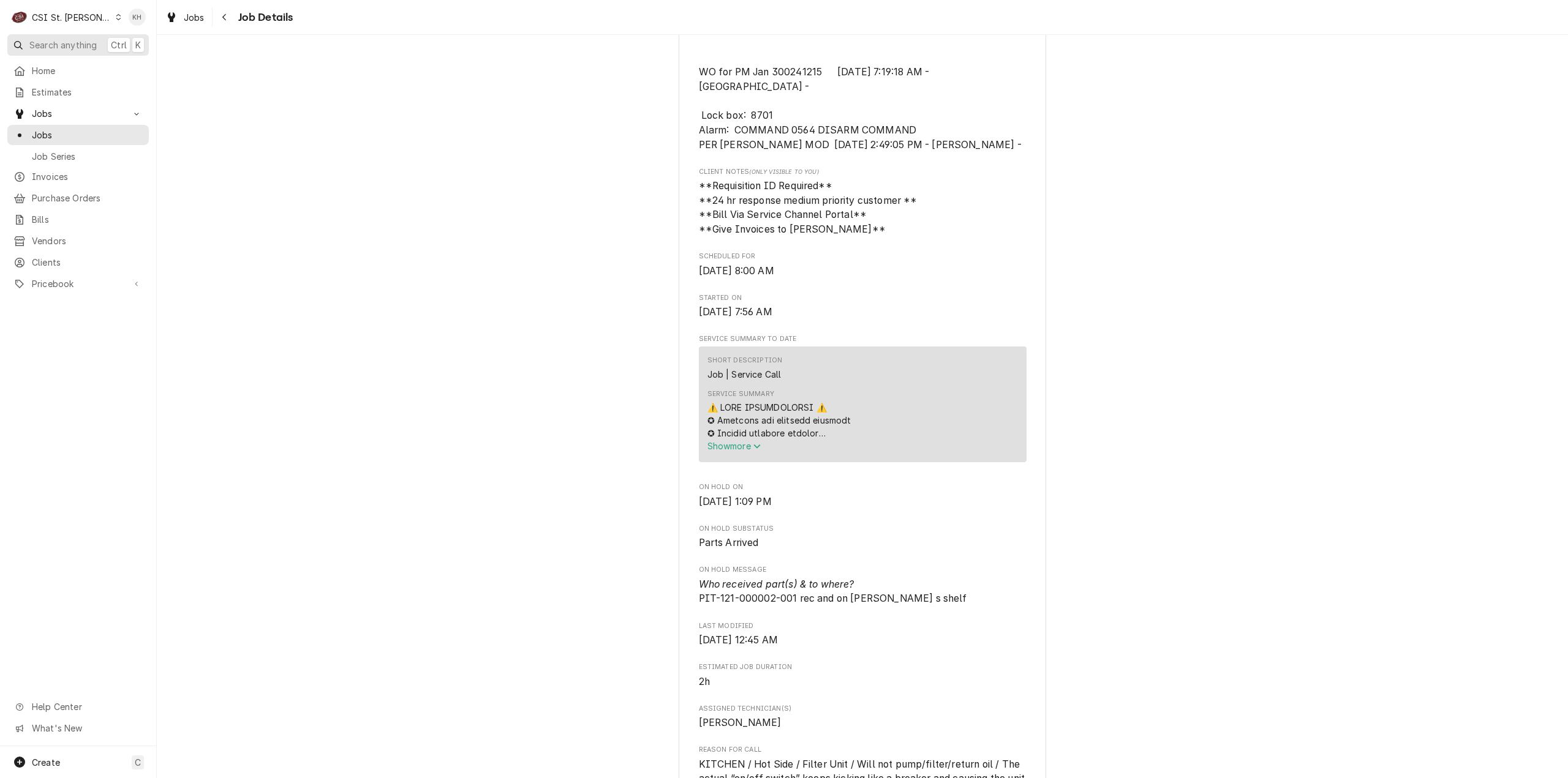
click at [63, 50] on span "Search anything" at bounding box center [62, 45] width 67 height 13
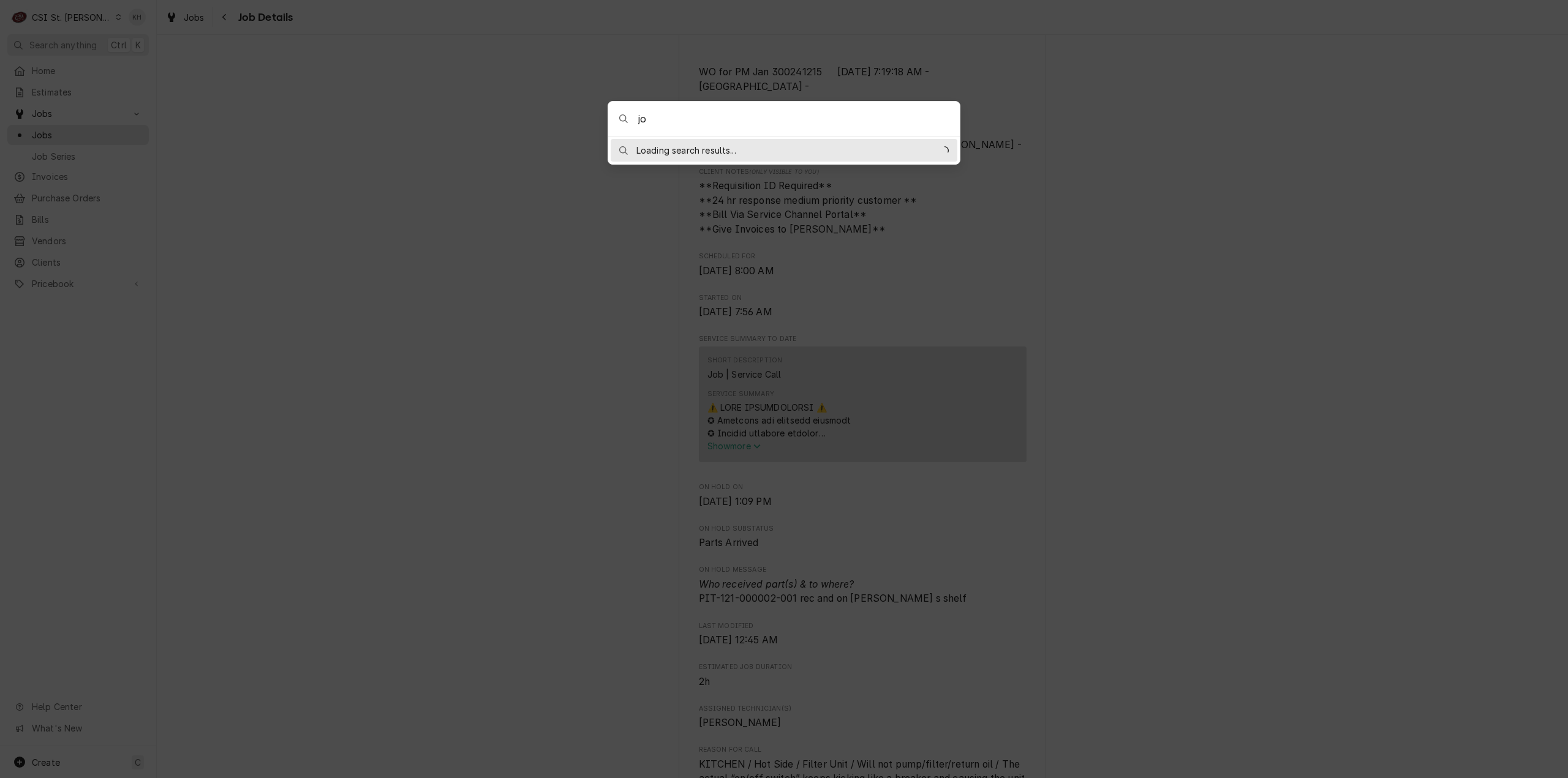
type input "j"
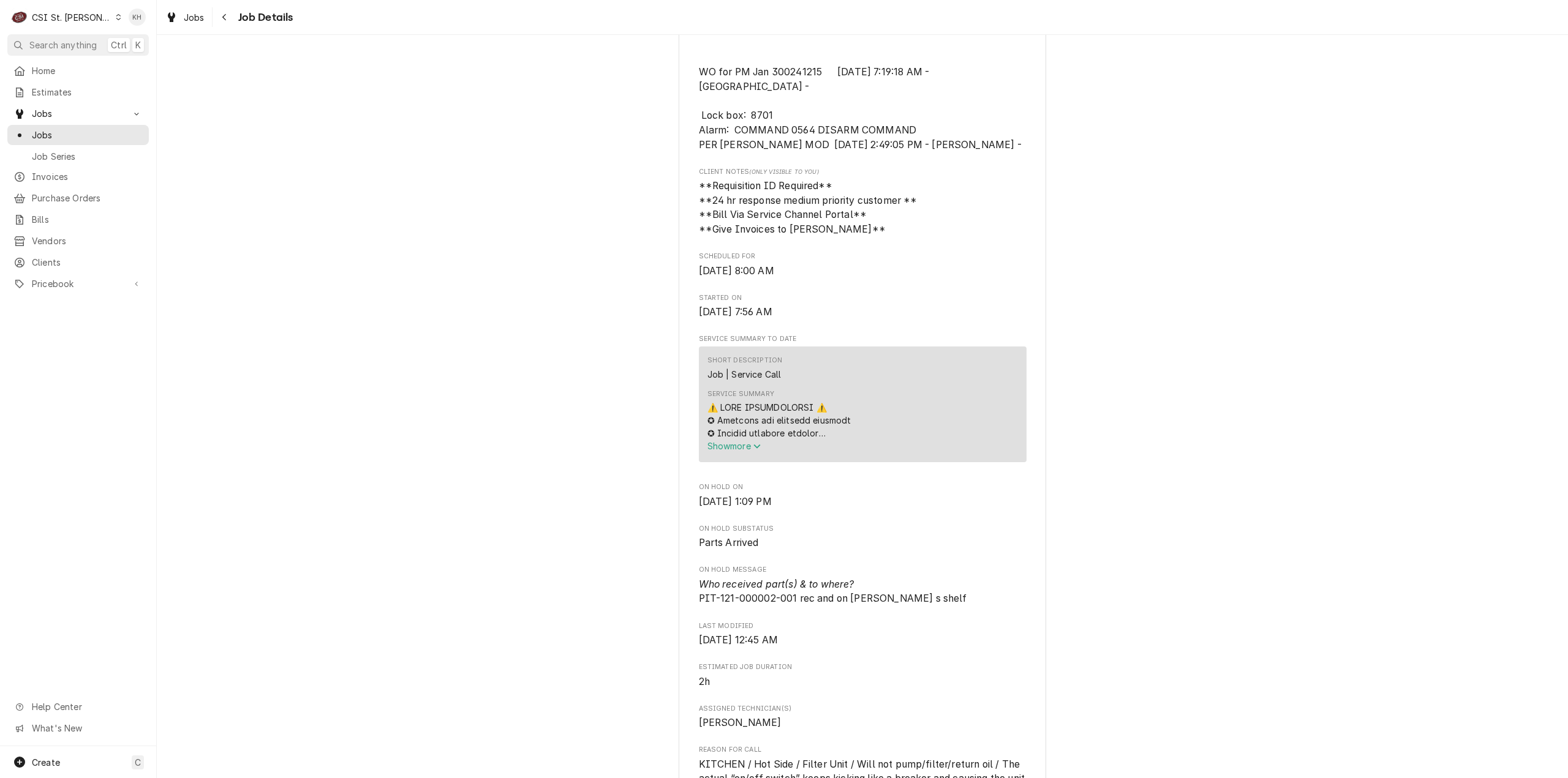
drag, startPoint x: 249, startPoint y: 178, endPoint x: 231, endPoint y: 157, distance: 27.7
click at [231, 157] on body "C CSI St. Louis KH Search anything Ctrl K Home Estimates Jobs Jobs Job Series I…" at bounding box center [784, 389] width 1568 height 778
click at [78, 12] on div "CSI St. Louis" at bounding box center [71, 17] width 80 height 13
click at [127, 41] on div "CSI [US_STATE]" at bounding box center [188, 46] width 162 height 13
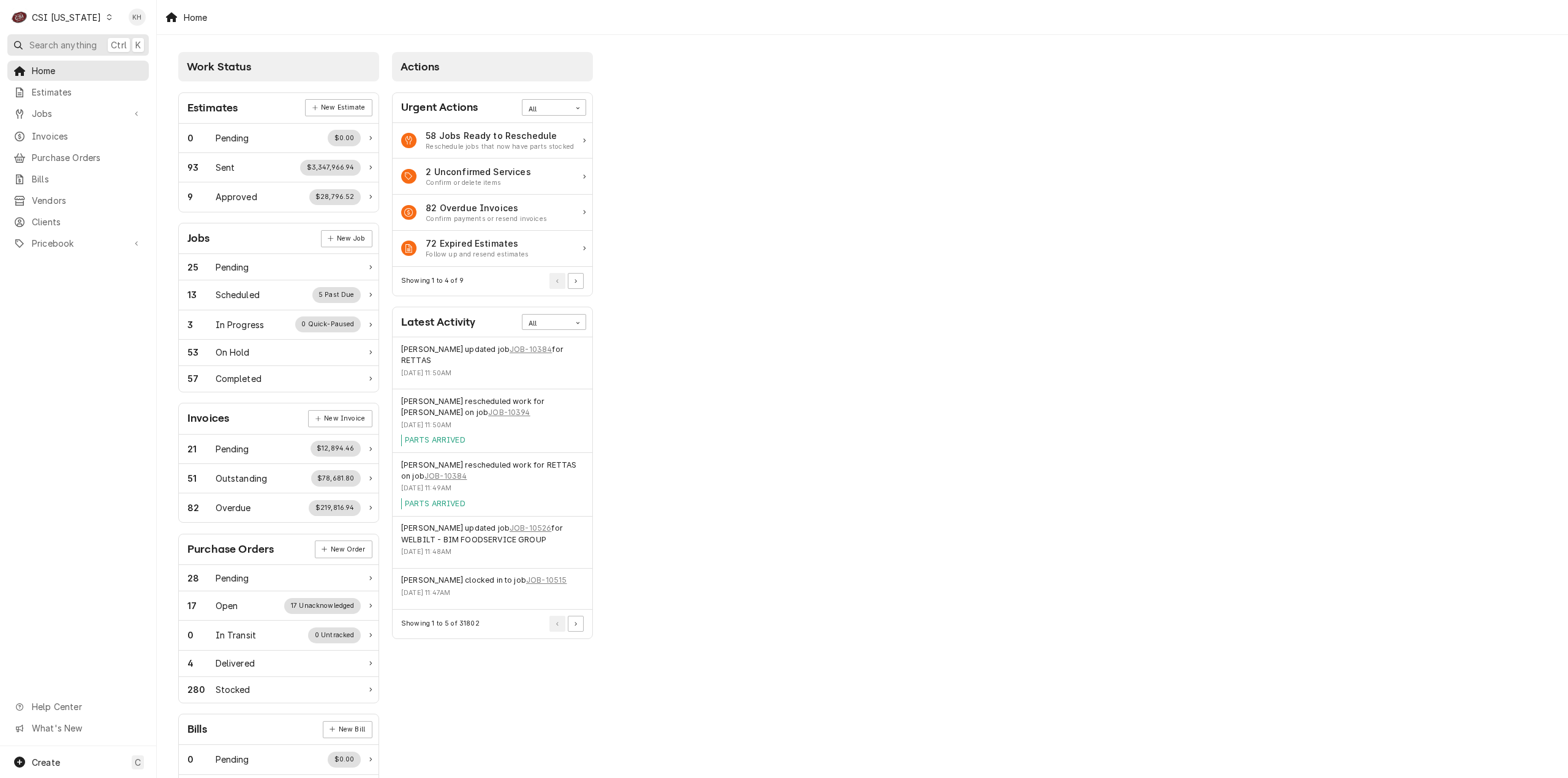
click at [84, 39] on span "Search anything" at bounding box center [62, 45] width 67 height 13
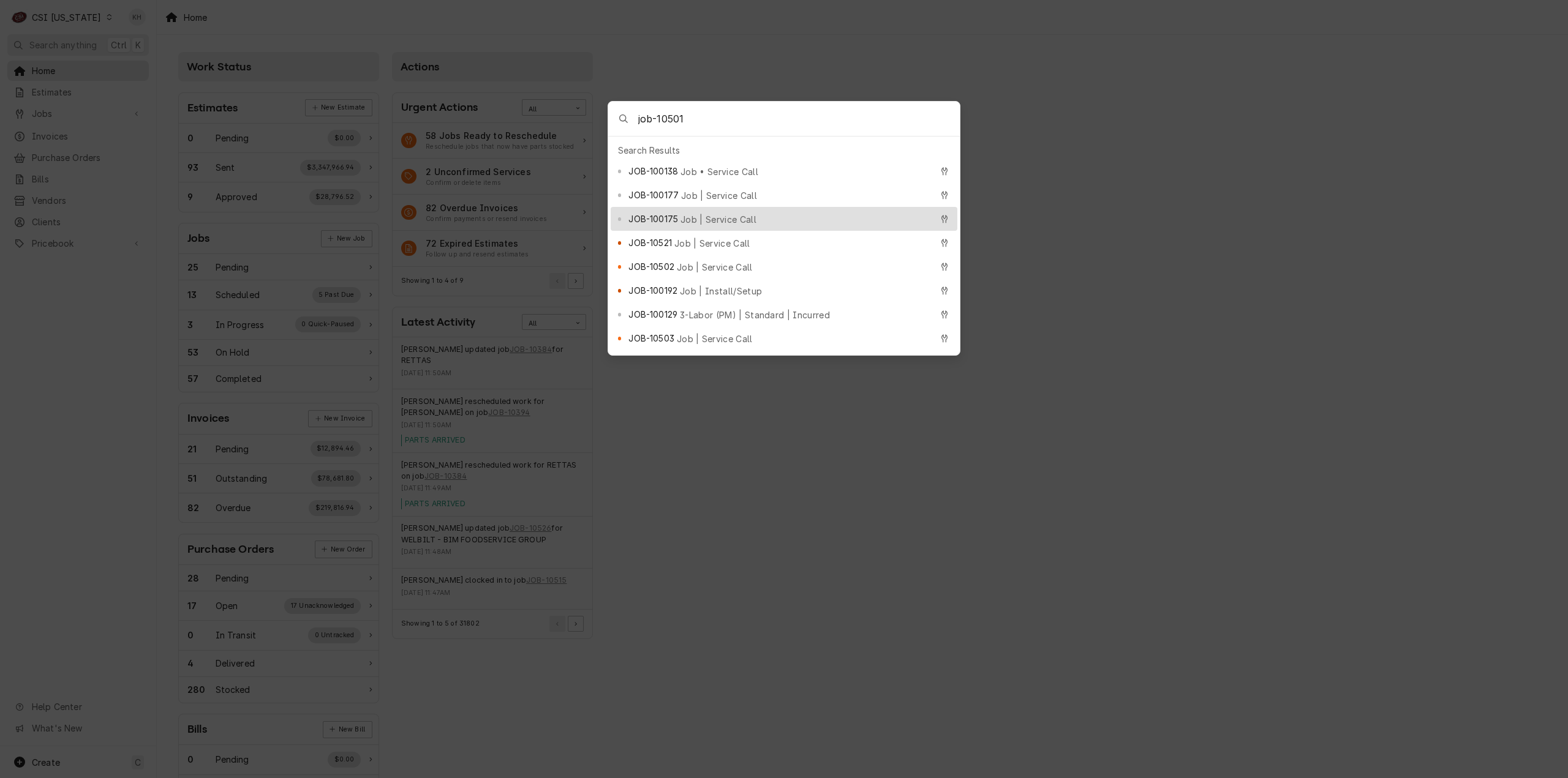
type input "job-10501"
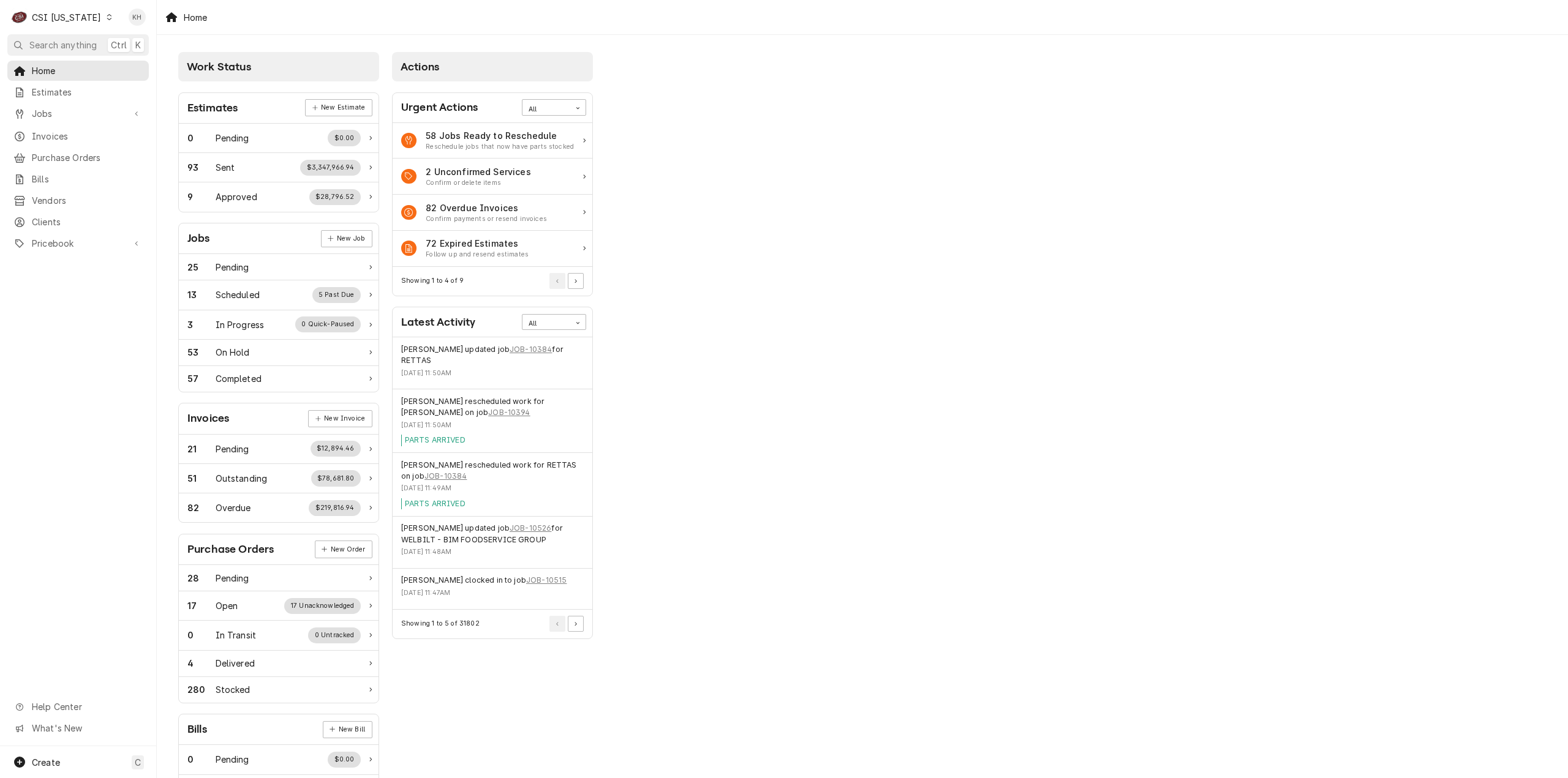
click at [1162, 447] on body "C CSI Kentucky KH Search anything Ctrl K Home Estimates Jobs Jobs Job Series In…" at bounding box center [784, 389] width 1568 height 778
click at [52, 115] on span "Jobs" at bounding box center [77, 114] width 92 height 13
drag, startPoint x: 59, startPoint y: 125, endPoint x: 88, endPoint y: 160, distance: 45.5
click at [60, 129] on span "Jobs" at bounding box center [87, 135] width 111 height 13
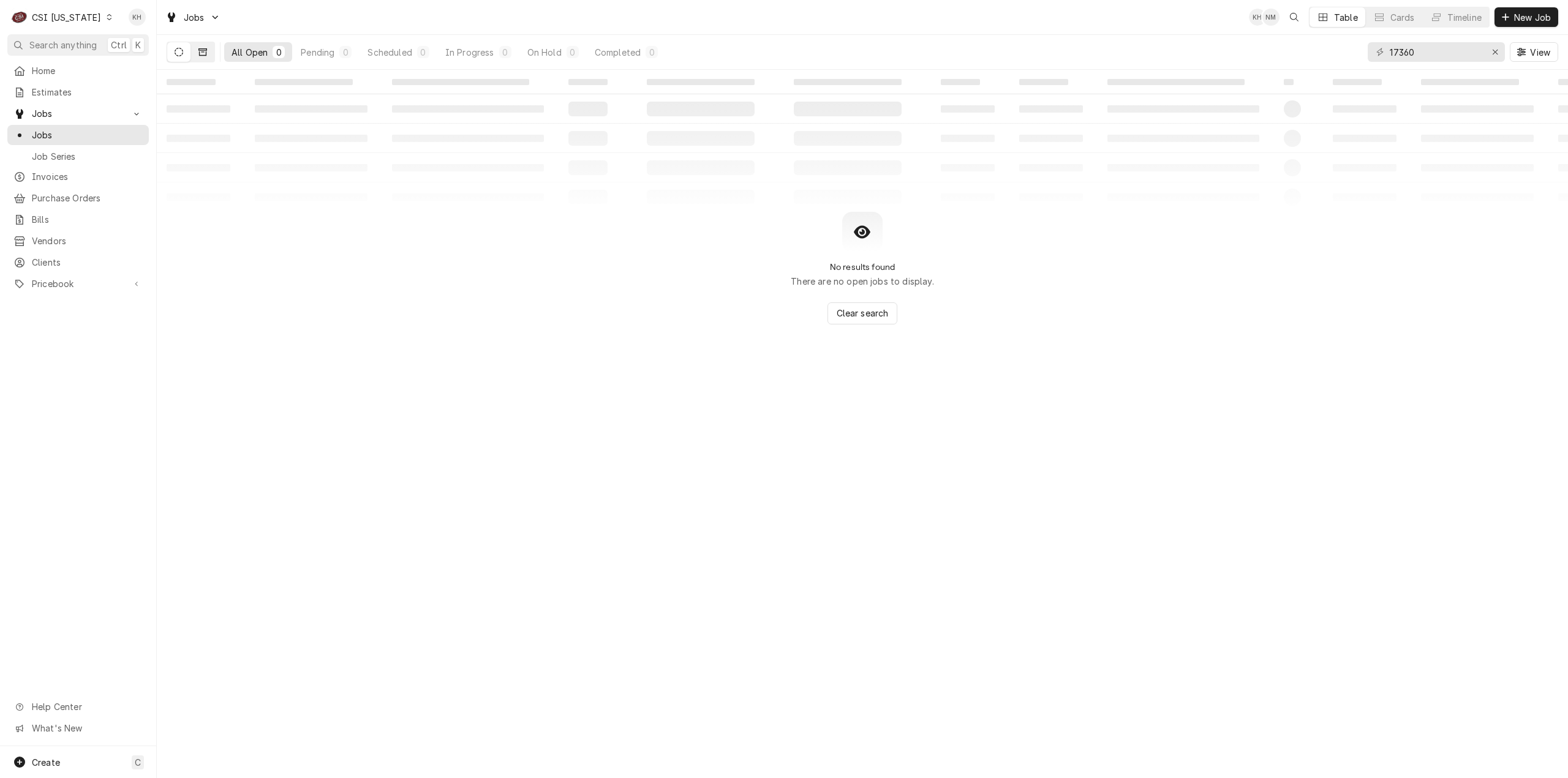
click at [212, 54] on button "Dynamic Content Wrapper" at bounding box center [202, 52] width 23 height 20
drag, startPoint x: 1470, startPoint y: 45, endPoint x: 1195, endPoint y: 47, distance: 275.0
click at [1193, 47] on div "All Closed 0 Finalized 0 Cancelled 0 17360 View" at bounding box center [862, 51] width 1392 height 34
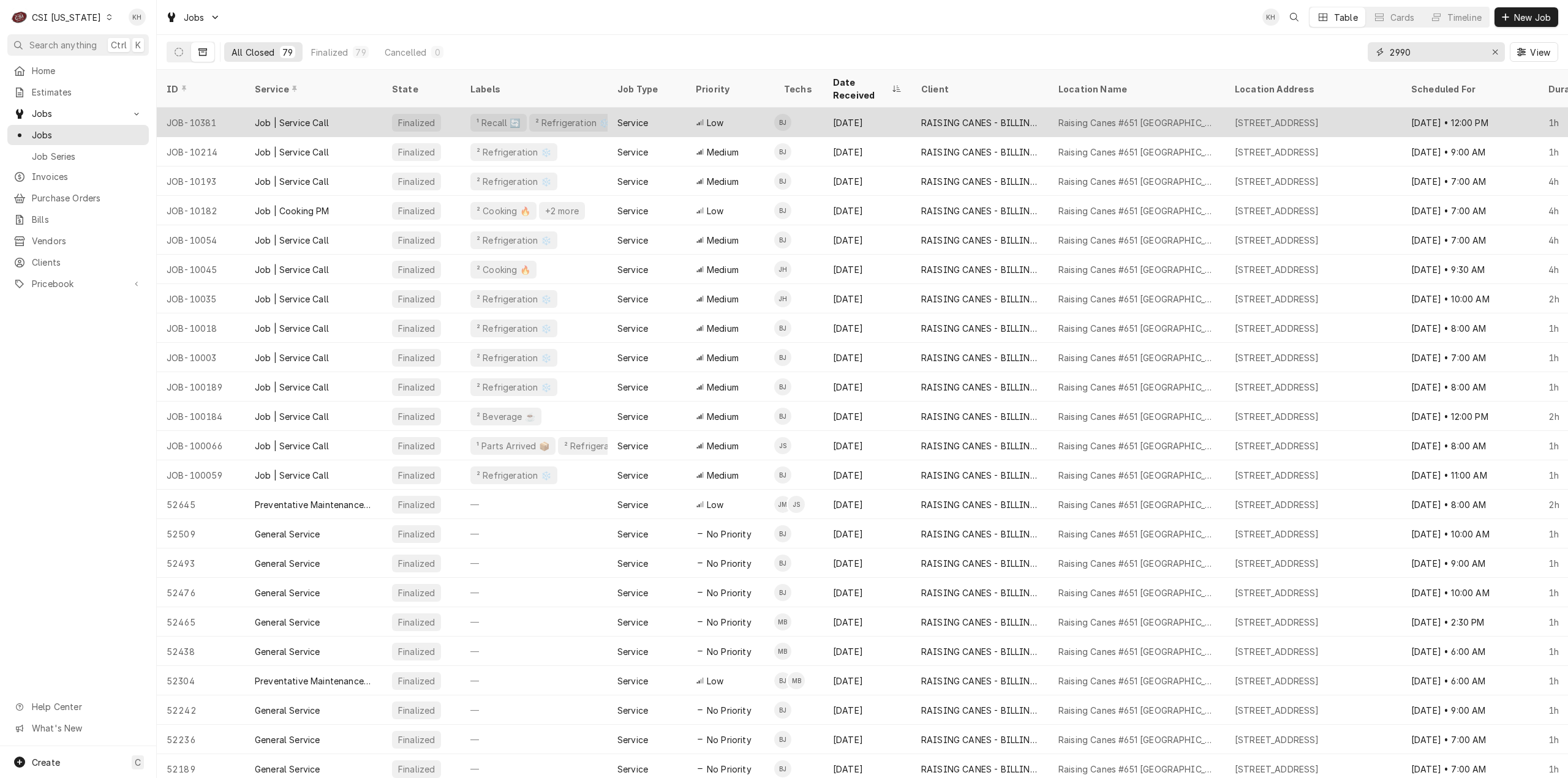
type input "2990"
click at [222, 108] on div "JOB-10381" at bounding box center [201, 122] width 88 height 29
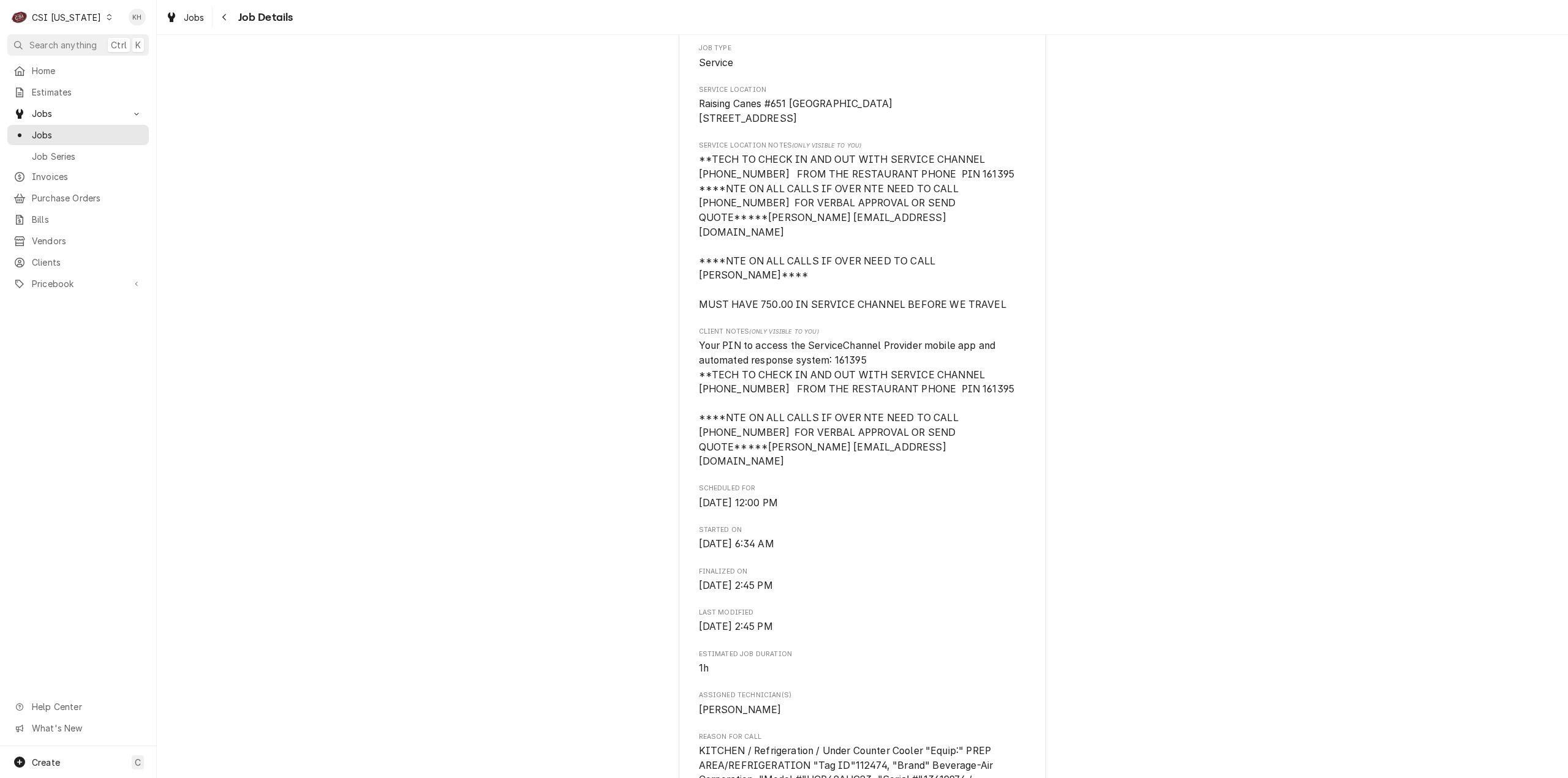
scroll to position [306, 0]
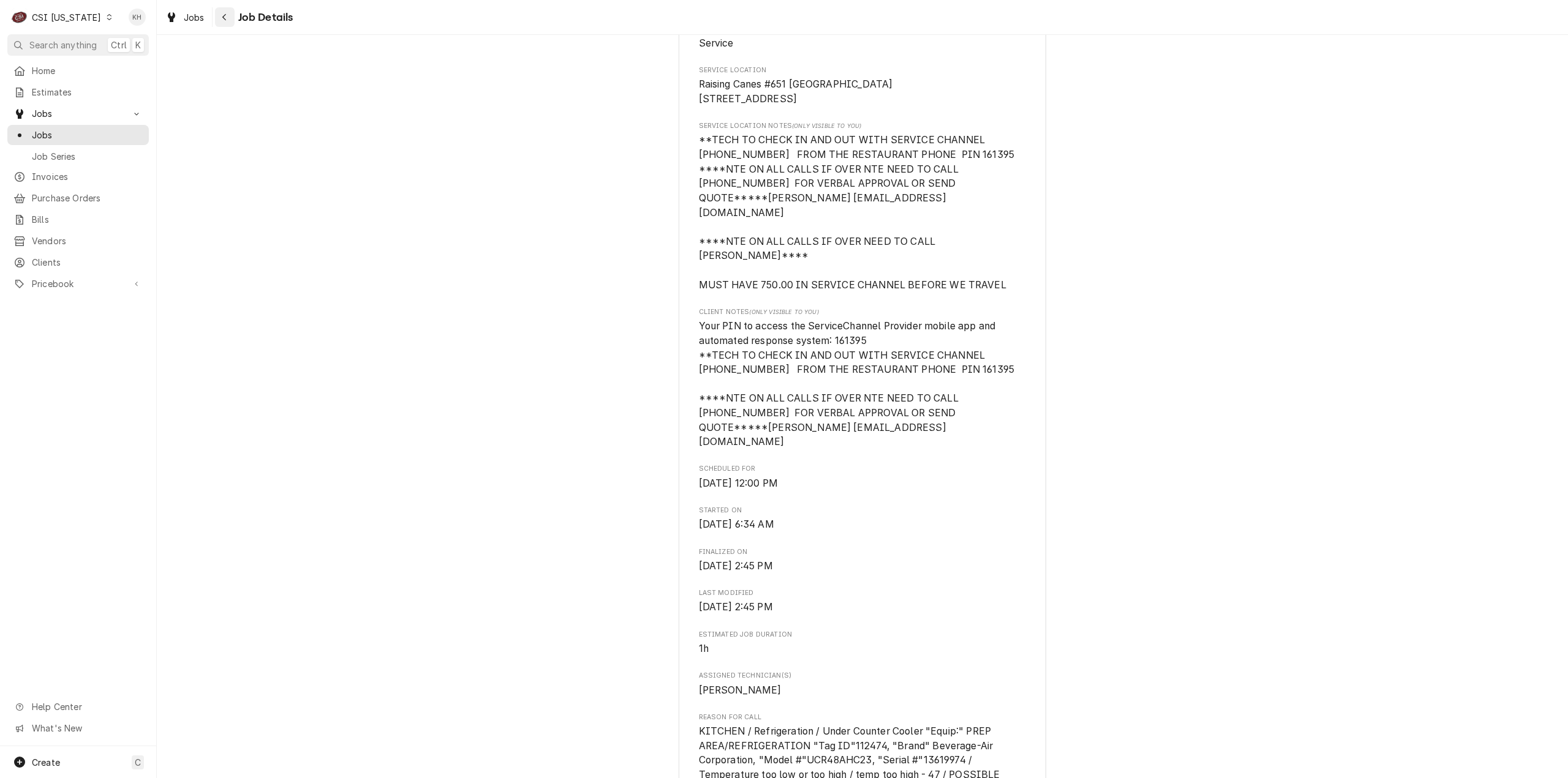
click at [223, 25] on button "Navigate back" at bounding box center [224, 17] width 20 height 20
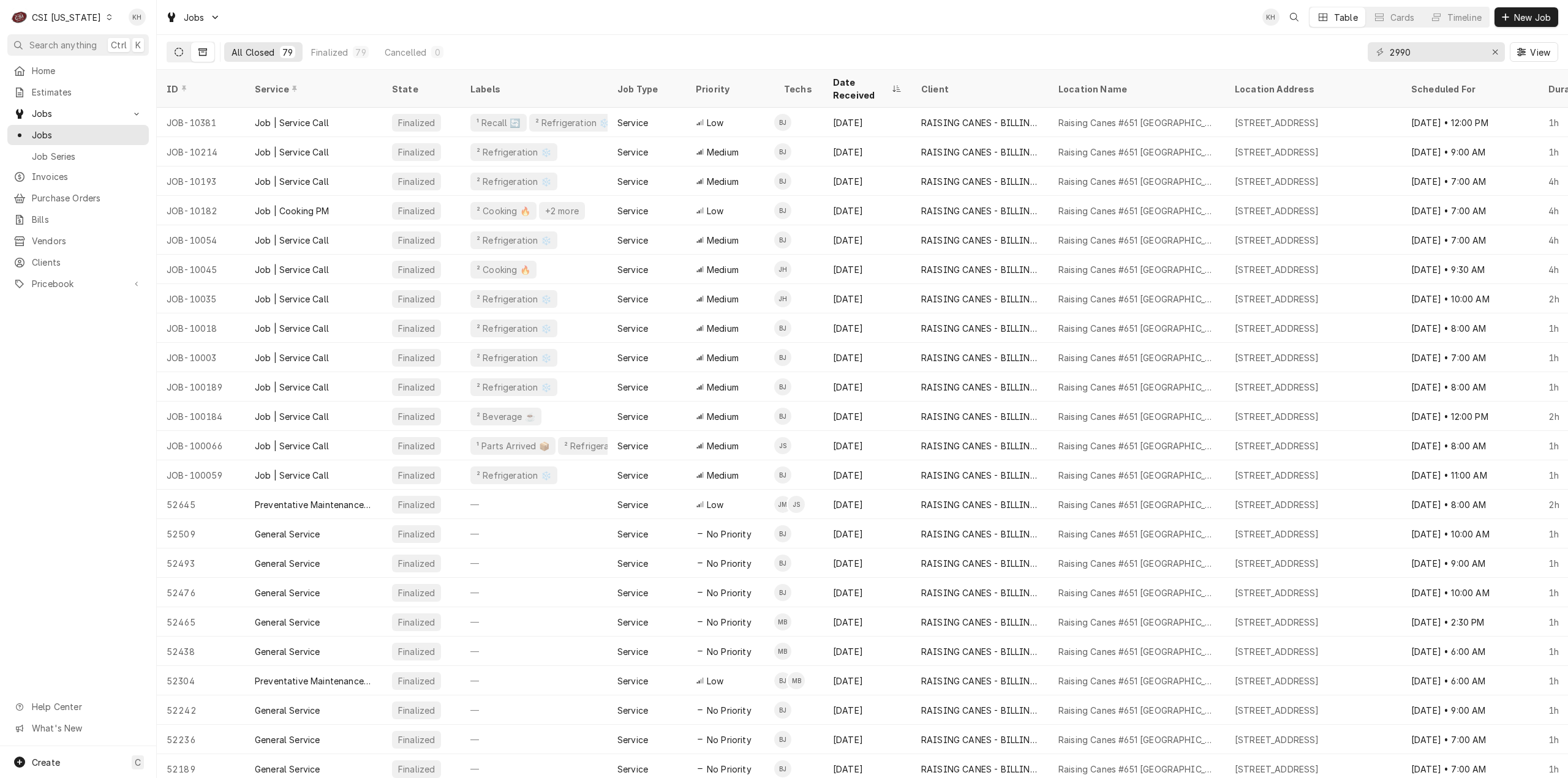
click at [189, 47] on button "Dynamic Content Wrapper" at bounding box center [178, 52] width 23 height 20
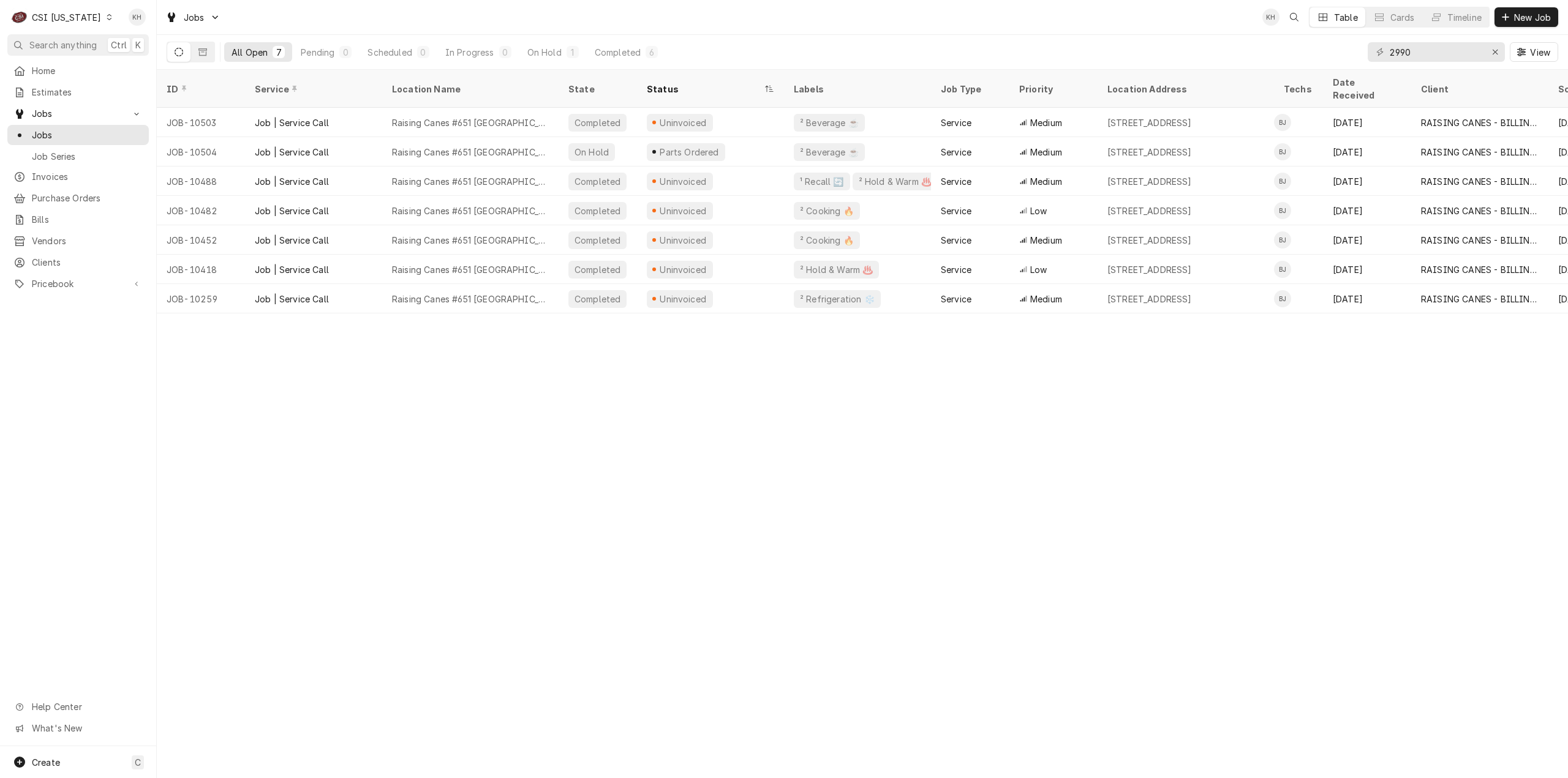
click at [77, 14] on div "CSI Kentucky" at bounding box center [66, 17] width 69 height 13
click at [157, 64] on div "CSI St. [PERSON_NAME]" at bounding box center [191, 67] width 162 height 13
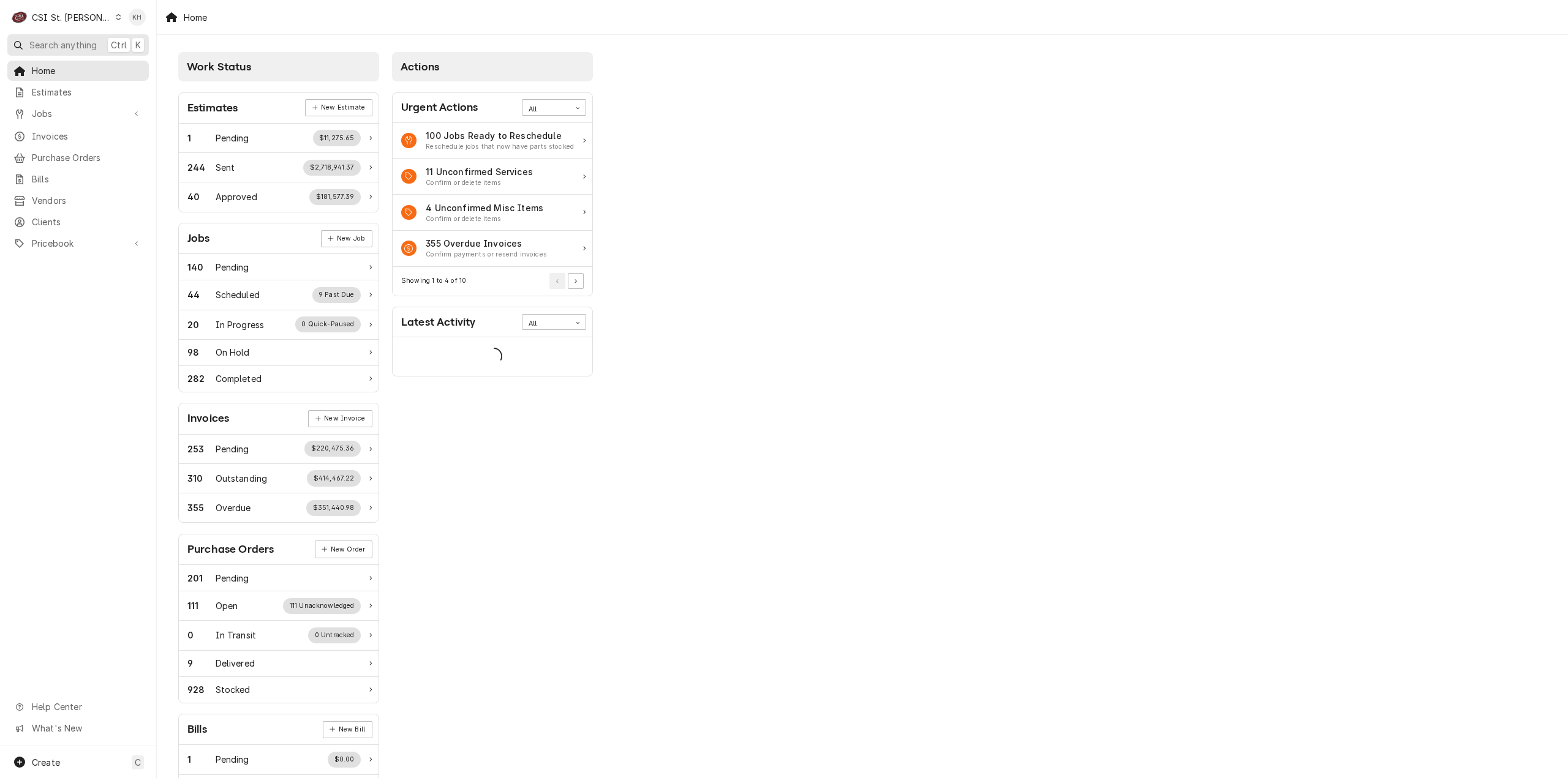
click at [73, 47] on span "Search anything" at bounding box center [62, 45] width 67 height 13
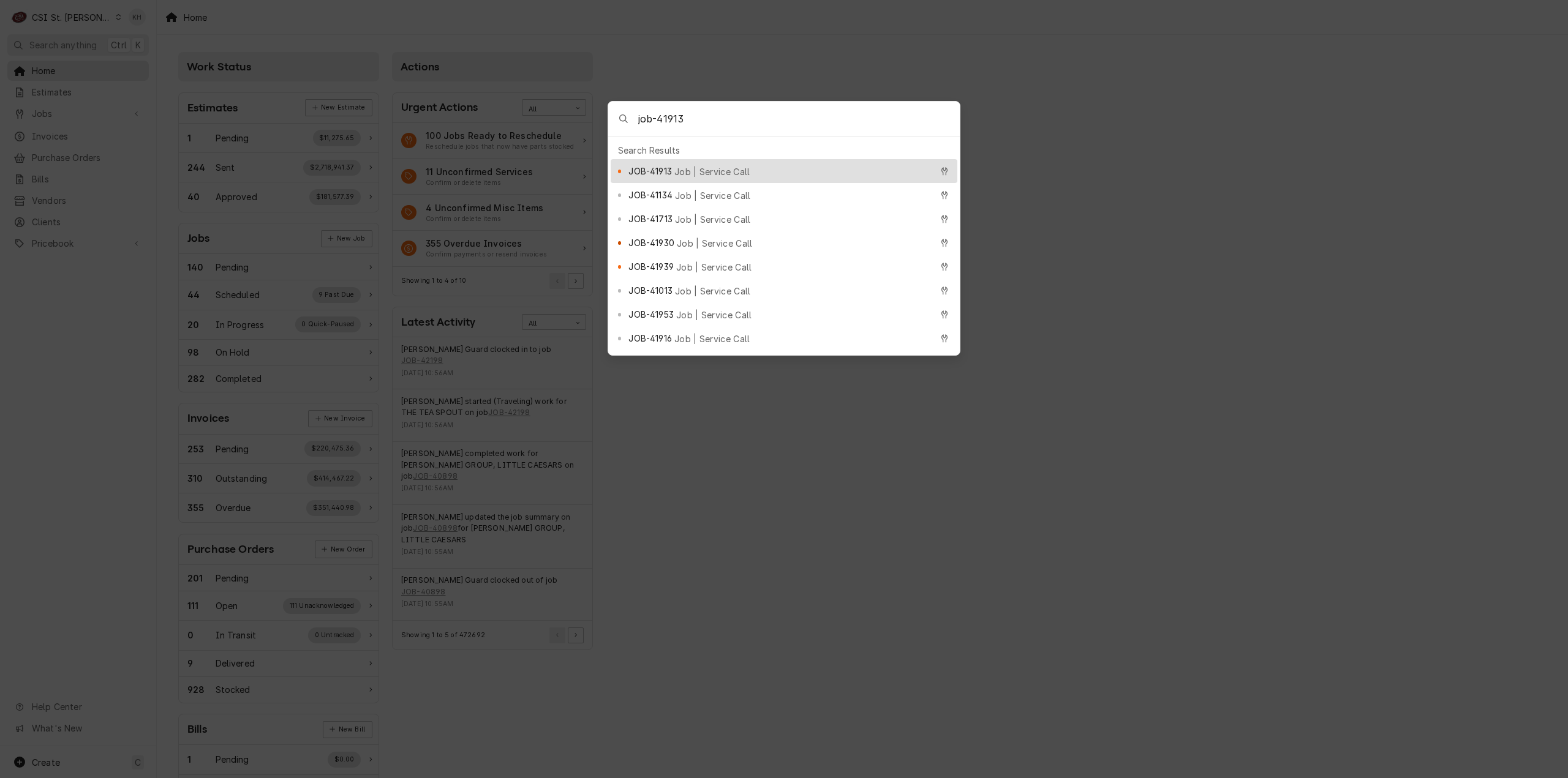
type input "job-41913"
click at [703, 167] on span "Job | Service Call" at bounding box center [712, 171] width 76 height 13
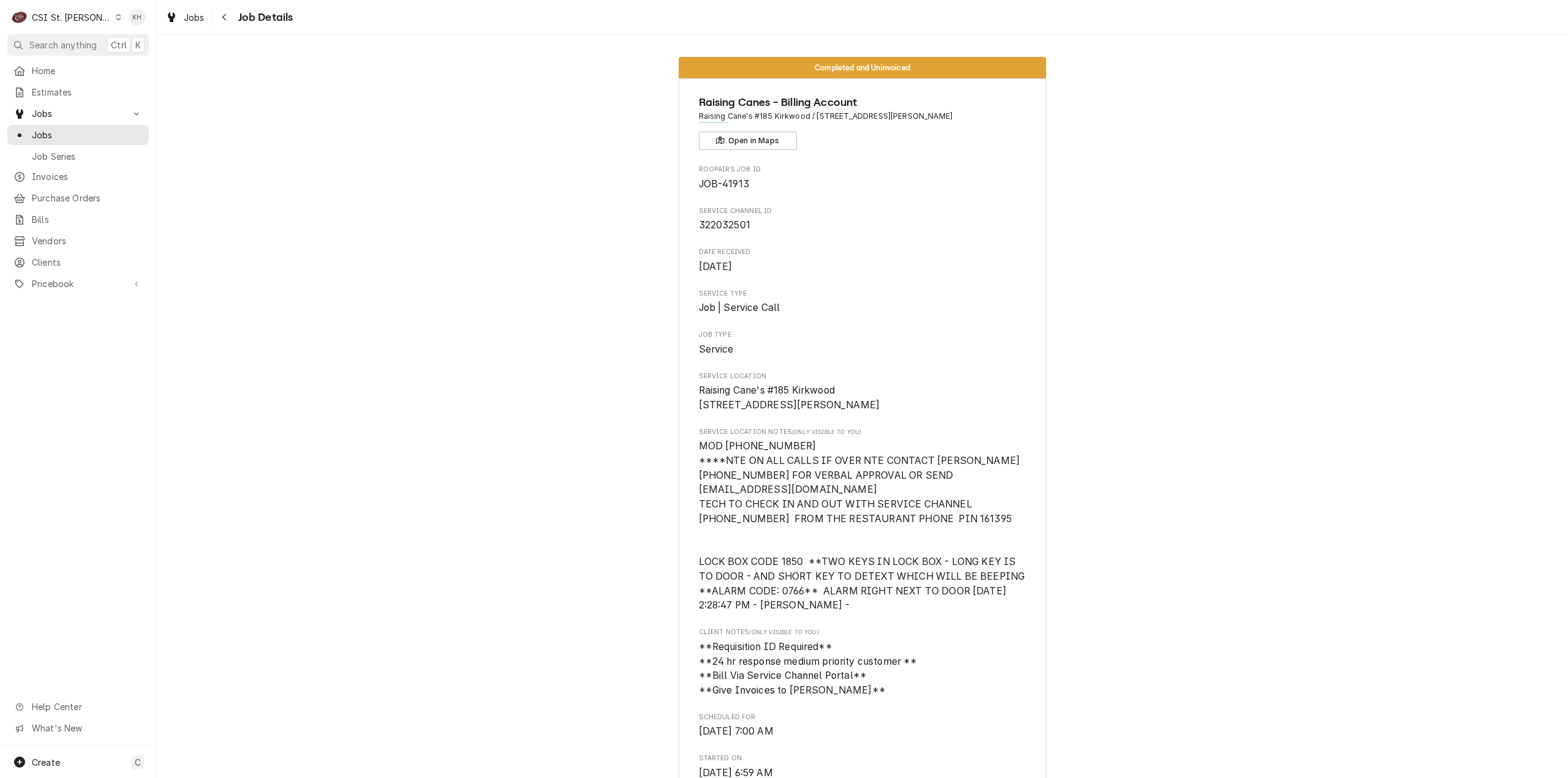
click at [83, 45] on span "Search anything" at bounding box center [62, 45] width 67 height 13
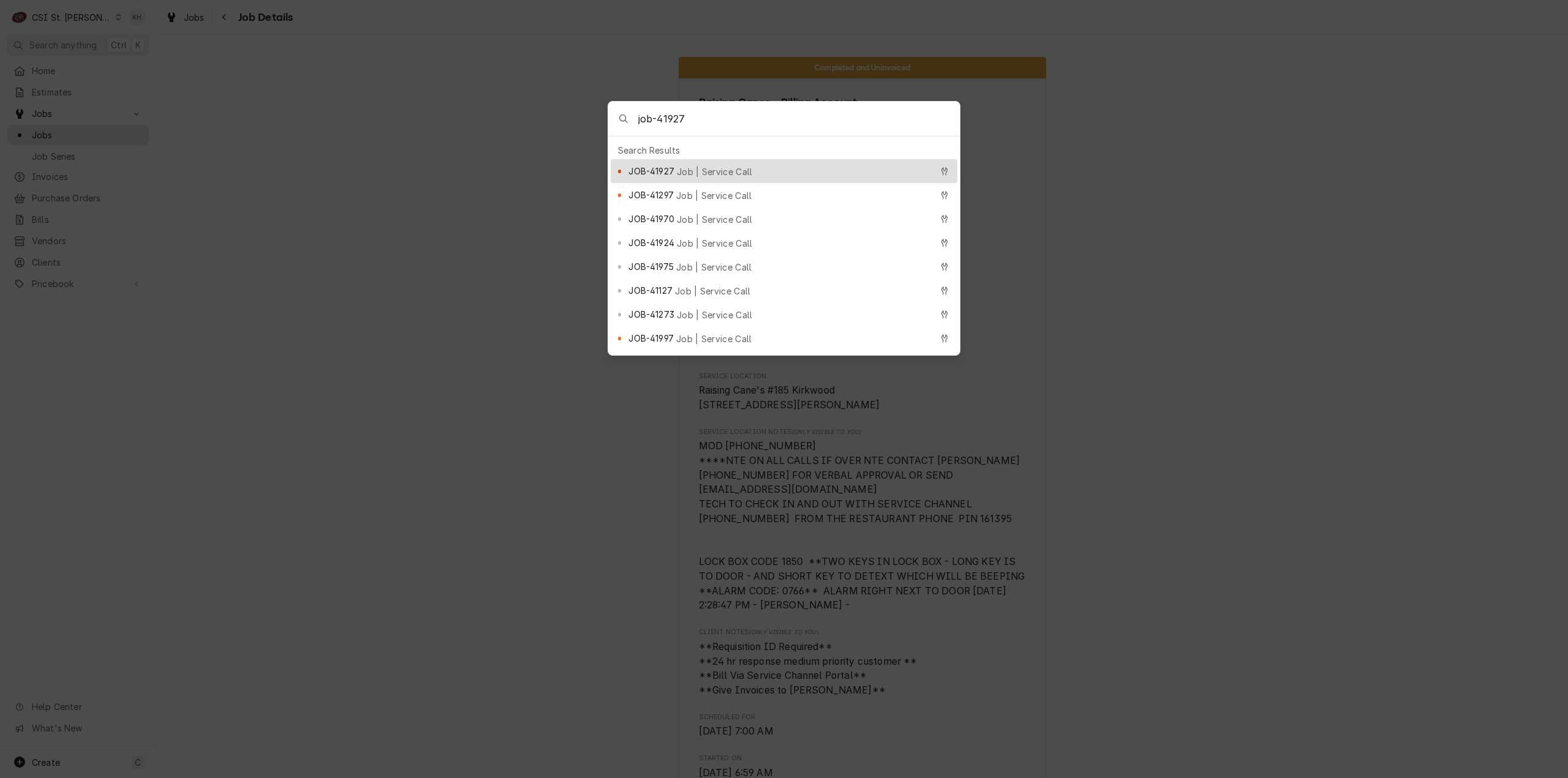
type input "job-41927"
click at [786, 164] on div "JOB-41927 Job | Service Call" at bounding box center [779, 171] width 302 height 14
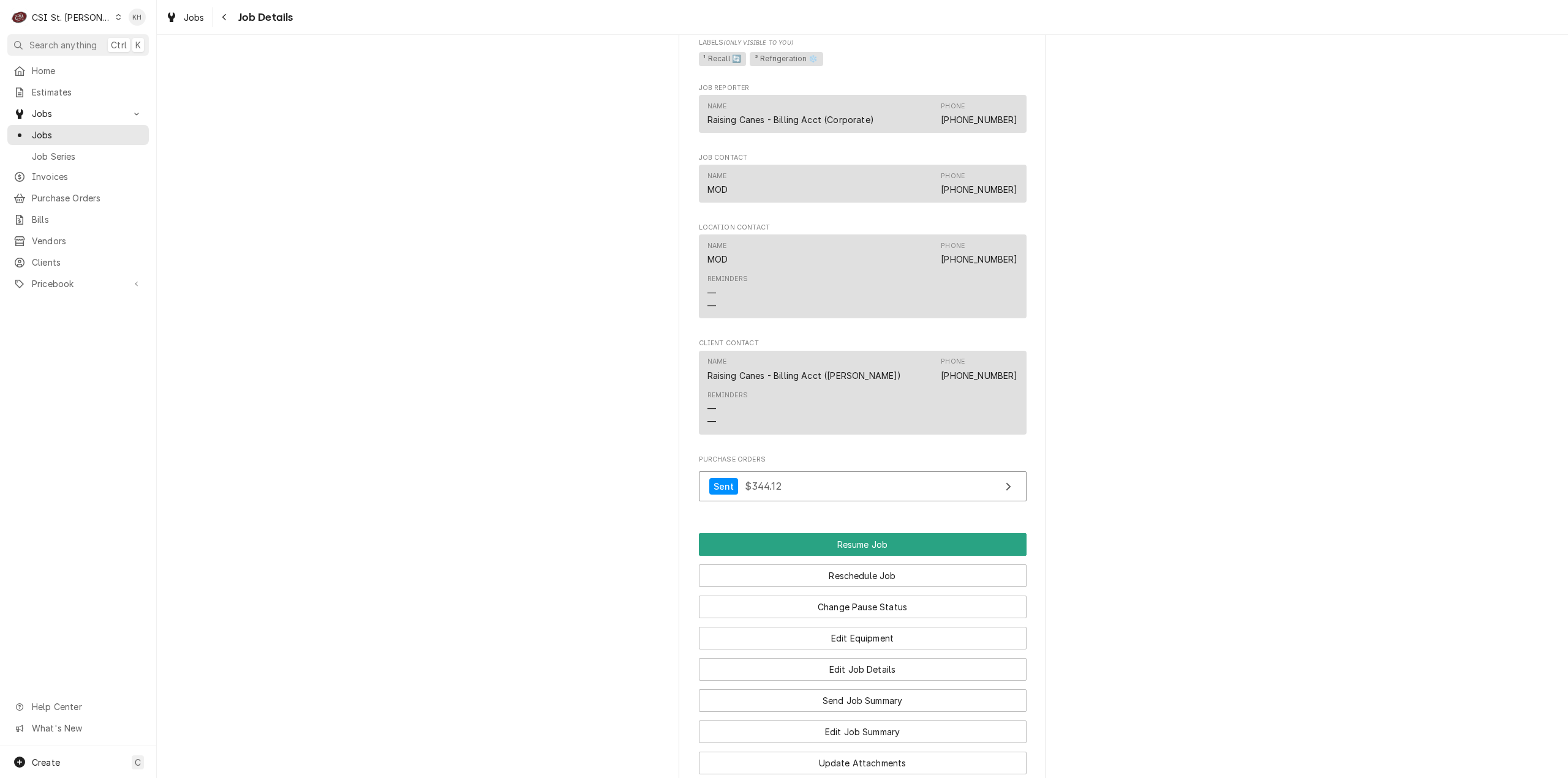
scroll to position [1653, 0]
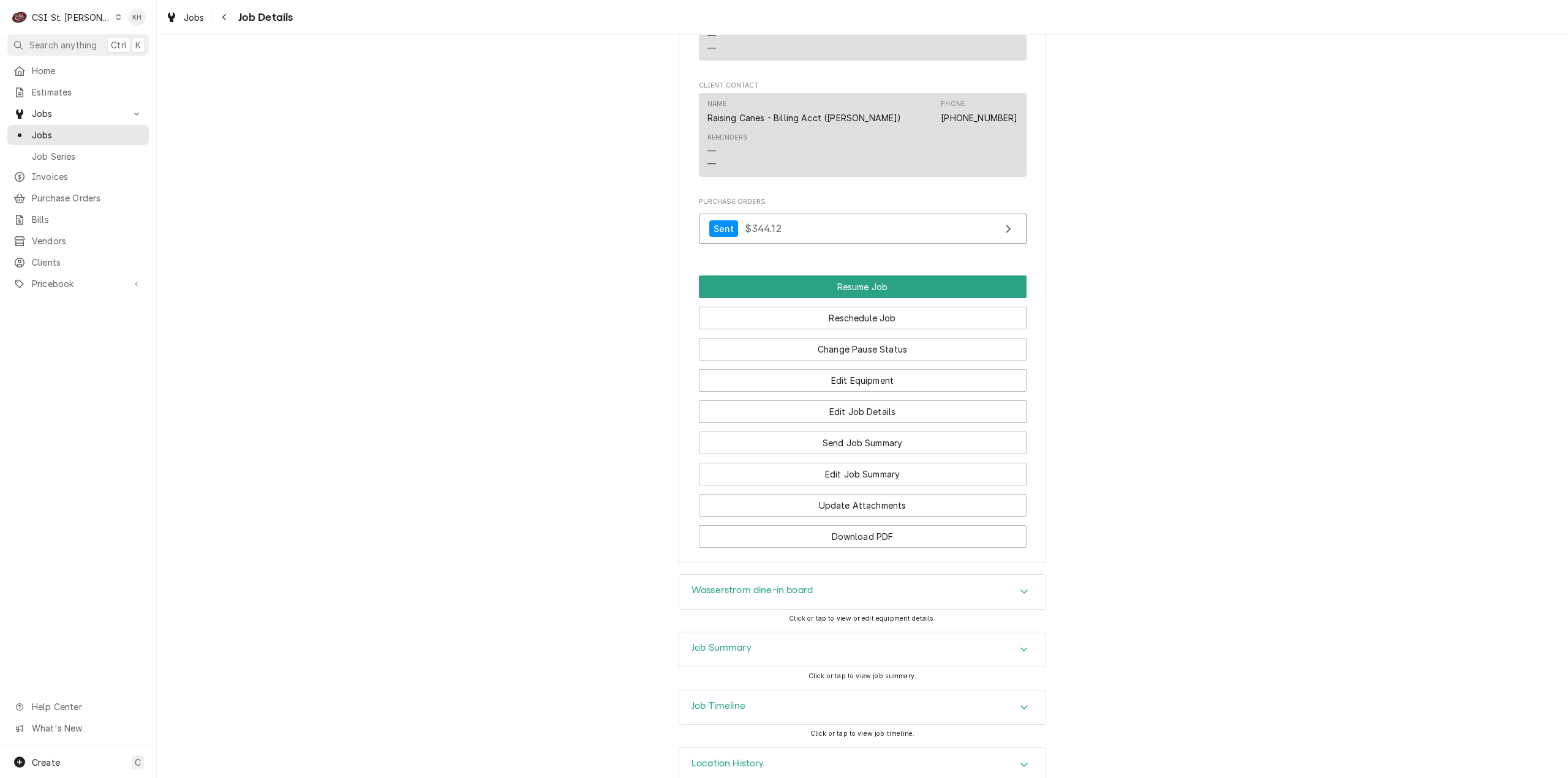
click at [790, 632] on div "Wasserstrom dine-in board Click or tap to view or edit equipment details." at bounding box center [862, 603] width 367 height 58
click at [797, 662] on div "Job Summary" at bounding box center [862, 649] width 366 height 34
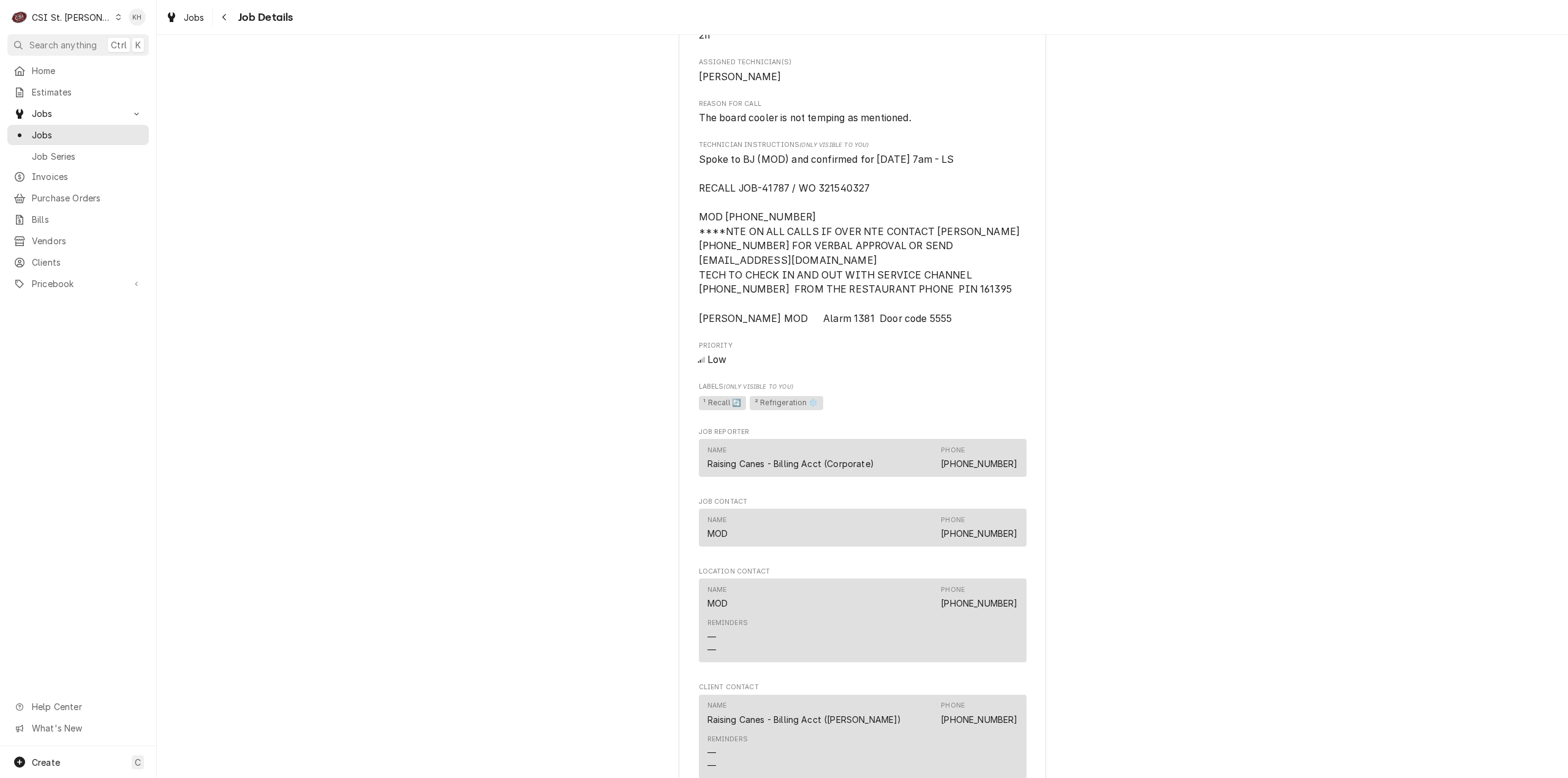
scroll to position [979, 0]
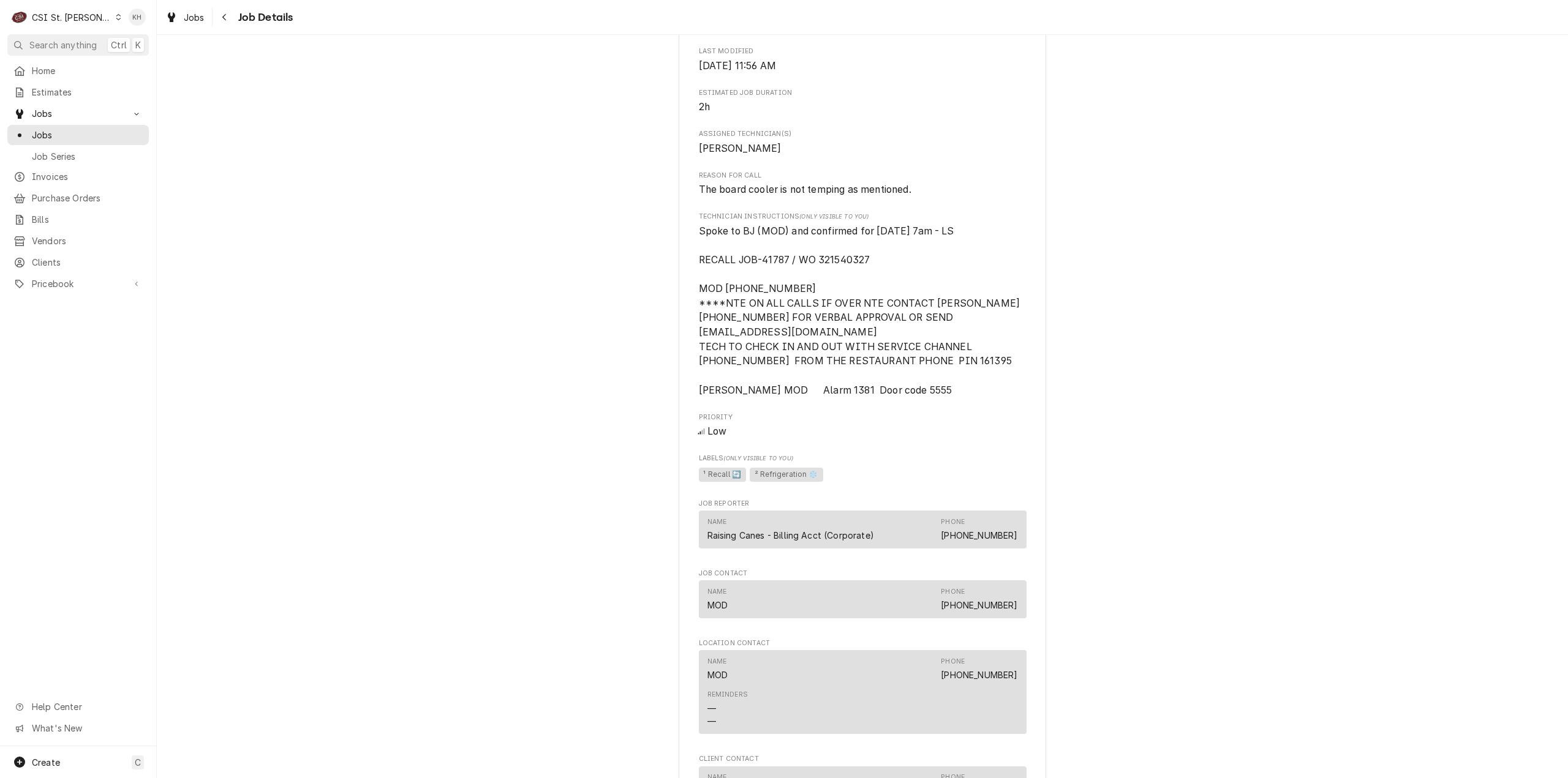
click at [66, 15] on div "CSI St. [PERSON_NAME]" at bounding box center [71, 17] width 80 height 13
click at [122, 45] on div "CSI [US_STATE]" at bounding box center [188, 46] width 162 height 13
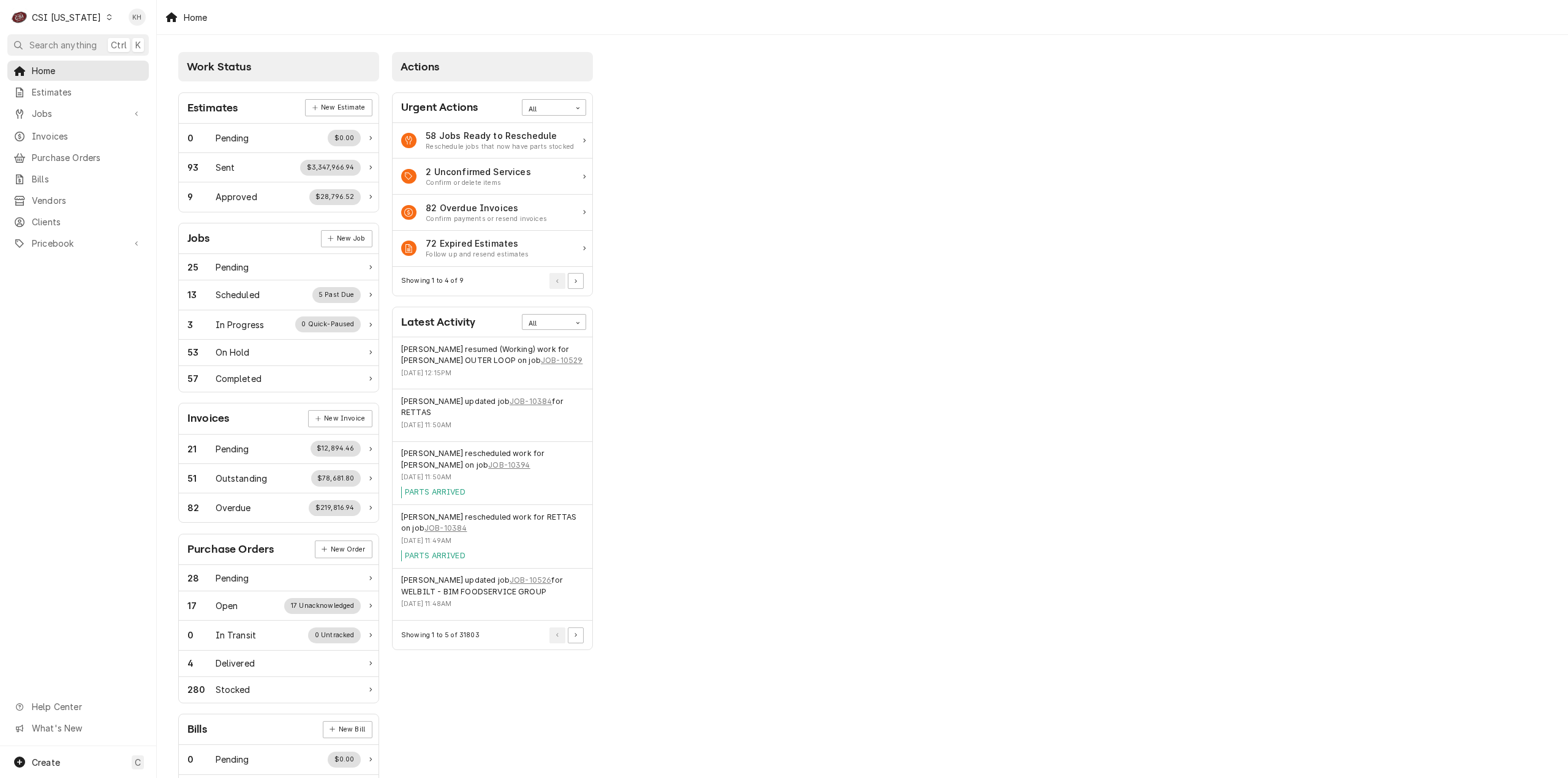
drag, startPoint x: 76, startPoint y: 45, endPoint x: 425, endPoint y: 43, distance: 349.0
click at [91, 42] on span "Search anything" at bounding box center [62, 45] width 67 height 13
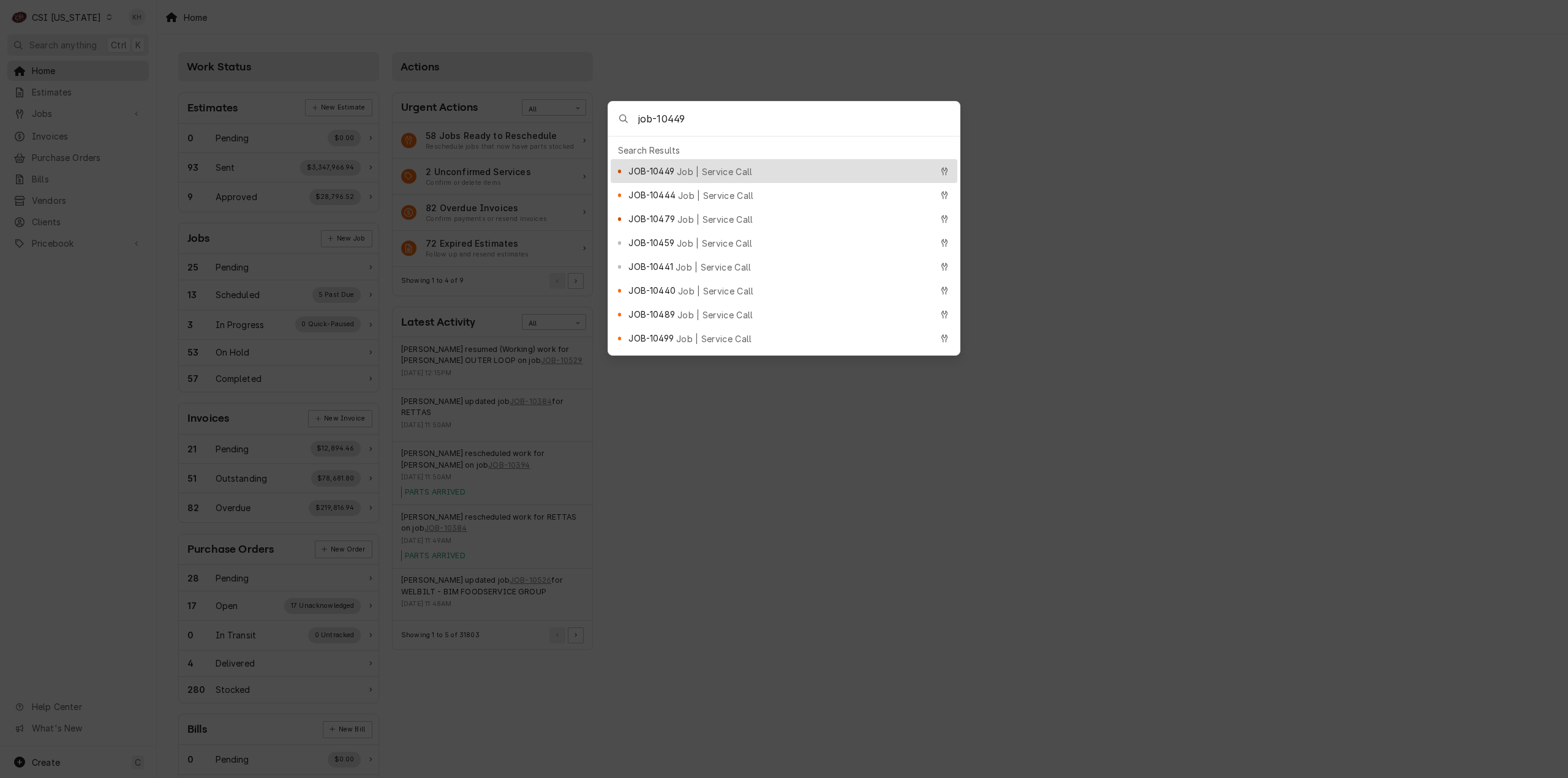
type input "job-10449"
drag, startPoint x: 665, startPoint y: 164, endPoint x: 680, endPoint y: 186, distance: 26.6
click at [664, 165] on span "JOB-10449" at bounding box center [651, 171] width 45 height 13
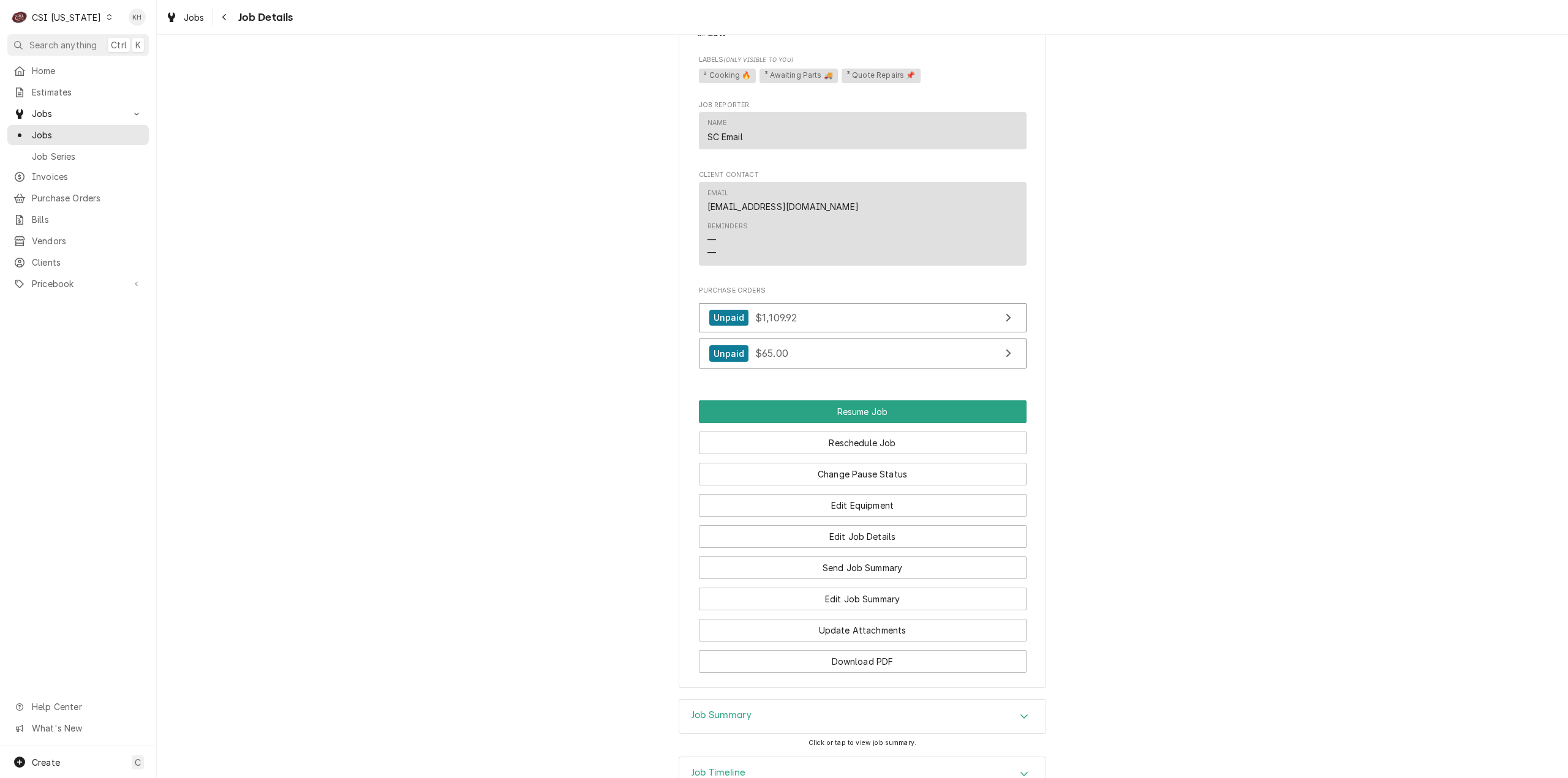
scroll to position [1773, 0]
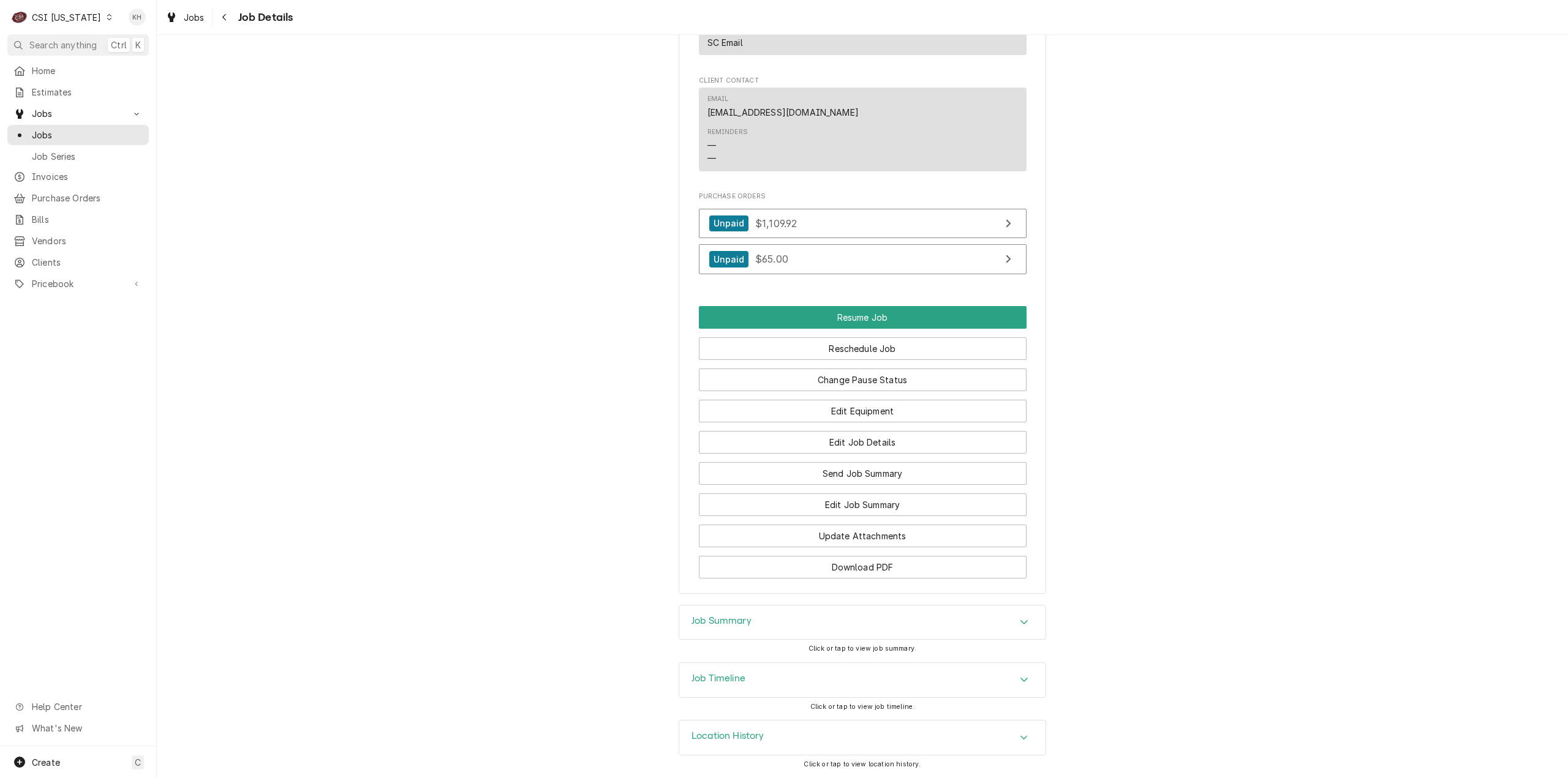
click at [740, 660] on div "Job Summary Click or tap to view job summary." at bounding box center [862, 633] width 367 height 58
click at [745, 671] on div "Job Timeline" at bounding box center [862, 679] width 366 height 34
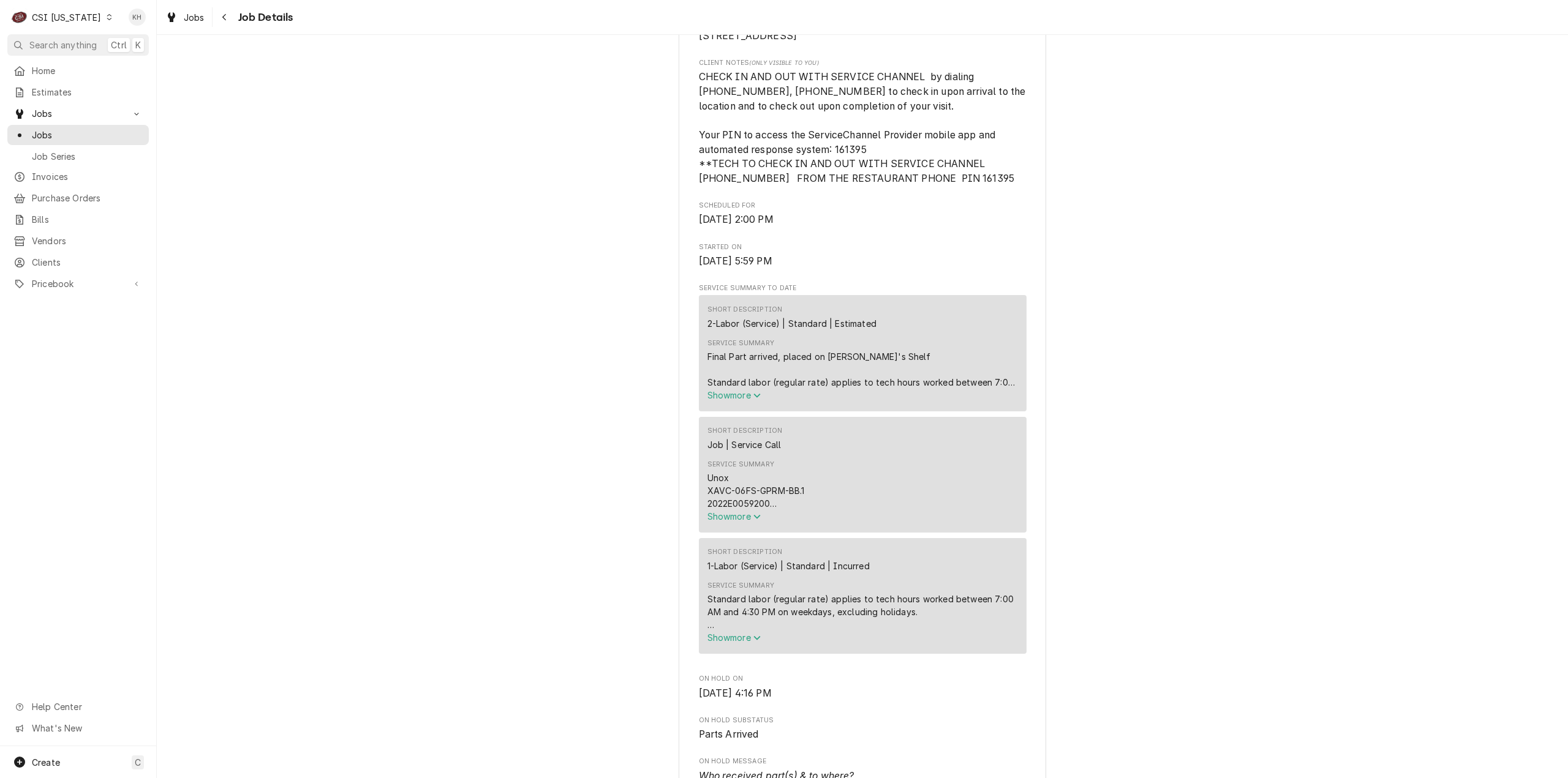
scroll to position [0, 0]
